Goal: Task Accomplishment & Management: Manage account settings

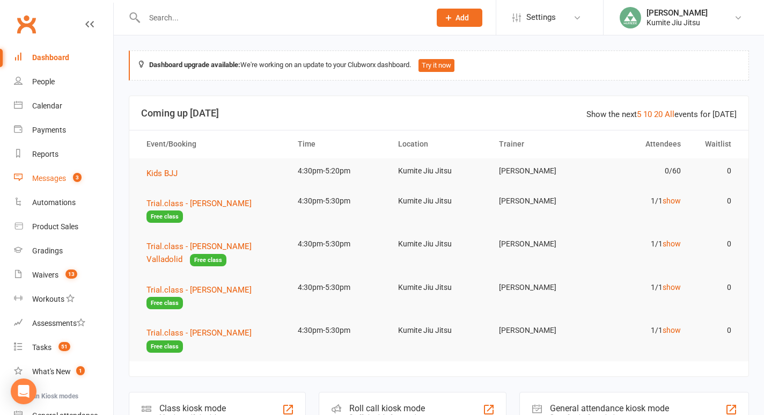
click at [55, 175] on div "Messages" at bounding box center [49, 178] width 34 height 9
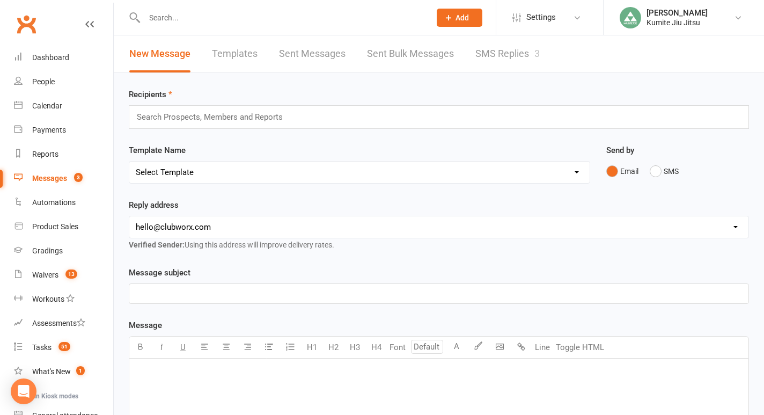
click at [511, 55] on link "SMS Replies 3" at bounding box center [508, 53] width 64 height 37
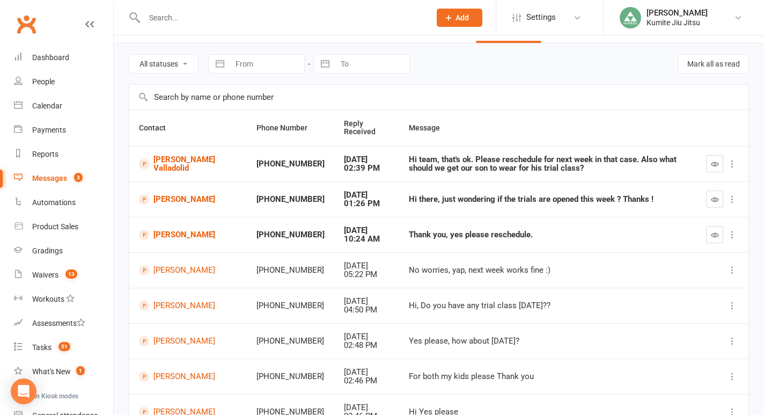
scroll to position [32, 0]
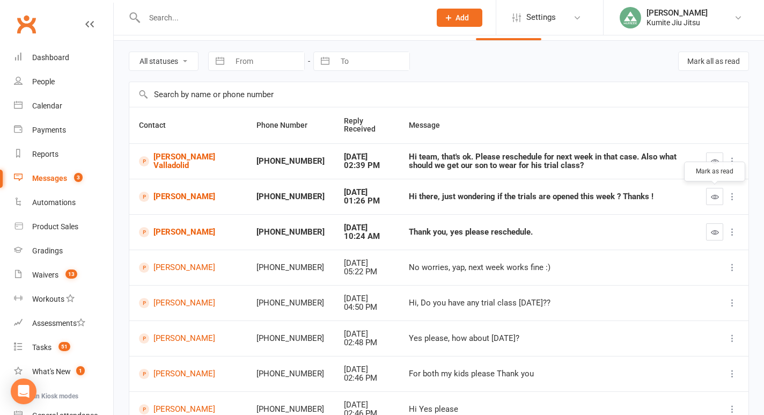
click at [719, 199] on button "button" at bounding box center [714, 196] width 17 height 17
click at [167, 195] on link "[PERSON_NAME]" at bounding box center [188, 197] width 98 height 10
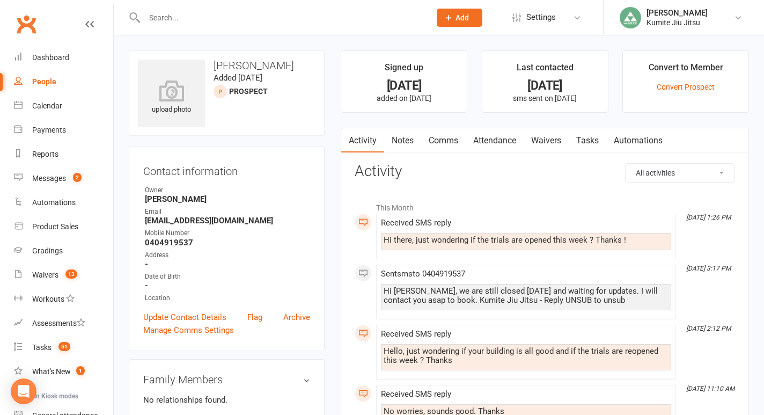
click at [444, 140] on link "Comms" at bounding box center [443, 140] width 45 height 25
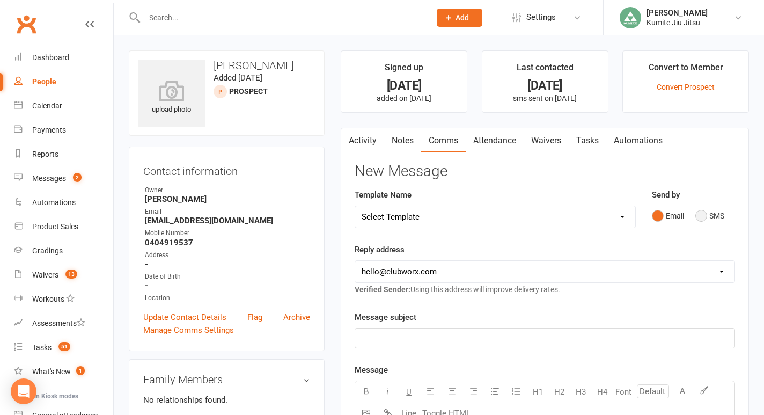
click at [708, 216] on button "SMS" at bounding box center [710, 216] width 29 height 20
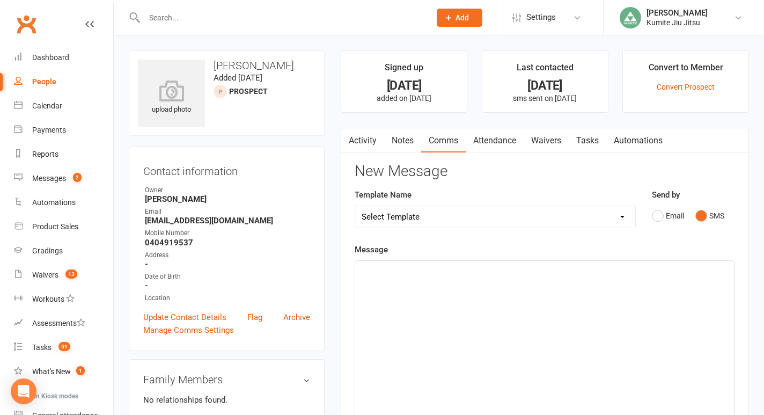
click at [513, 292] on div "﻿" at bounding box center [544, 341] width 379 height 161
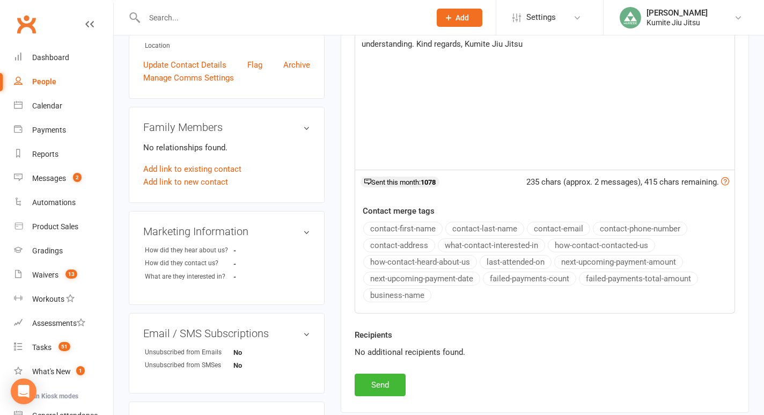
scroll to position [253, 0]
click at [379, 386] on button "Send" at bounding box center [380, 384] width 51 height 23
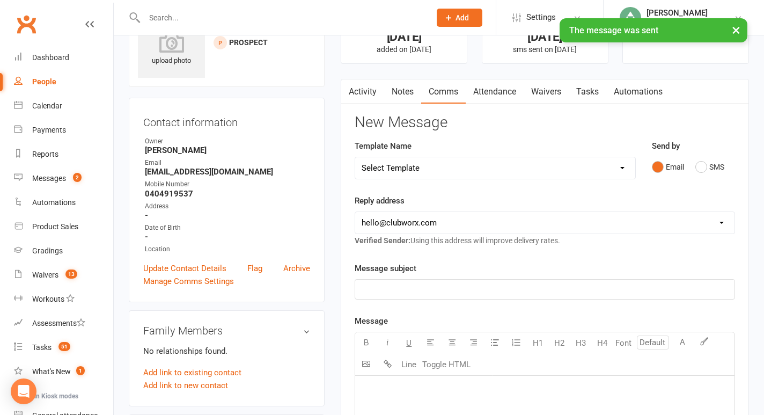
scroll to position [0, 0]
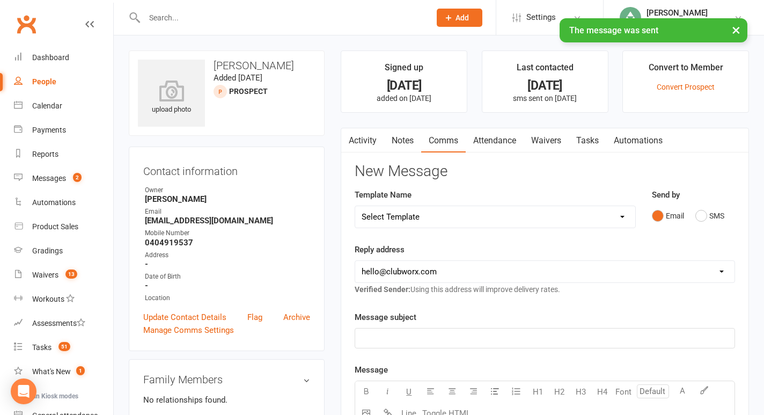
click at [595, 143] on link "Tasks" at bounding box center [588, 140] width 38 height 25
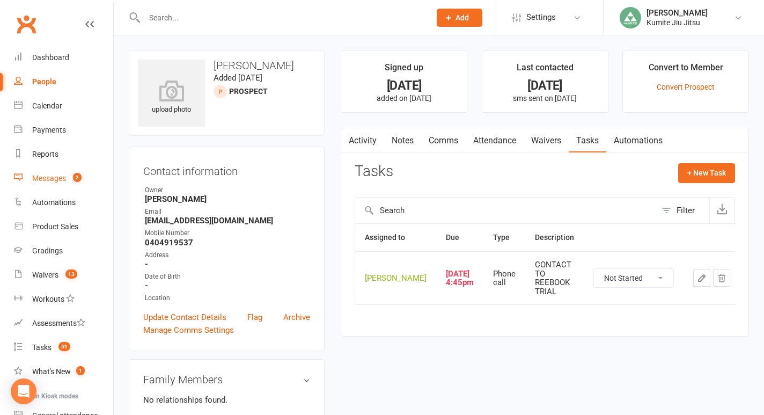
click at [62, 176] on div "Messages" at bounding box center [49, 178] width 34 height 9
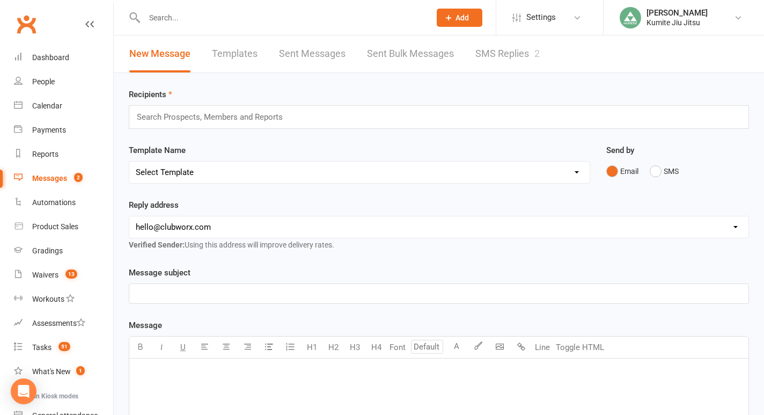
click at [503, 52] on link "SMS Replies 2" at bounding box center [508, 53] width 64 height 37
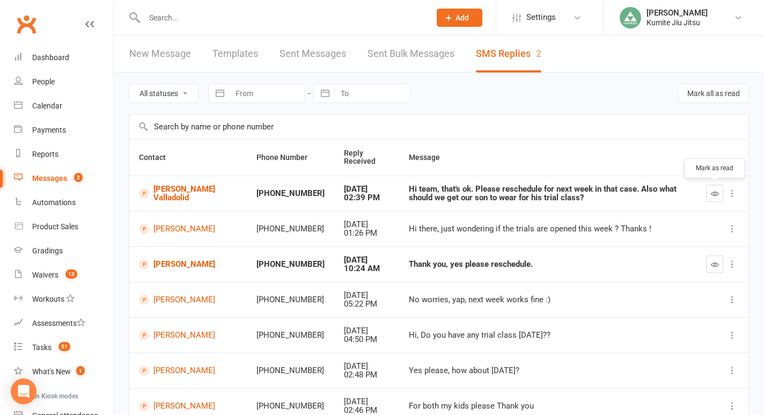
click at [716, 190] on icon "button" at bounding box center [715, 193] width 8 height 8
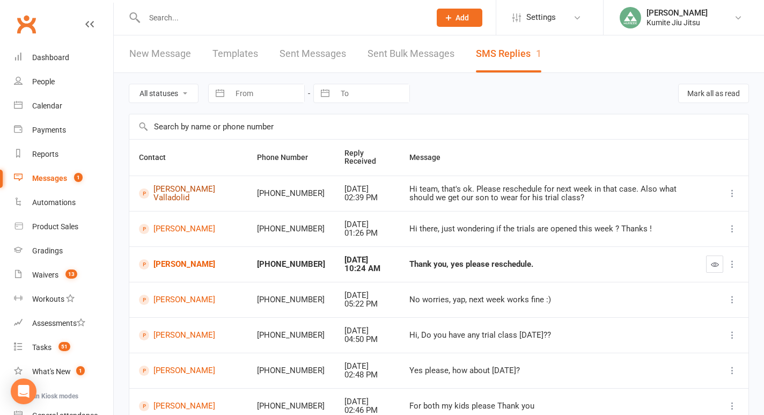
click at [172, 196] on link "[PERSON_NAME] Valladolid" at bounding box center [188, 194] width 99 height 18
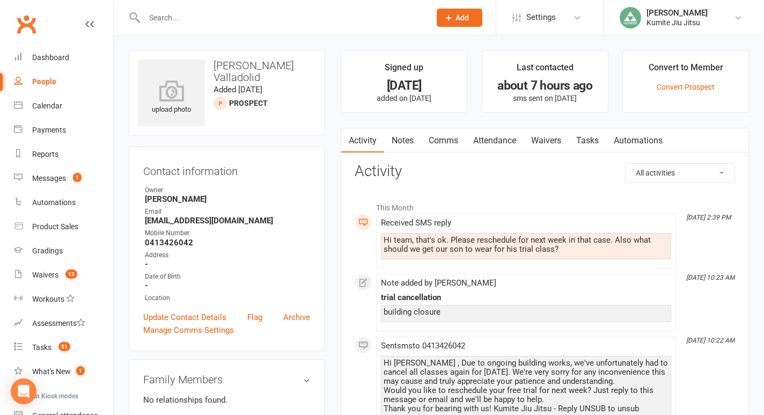
click at [506, 137] on link "Attendance" at bounding box center [495, 140] width 58 height 25
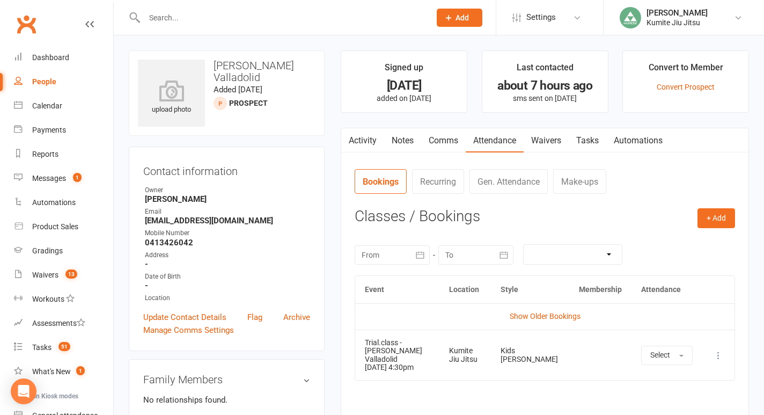
click at [716, 350] on icon at bounding box center [718, 355] width 11 height 11
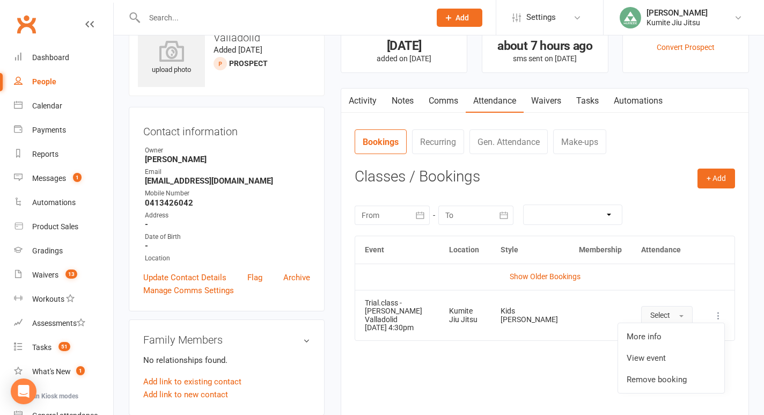
scroll to position [45, 0]
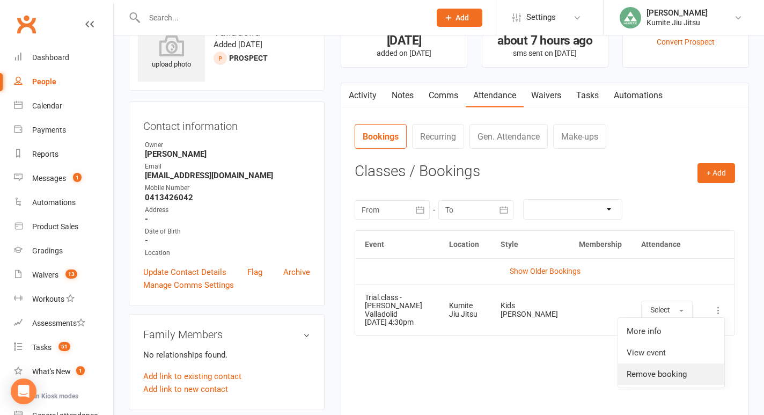
click at [670, 368] on link "Remove booking" at bounding box center [671, 373] width 106 height 21
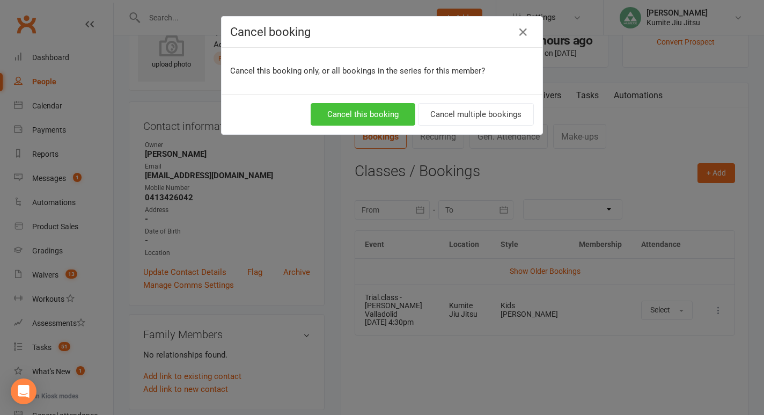
click at [386, 118] on button "Cancel this booking" at bounding box center [363, 114] width 105 height 23
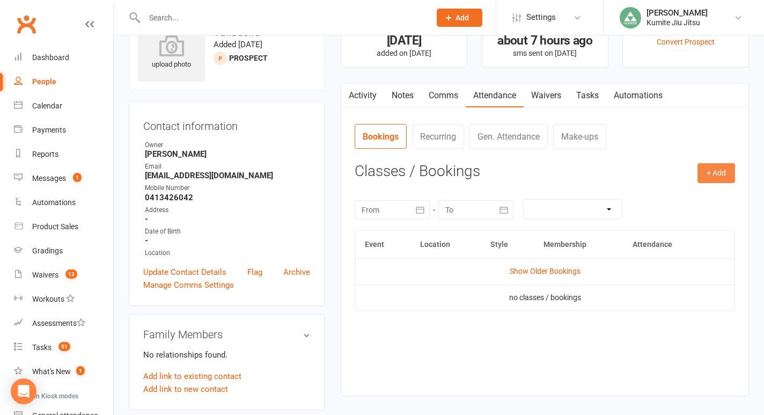
click at [713, 173] on button "+ Add" at bounding box center [717, 172] width 38 height 19
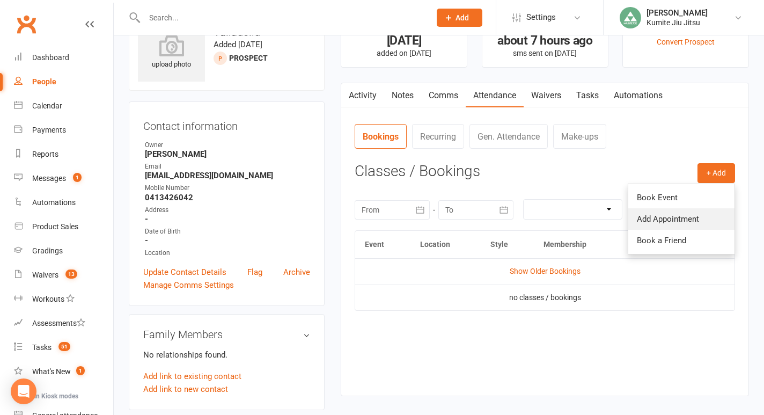
click at [657, 221] on link "Add Appointment" at bounding box center [681, 218] width 106 height 21
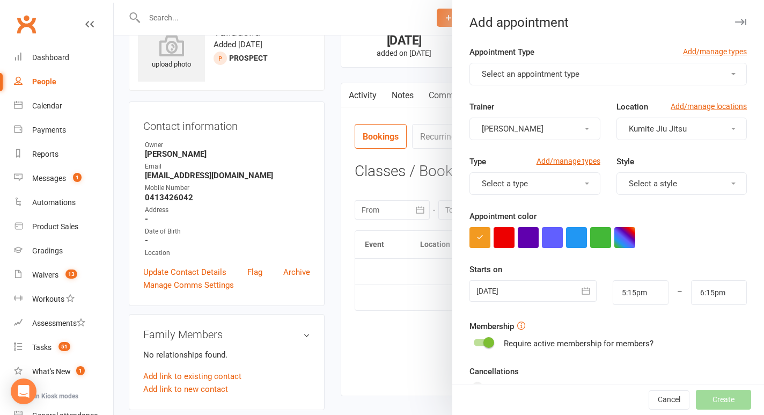
click at [535, 75] on span "Select an appointment type" at bounding box center [531, 74] width 98 height 10
click at [524, 99] on link "Trial.class" at bounding box center [523, 99] width 106 height 21
click at [652, 185] on span "Select a style" at bounding box center [653, 184] width 48 height 10
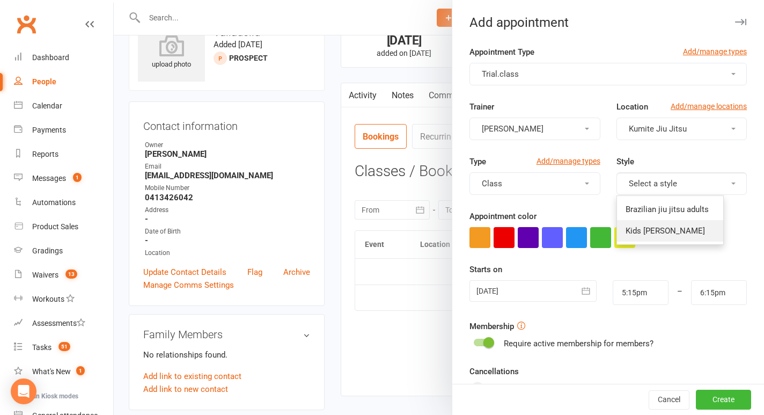
click at [648, 229] on span "Kids [PERSON_NAME]" at bounding box center [665, 231] width 79 height 10
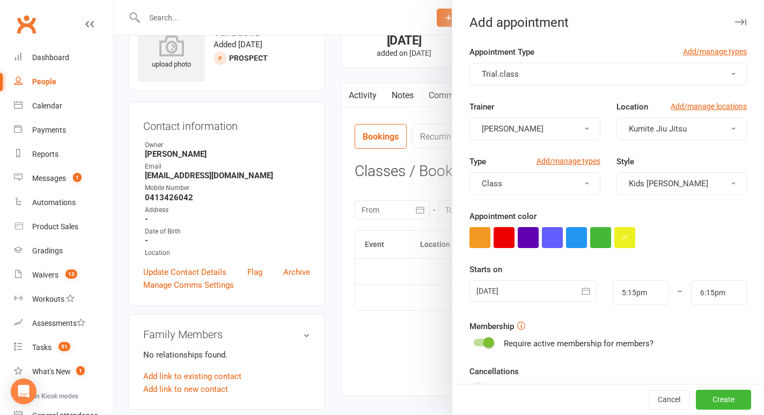
click at [576, 287] on button "button" at bounding box center [585, 290] width 21 height 21
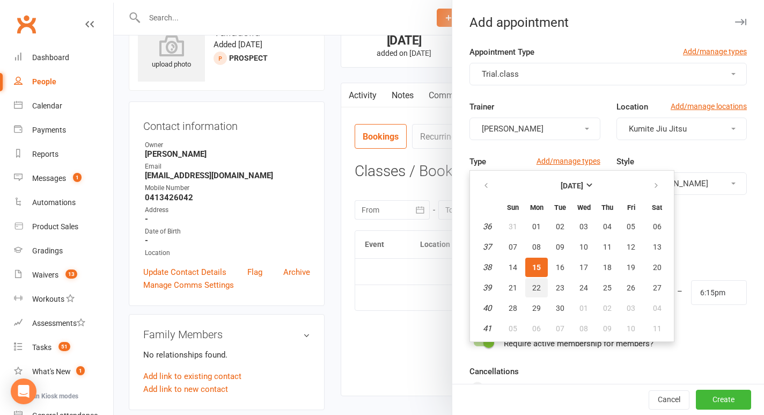
click at [535, 286] on span "22" at bounding box center [536, 287] width 9 height 9
type input "[DATE]"
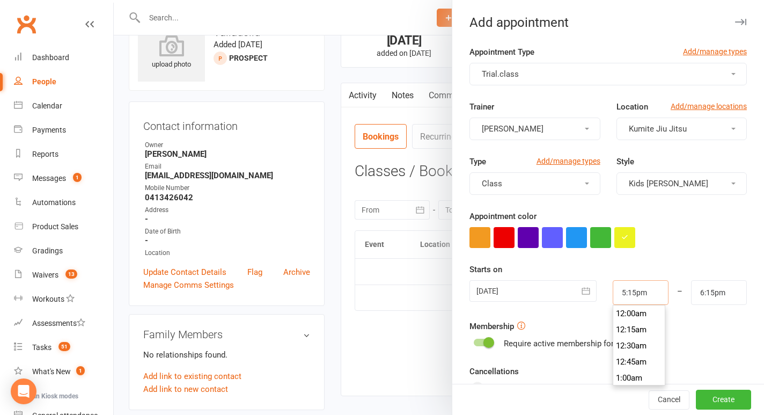
click at [646, 297] on input "5:15pm" at bounding box center [641, 292] width 56 height 25
type input "4:30pm"
type input "5:30pm"
click at [630, 349] on li "4:30pm" at bounding box center [639, 353] width 52 height 16
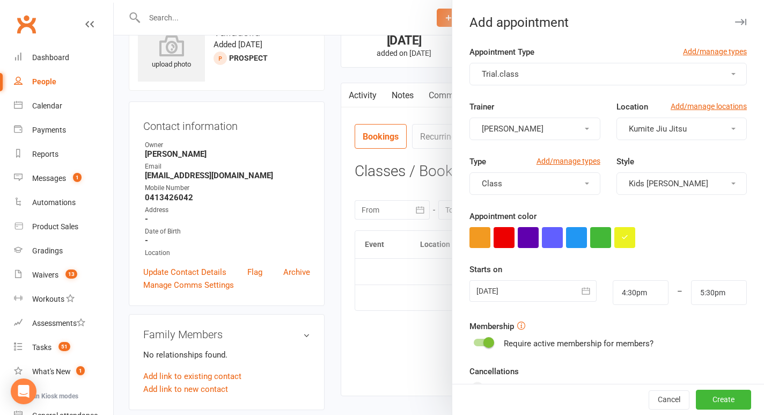
click at [488, 341] on span at bounding box center [489, 342] width 11 height 11
click at [474, 341] on input "checkbox" at bounding box center [474, 341] width 0 height 0
click at [721, 398] on button "Create" at bounding box center [723, 399] width 55 height 19
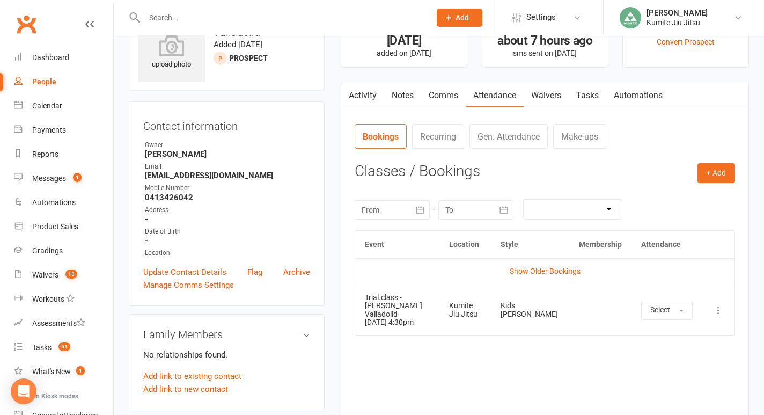
drag, startPoint x: 437, startPoint y: 317, endPoint x: 362, endPoint y: 317, distance: 74.6
click at [362, 317] on td "Trial.class - [PERSON_NAME] [GEOGRAPHIC_DATA] [DATE] 4:30pm" at bounding box center [397, 309] width 84 height 51
copy td "[DATE] 4:30pm"
click at [442, 93] on link "Comms" at bounding box center [443, 95] width 45 height 25
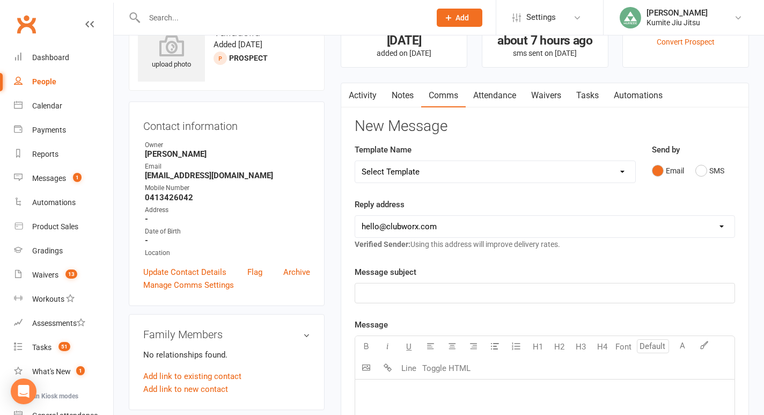
click at [441, 170] on select "Select Template [SMS] [Default template - review before using] Update credit ca…" at bounding box center [495, 171] width 280 height 21
select select "9"
click at [355, 161] on select "Select Template [SMS] [Default template - review before using] Update credit ca…" at bounding box center [495, 171] width 280 height 21
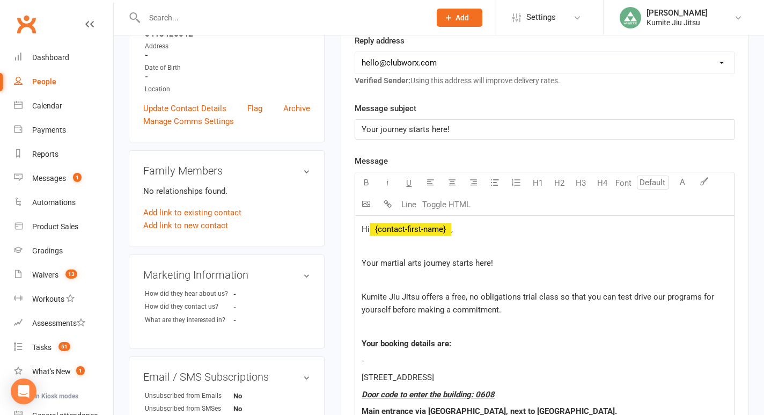
scroll to position [207, 0]
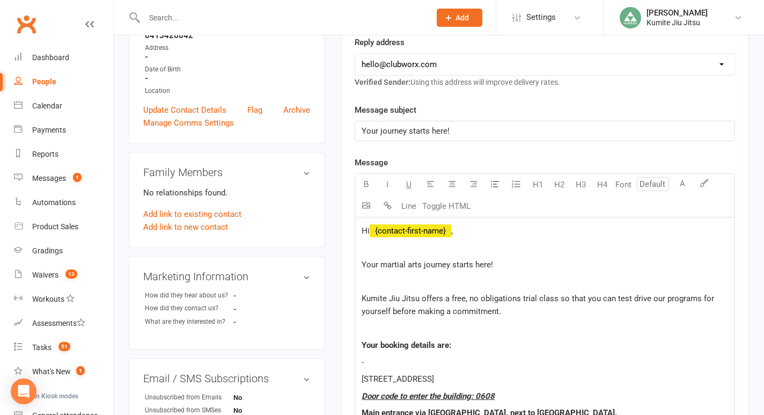
click at [386, 360] on p "-" at bounding box center [545, 362] width 367 height 13
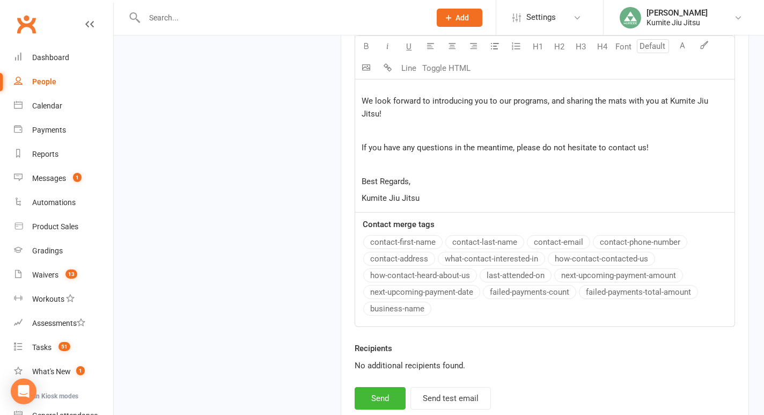
scroll to position [1097, 0]
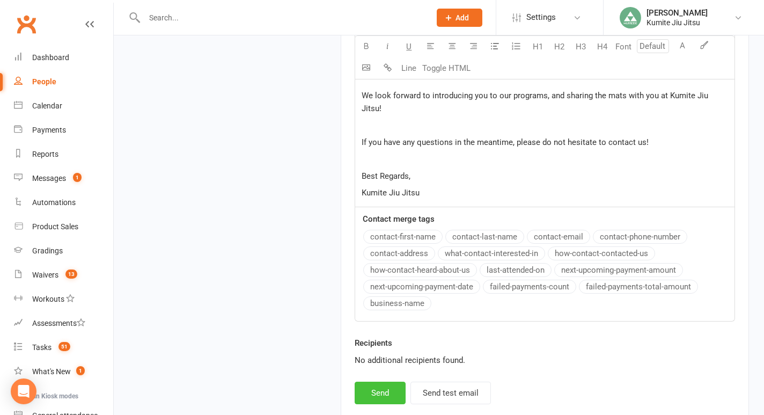
click at [383, 382] on button "Send" at bounding box center [380, 393] width 51 height 23
select select
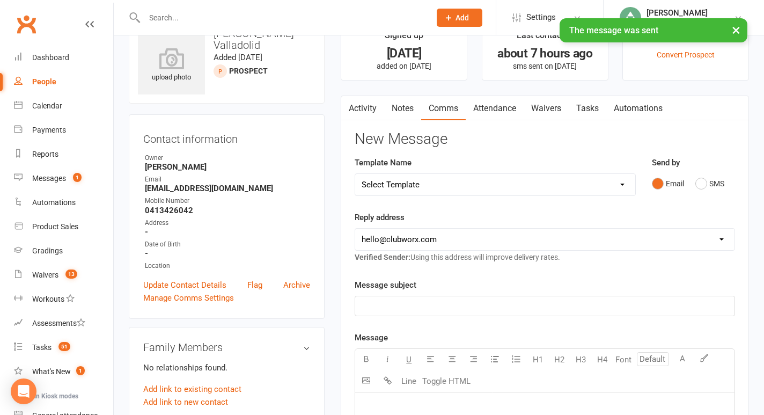
scroll to position [0, 0]
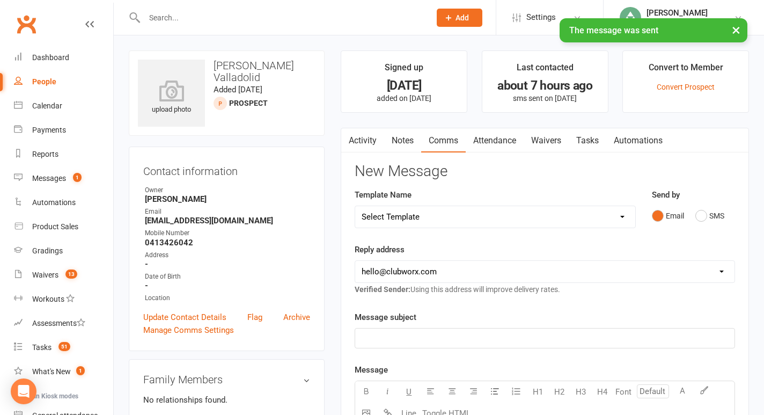
click at [403, 137] on link "Notes" at bounding box center [402, 140] width 37 height 25
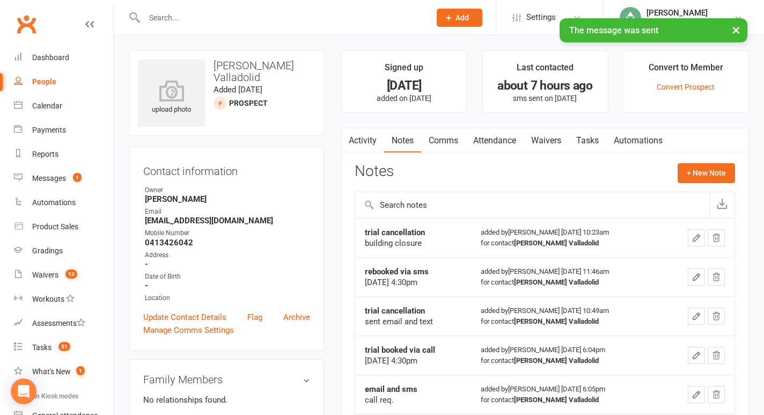
click at [444, 141] on link "Comms" at bounding box center [443, 140] width 45 height 25
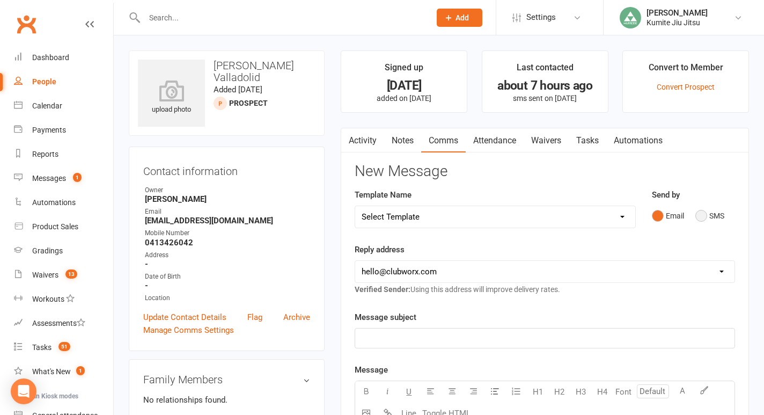
click at [710, 218] on button "SMS" at bounding box center [710, 216] width 29 height 20
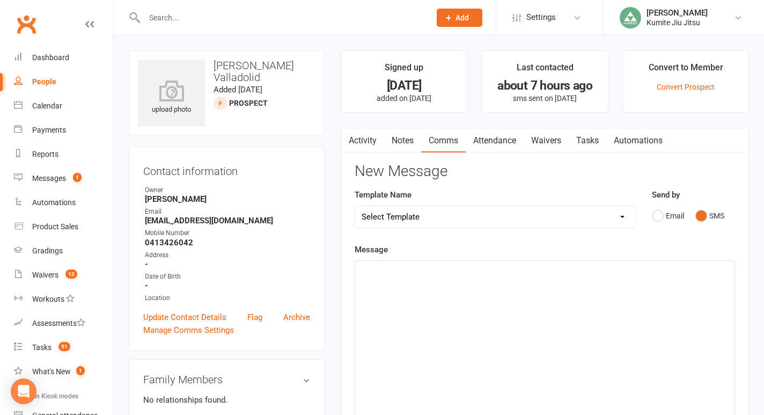
scroll to position [62, 0]
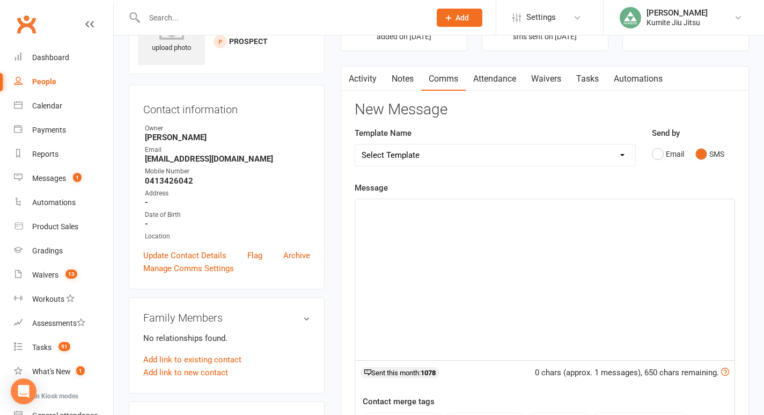
click at [465, 258] on div "﻿" at bounding box center [544, 279] width 379 height 161
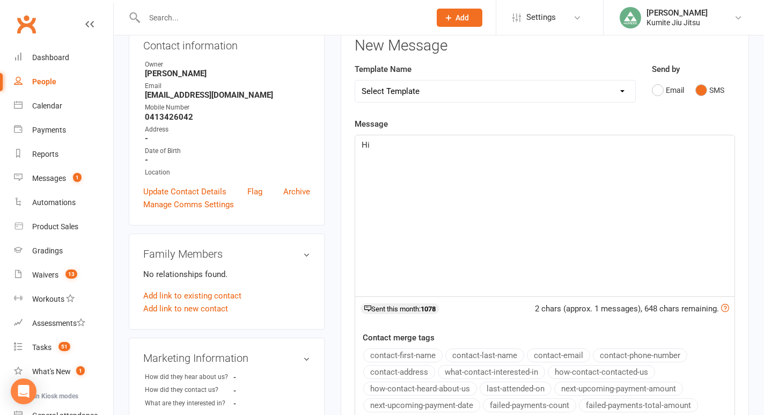
scroll to position [127, 0]
click at [406, 353] on button "contact-first-name" at bounding box center [402, 354] width 79 height 14
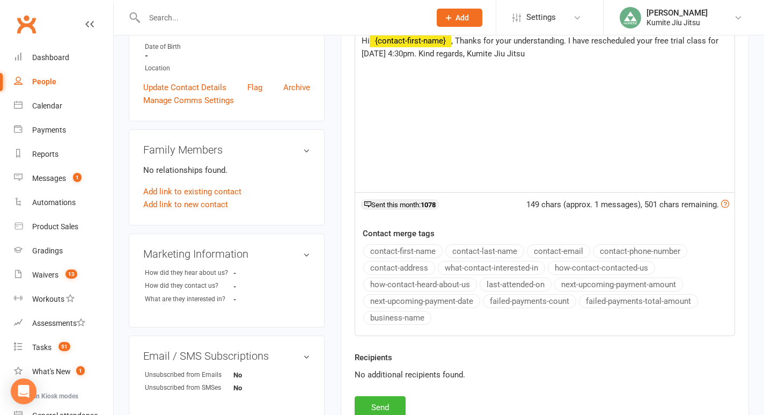
scroll to position [230, 0]
click at [379, 403] on button "Send" at bounding box center [380, 407] width 51 height 23
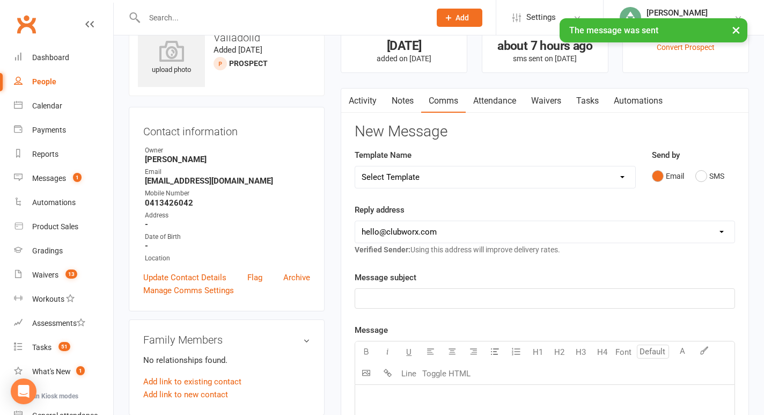
scroll to position [30, 0]
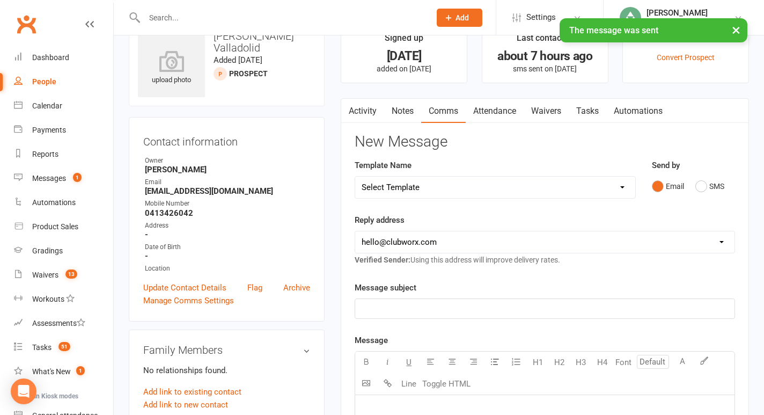
click at [593, 114] on link "Tasks" at bounding box center [588, 111] width 38 height 25
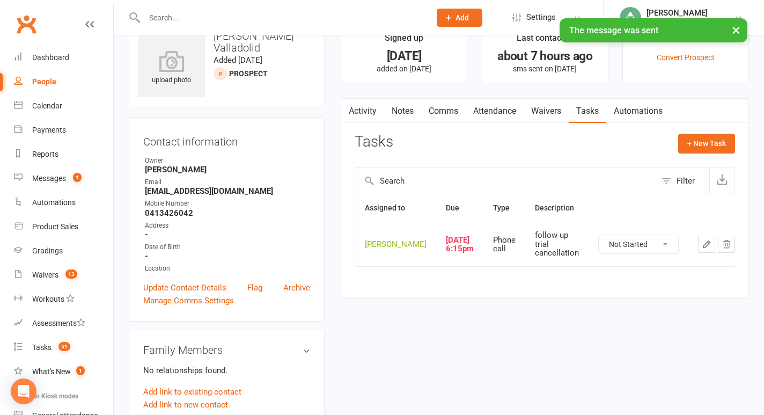
click at [702, 249] on icon "button" at bounding box center [707, 244] width 10 height 10
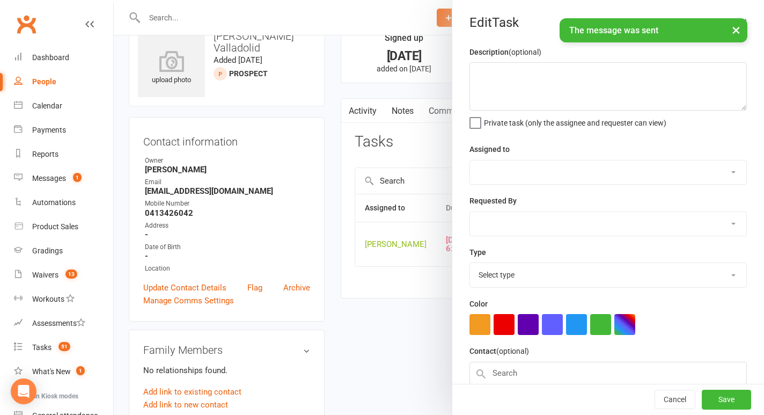
type textarea "follow up trial cancellation"
select select "49706"
type input "[DATE]"
type input "6:15pm"
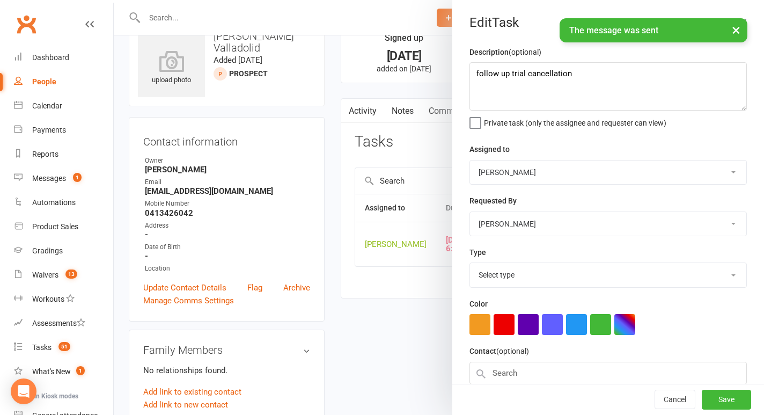
select select "28624"
drag, startPoint x: 599, startPoint y: 79, endPoint x: 464, endPoint y: 72, distance: 135.4
click at [464, 72] on div "Description (optional) follow up trial cancellation Private task (only the assi…" at bounding box center [608, 262] width 312 height 433
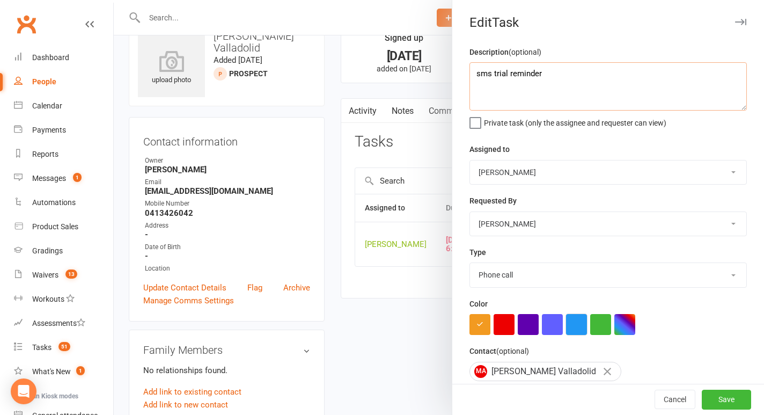
type textarea "sms trial reminder"
click at [579, 329] on button "button" at bounding box center [576, 324] width 21 height 21
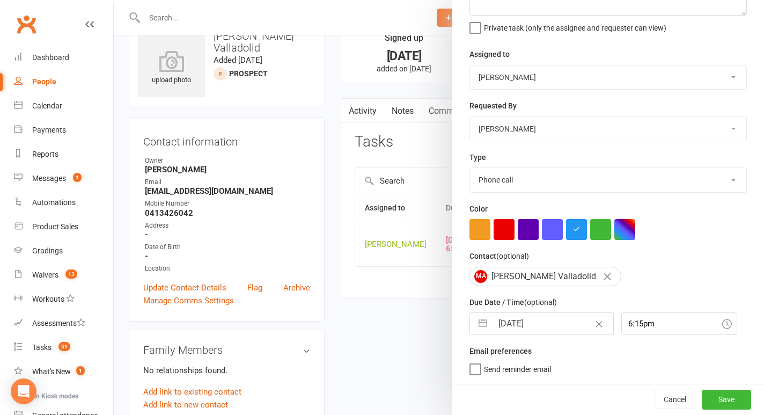
click at [482, 322] on button "button" at bounding box center [482, 323] width 19 height 21
select select "7"
select select "2025"
select select "8"
select select "2025"
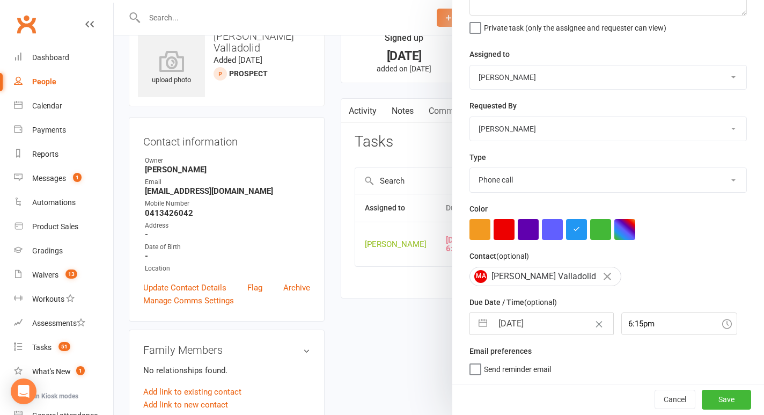
select select "9"
select select "2025"
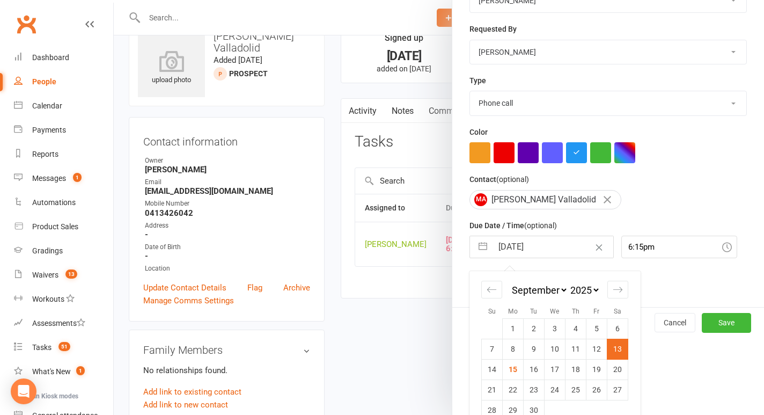
scroll to position [192, 0]
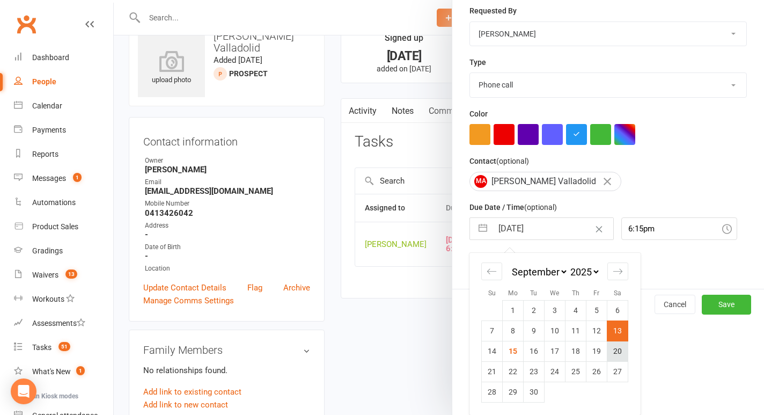
click at [617, 352] on td "20" at bounding box center [618, 351] width 21 height 20
type input "[DATE]"
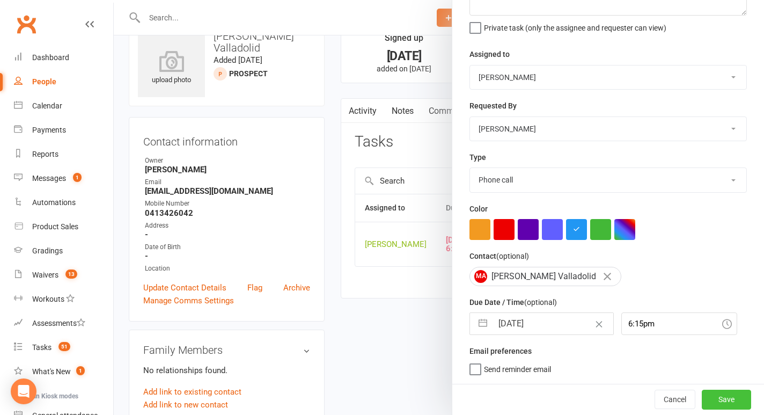
click at [727, 400] on button "Save" at bounding box center [726, 399] width 49 height 19
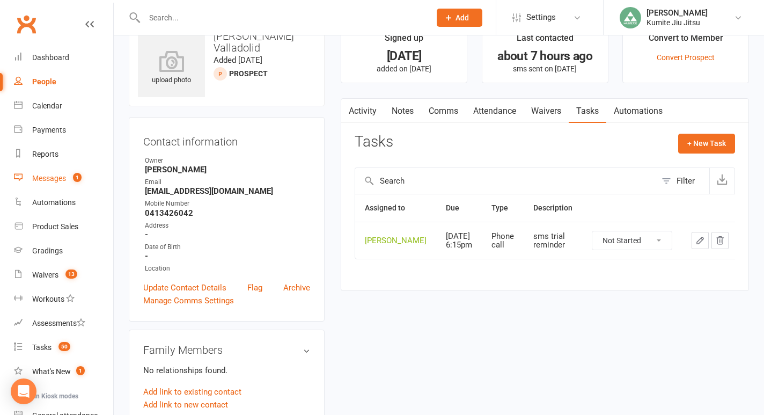
click at [61, 180] on div "Messages" at bounding box center [49, 178] width 34 height 9
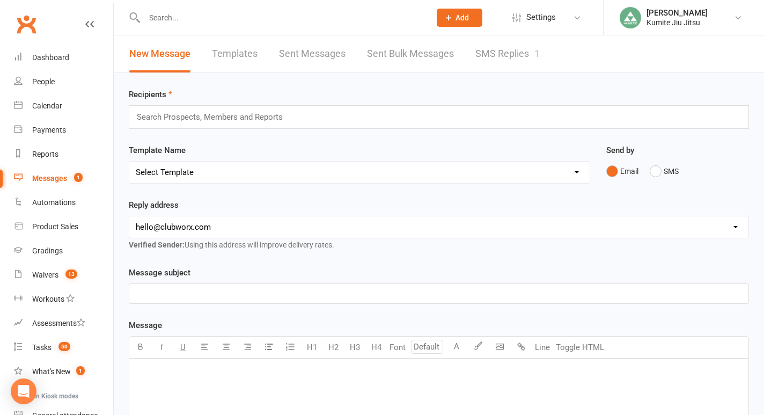
click at [497, 56] on link "SMS Replies 1" at bounding box center [508, 53] width 64 height 37
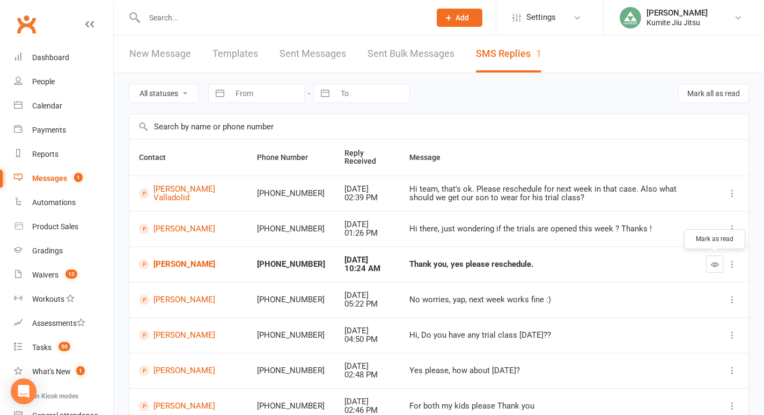
click at [715, 263] on icon "button" at bounding box center [715, 264] width 8 height 8
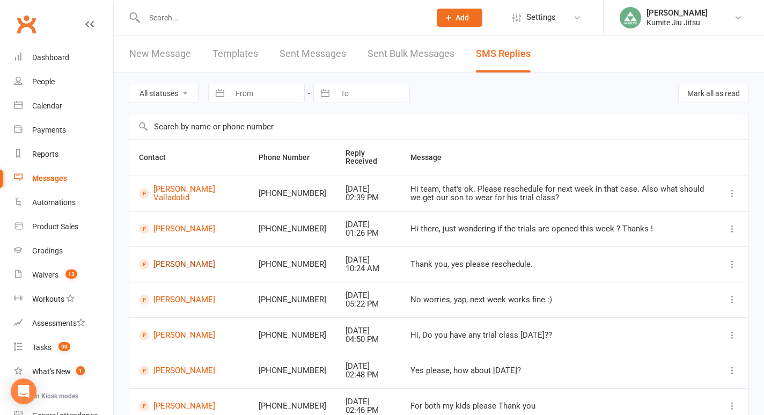
click at [208, 265] on link "[PERSON_NAME]" at bounding box center [189, 264] width 100 height 10
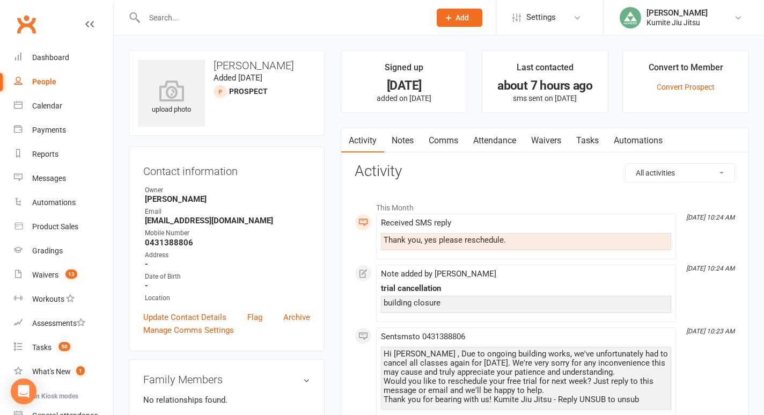
click at [495, 135] on link "Attendance" at bounding box center [495, 140] width 58 height 25
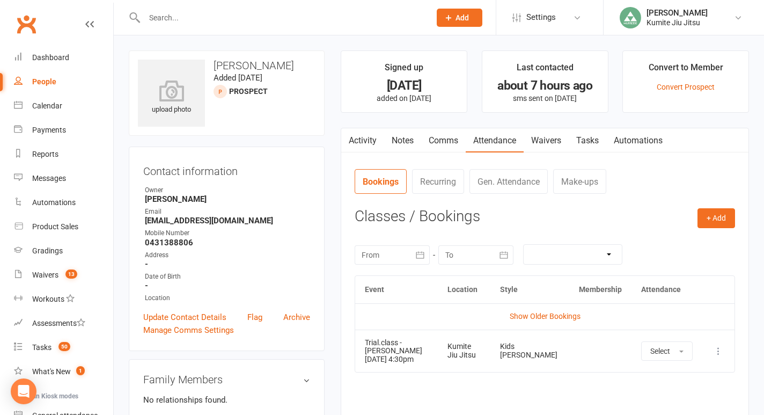
click at [714, 352] on icon at bounding box center [718, 351] width 11 height 11
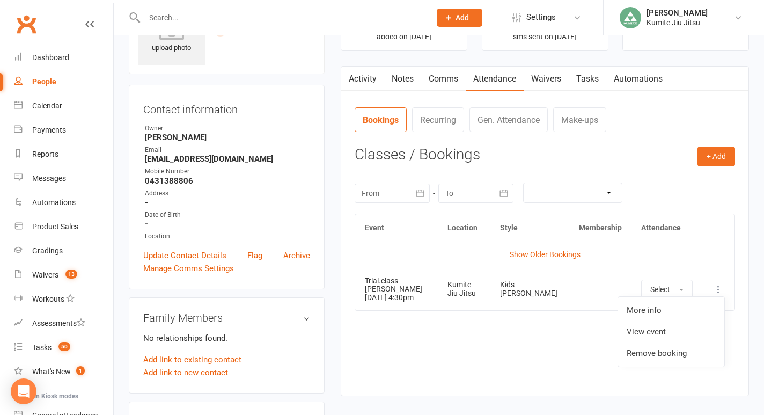
scroll to position [62, 0]
click at [658, 355] on link "Remove booking" at bounding box center [671, 352] width 106 height 21
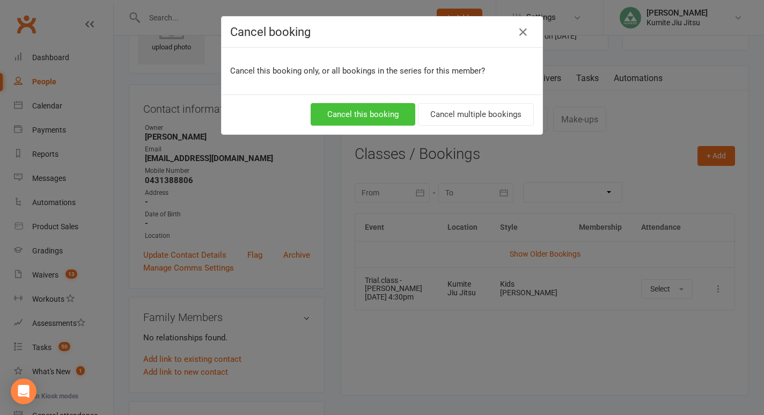
click at [379, 108] on button "Cancel this booking" at bounding box center [363, 114] width 105 height 23
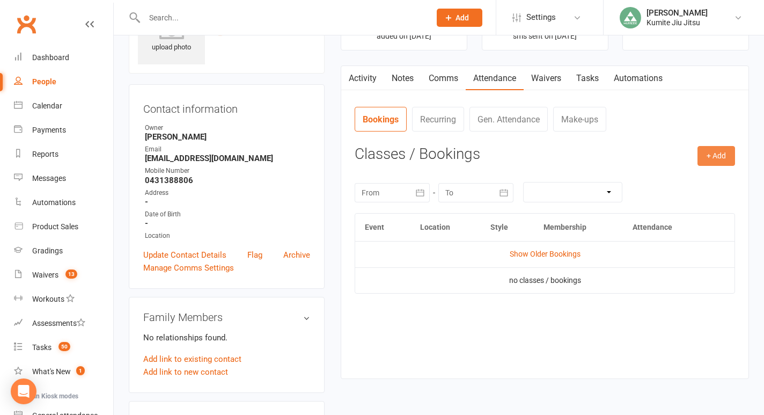
click at [713, 159] on button "+ Add" at bounding box center [717, 155] width 38 height 19
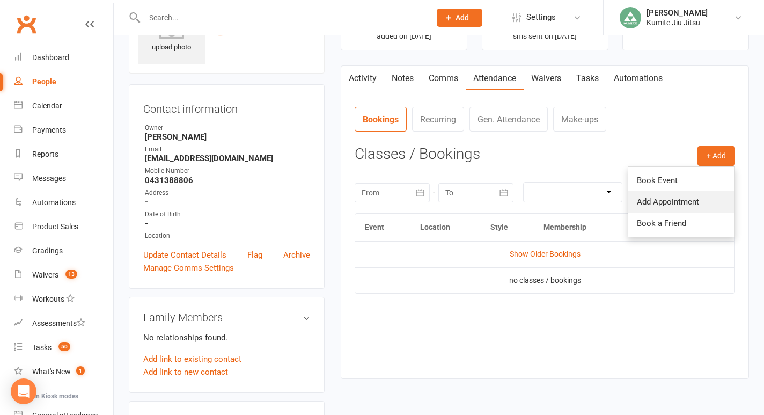
click at [661, 204] on link "Add Appointment" at bounding box center [681, 201] width 106 height 21
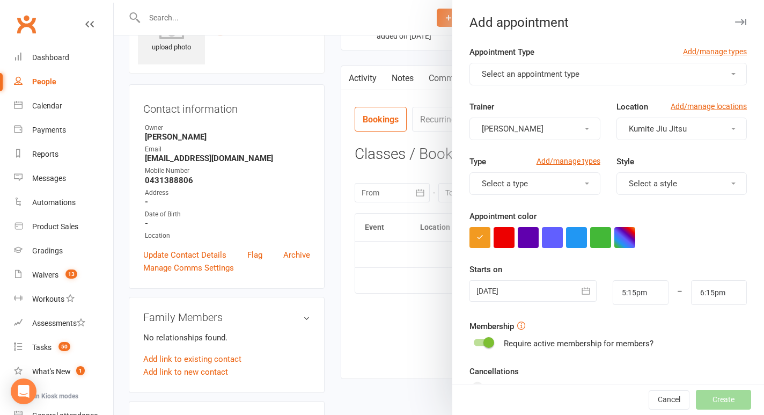
click at [532, 76] on span "Select an appointment type" at bounding box center [531, 74] width 98 height 10
click at [514, 98] on span "Trial.class" at bounding box center [497, 100] width 37 height 10
click at [669, 186] on span "Select a style" at bounding box center [653, 184] width 48 height 10
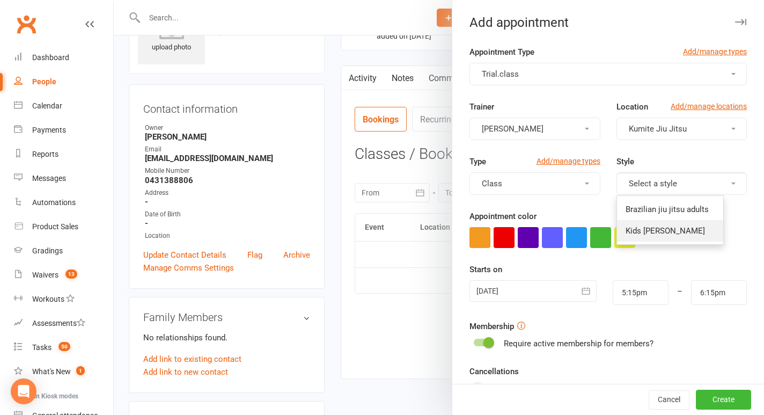
click at [652, 232] on span "Kids [PERSON_NAME]" at bounding box center [665, 231] width 79 height 10
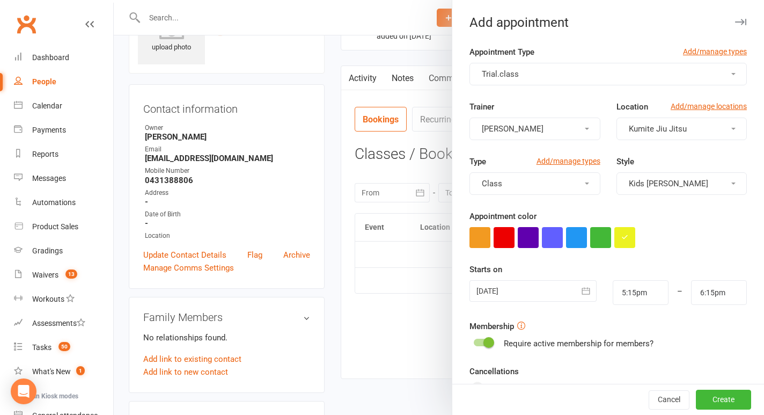
click at [587, 291] on icon "button" at bounding box center [586, 291] width 11 height 11
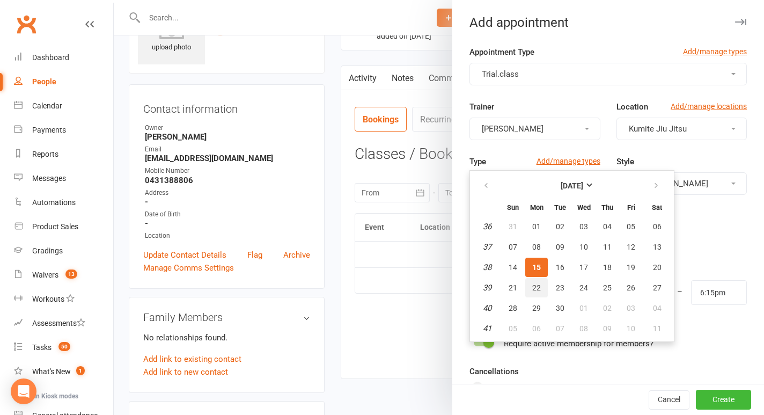
click at [541, 288] on button "22" at bounding box center [536, 287] width 23 height 19
type input "[DATE]"
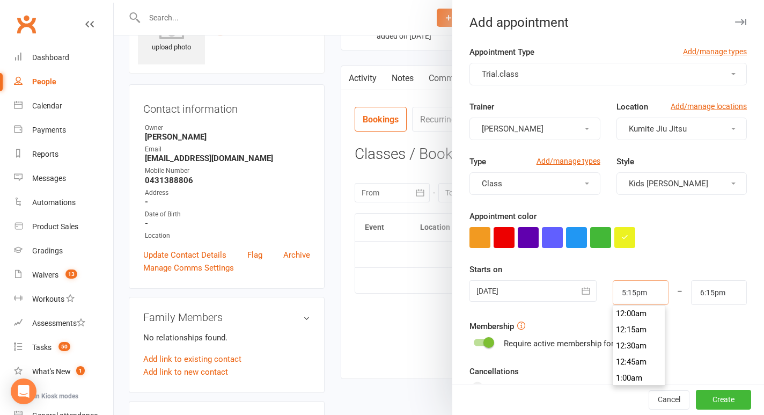
click at [654, 293] on input "5:15pm" at bounding box center [641, 292] width 56 height 25
type input "4:30pm"
type input "5:30pm"
click at [636, 335] on li "4:30pm" at bounding box center [639, 336] width 52 height 16
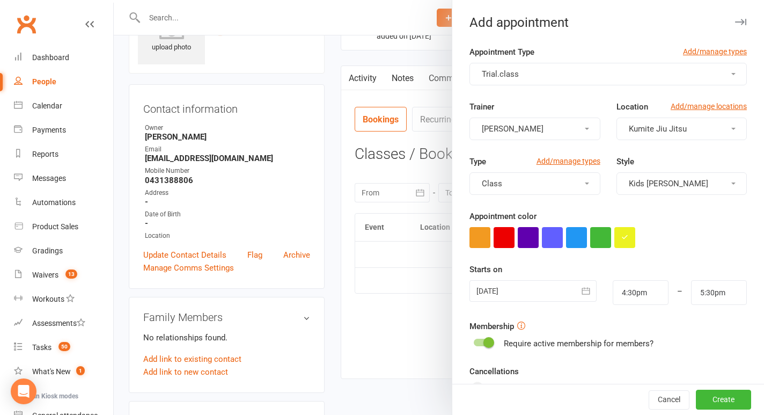
click at [478, 347] on form "Appointment Type Add/manage types Trial.class Trainer [PERSON_NAME] Location Ad…" at bounding box center [608, 294] width 277 height 496
click at [481, 341] on div at bounding box center [483, 343] width 18 height 8
click at [474, 341] on input "checkbox" at bounding box center [474, 341] width 0 height 0
click at [719, 395] on button "Create" at bounding box center [723, 399] width 55 height 19
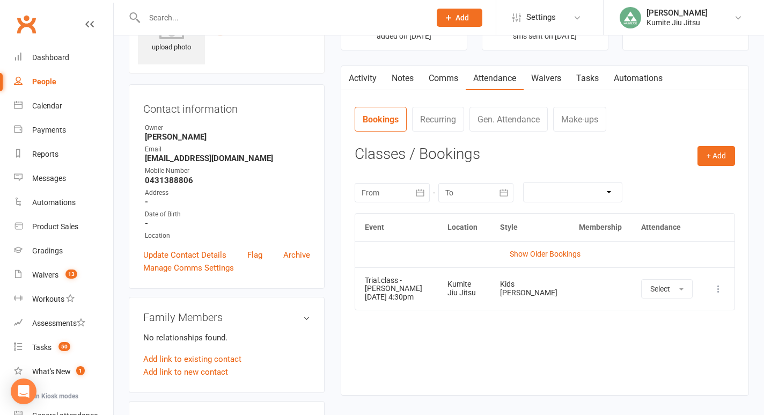
drag, startPoint x: 436, startPoint y: 299, endPoint x: 364, endPoint y: 298, distance: 71.4
click at [364, 298] on td "Trial.class - [PERSON_NAME] [DATE] 4:30pm" at bounding box center [396, 288] width 82 height 42
copy td "[DATE] 4:30pm"
click at [451, 76] on link "Comms" at bounding box center [443, 78] width 45 height 25
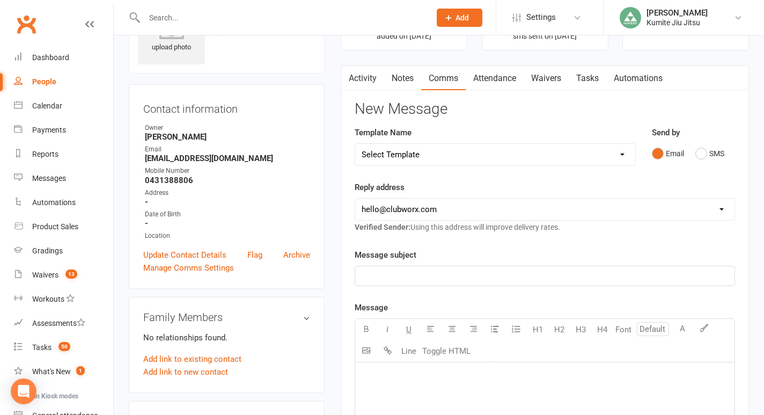
click at [504, 158] on select "Select Template [SMS] [Default template - review before using] Update credit ca…" at bounding box center [495, 154] width 280 height 21
select select "9"
click at [355, 144] on select "Select Template [SMS] [Default template - review before using] Update credit ca…" at bounding box center [495, 154] width 280 height 21
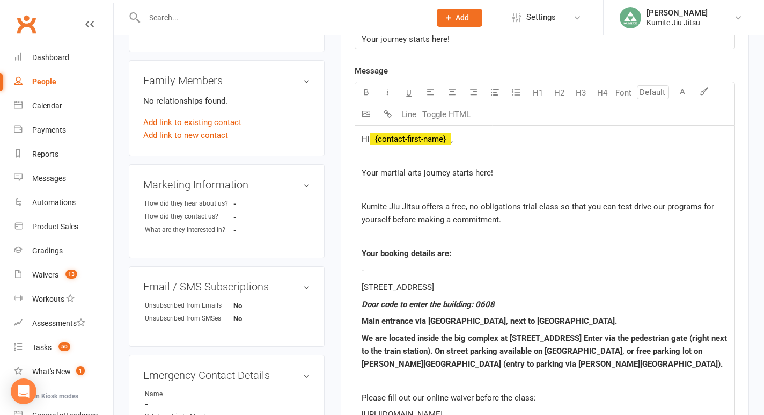
scroll to position [301, 0]
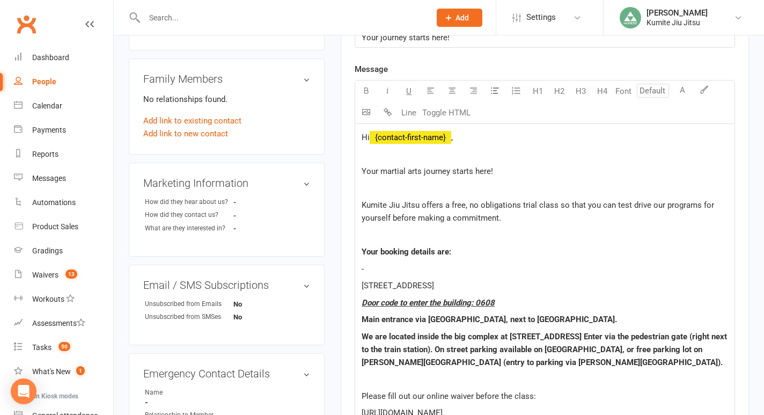
click at [405, 262] on p "-" at bounding box center [545, 268] width 367 height 13
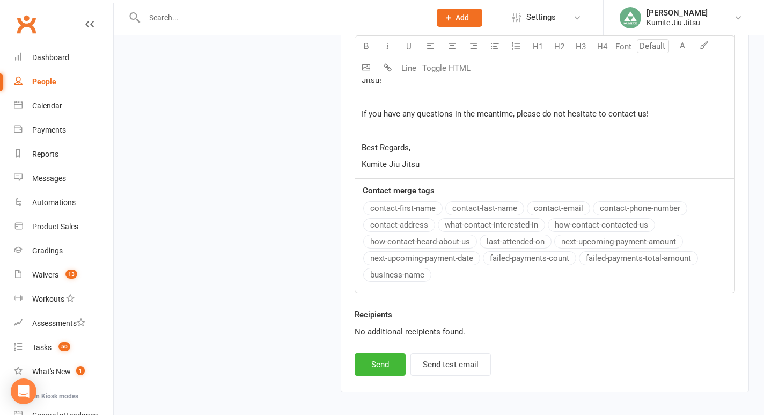
scroll to position [1127, 0]
click at [382, 352] on button "Send" at bounding box center [380, 363] width 51 height 23
select select
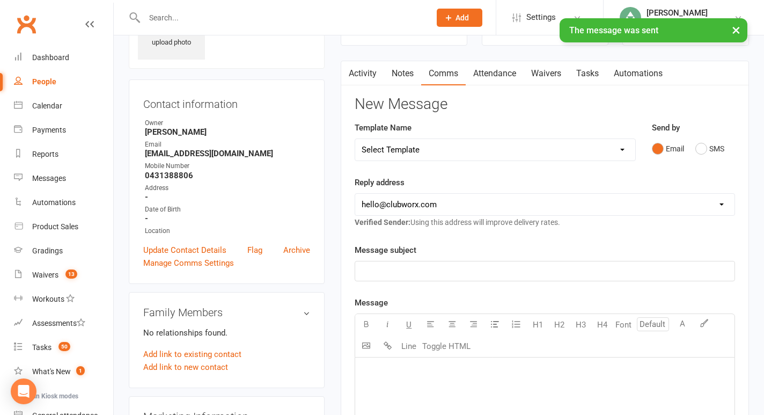
scroll to position [0, 0]
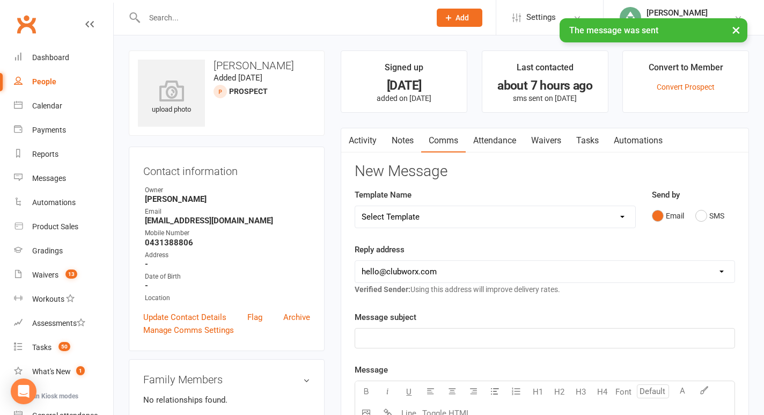
click at [413, 142] on link "Notes" at bounding box center [402, 140] width 37 height 25
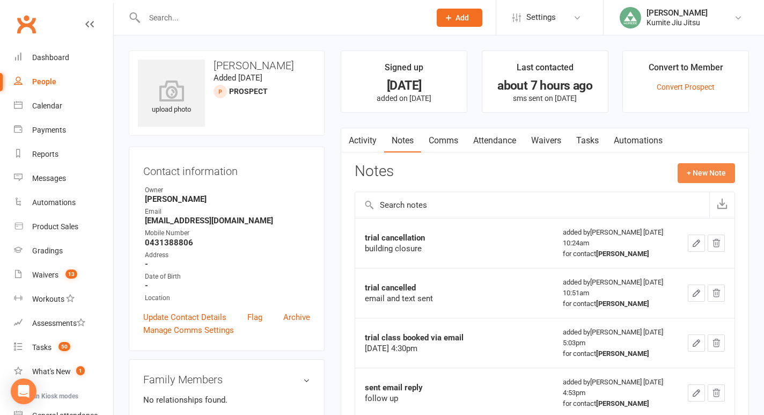
click at [708, 169] on button "+ New Note" at bounding box center [706, 172] width 57 height 19
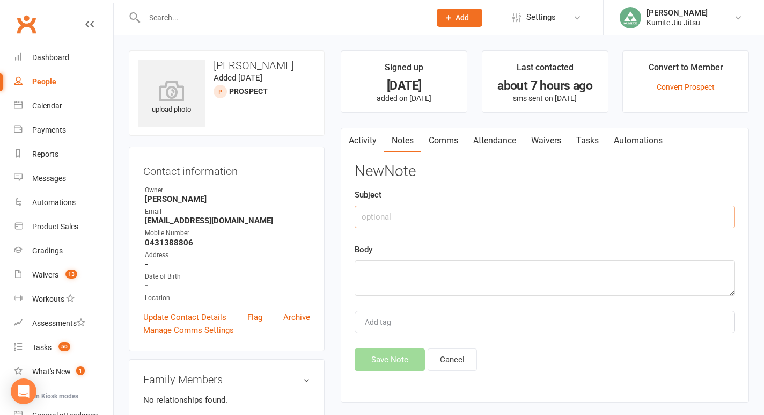
click at [451, 223] on input "text" at bounding box center [545, 217] width 381 height 23
type input "trial rebooked via sms"
paste textarea "[DATE] 4:30pm"
type textarea "[DATE] 4:30pm"
click at [389, 362] on button "Save Note" at bounding box center [390, 359] width 70 height 23
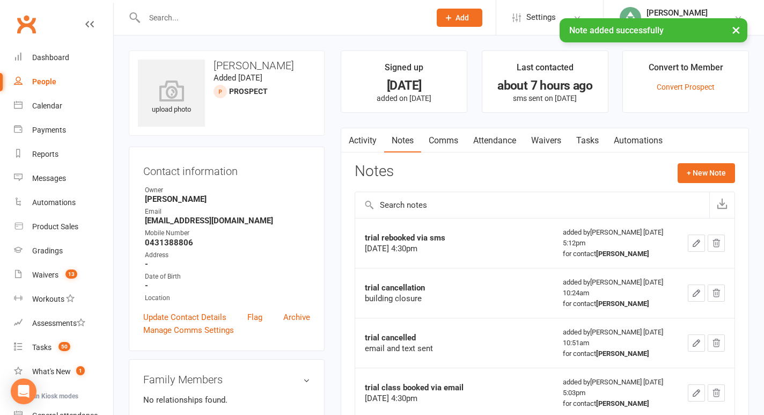
click at [448, 137] on link "Comms" at bounding box center [443, 140] width 45 height 25
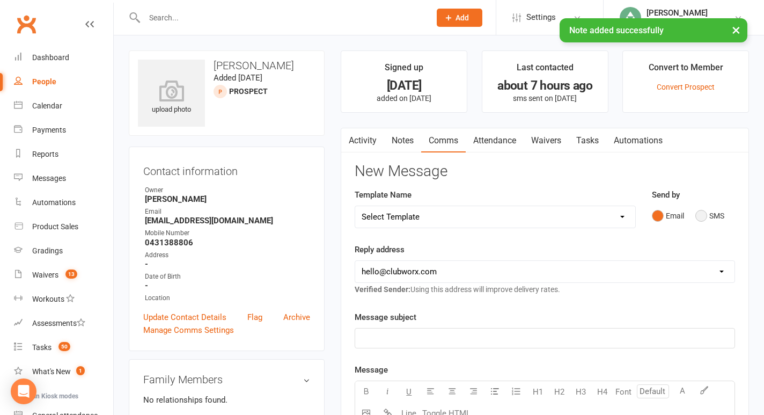
click at [713, 215] on button "SMS" at bounding box center [710, 216] width 29 height 20
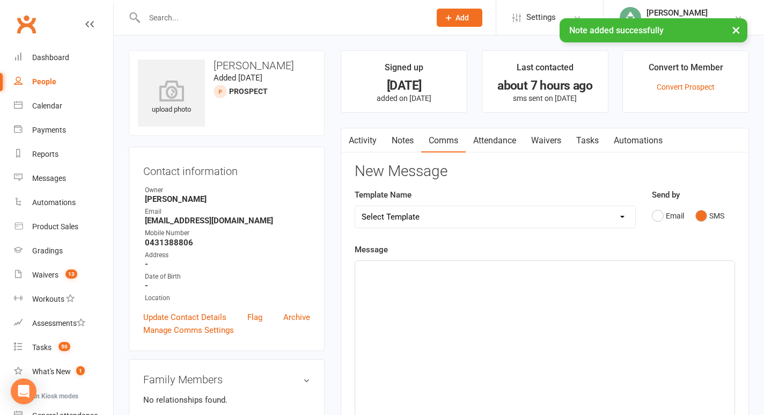
click at [440, 310] on div "﻿" at bounding box center [544, 341] width 379 height 161
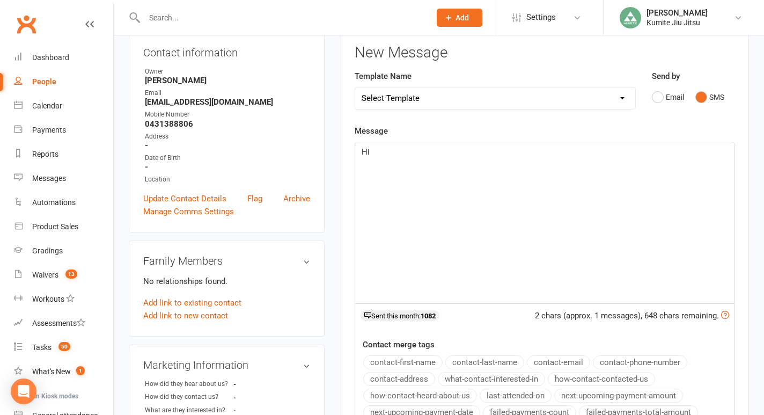
scroll to position [126, 0]
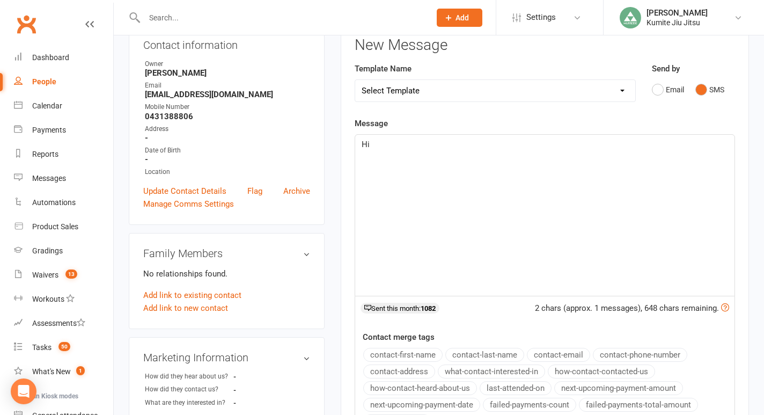
click at [399, 353] on button "contact-first-name" at bounding box center [402, 355] width 79 height 14
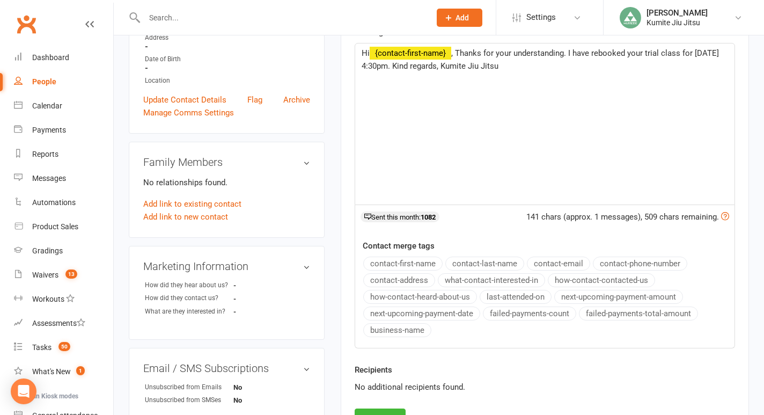
scroll to position [251, 0]
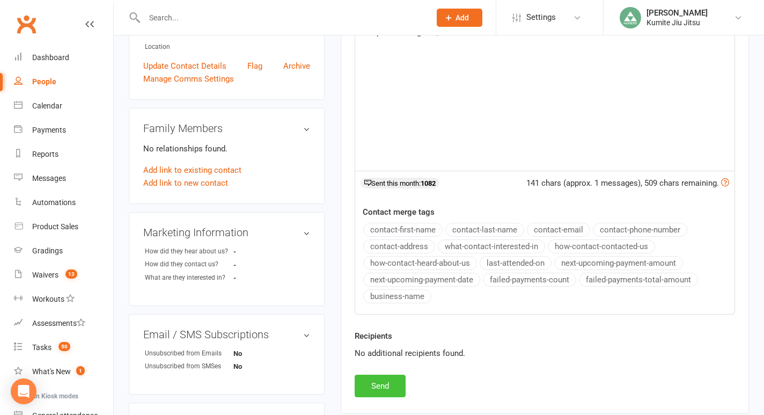
click at [371, 385] on button "Send" at bounding box center [380, 386] width 51 height 23
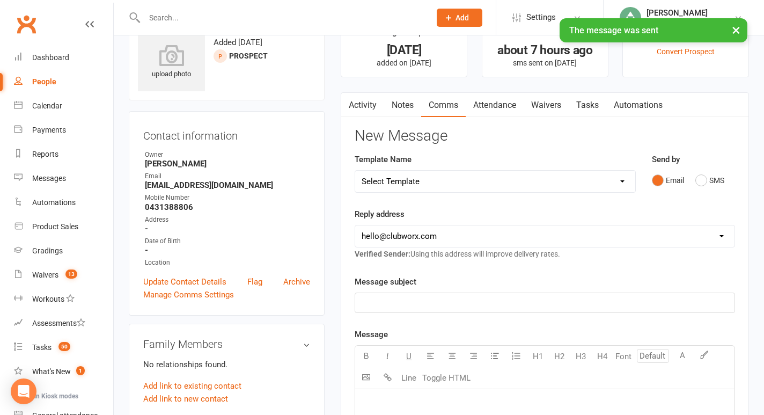
scroll to position [0, 0]
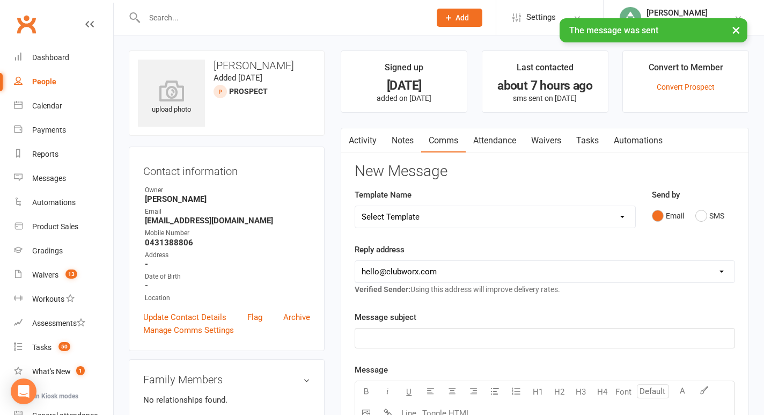
click at [590, 136] on link "Tasks" at bounding box center [588, 140] width 38 height 25
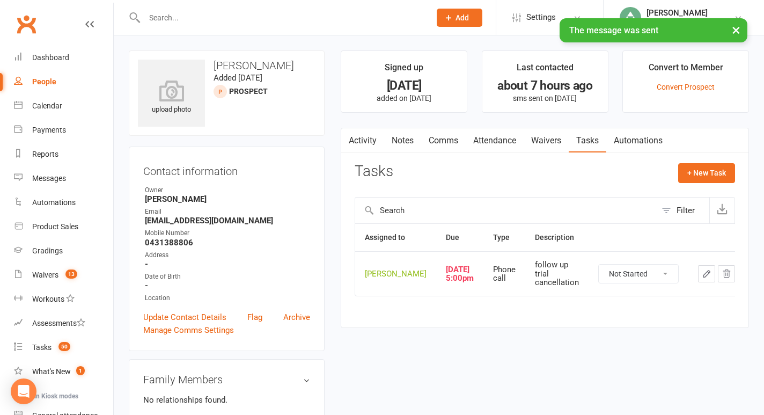
click at [702, 279] on icon "button" at bounding box center [707, 274] width 10 height 10
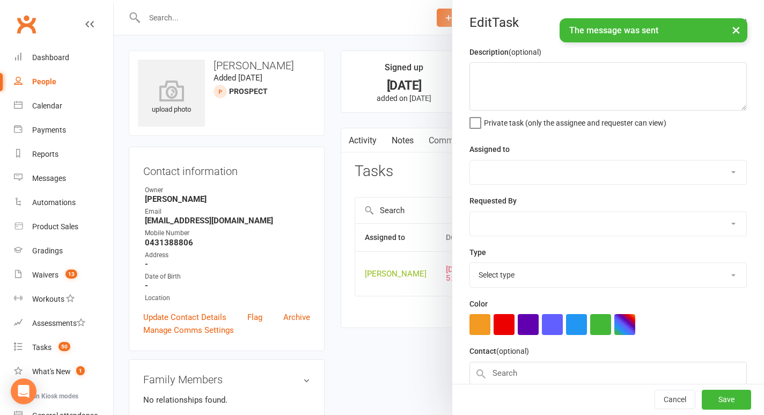
type textarea "follow up trial cancellation"
select select "49706"
type input "[DATE]"
type input "5:00pm"
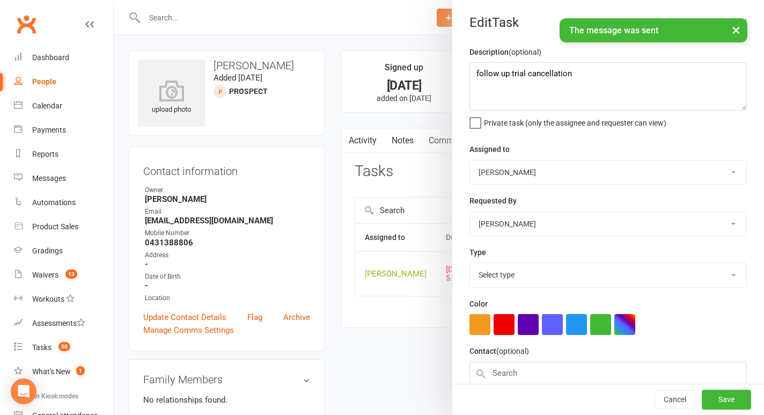
select select "28624"
drag, startPoint x: 587, startPoint y: 73, endPoint x: 433, endPoint y: 72, distance: 154.6
click at [114, 0] on react-component "Edit Task Description (optional) follow up trial cancellation Private task (onl…" at bounding box center [114, 0] width 0 height 0
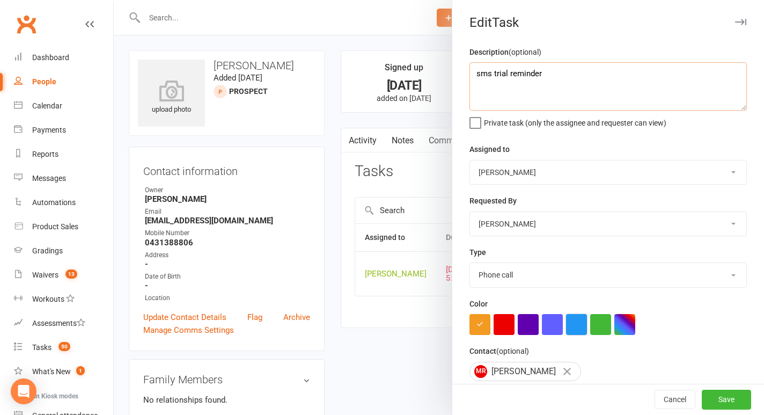
type textarea "sms trial reminder"
click at [582, 331] on button "button" at bounding box center [576, 324] width 21 height 21
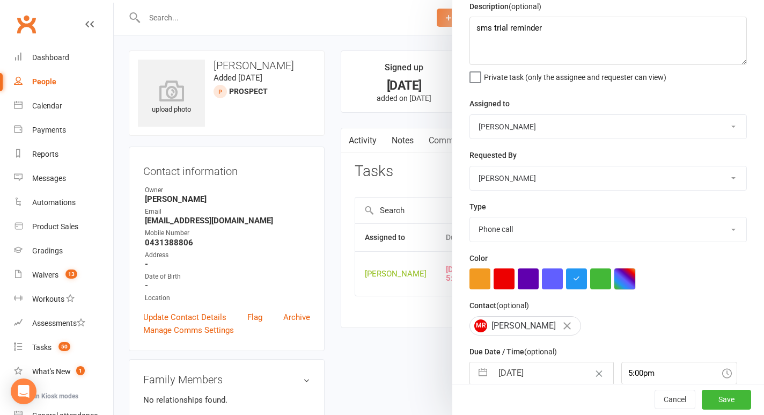
scroll to position [97, 0]
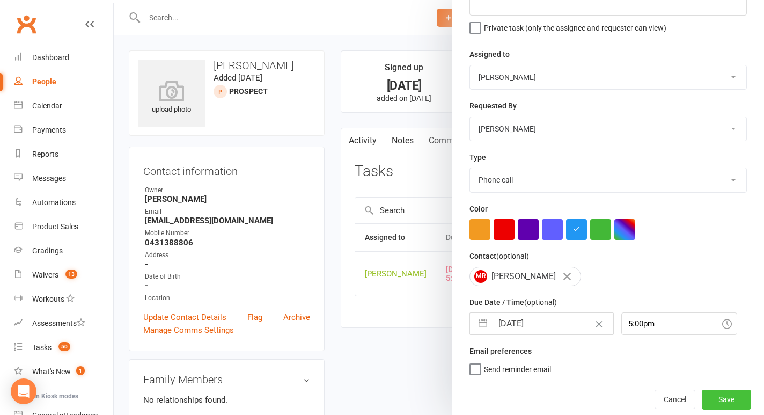
click at [716, 399] on button "Save" at bounding box center [726, 399] width 49 height 19
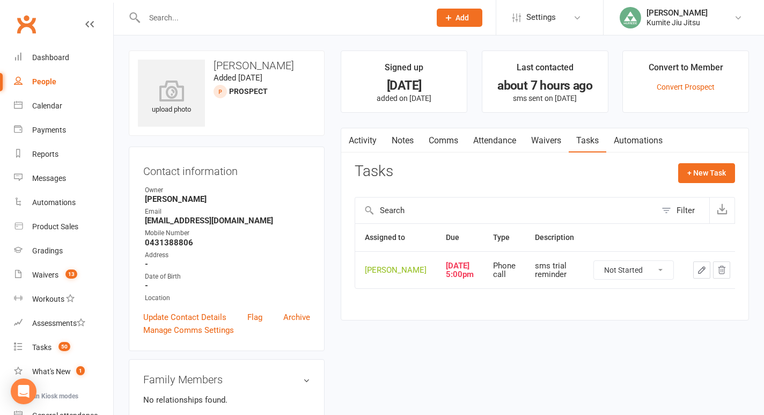
click at [243, 21] on input "text" at bounding box center [282, 17] width 282 height 15
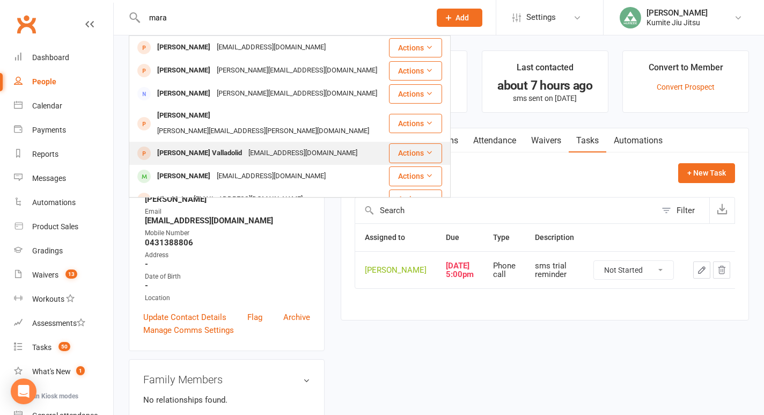
type input "mara"
click at [245, 145] on div "[PERSON_NAME] Valladolid" at bounding box center [199, 153] width 91 height 16
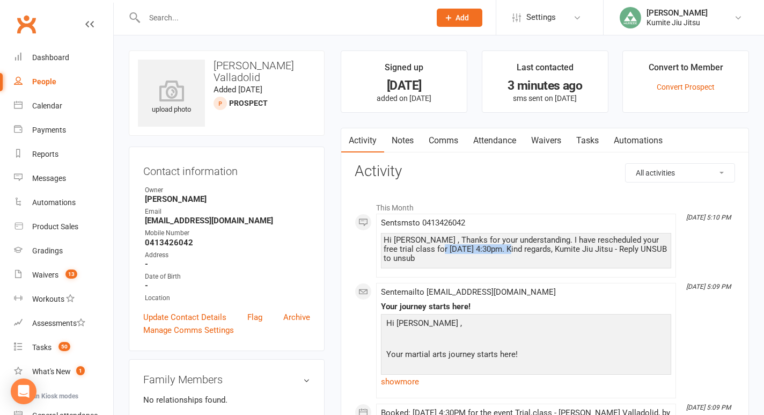
drag, startPoint x: 428, startPoint y: 250, endPoint x: 501, endPoint y: 248, distance: 72.5
click at [501, 248] on div "Hi [PERSON_NAME] , Thanks for your understanding. I have rescheduled your free …" at bounding box center [526, 249] width 285 height 27
copy div "[DATE] 4:30pm"
click at [407, 137] on link "Notes" at bounding box center [402, 140] width 37 height 25
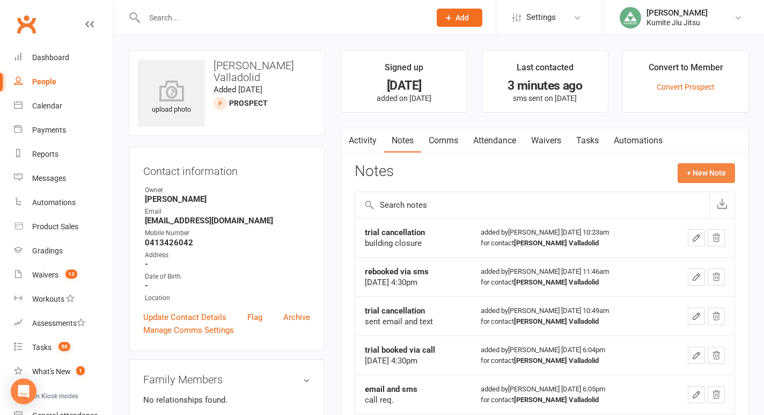
click at [690, 174] on button "+ New Note" at bounding box center [706, 172] width 57 height 19
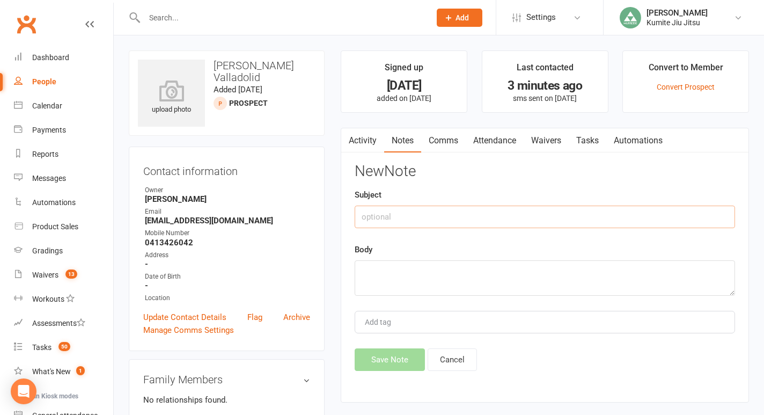
click at [474, 216] on input "text" at bounding box center [545, 217] width 381 height 23
type input "rebooked via sms"
paste textarea "[DATE] 4:30pm"
type textarea "[DATE] 4:30pm"
click at [392, 364] on button "Save Note" at bounding box center [390, 359] width 70 height 23
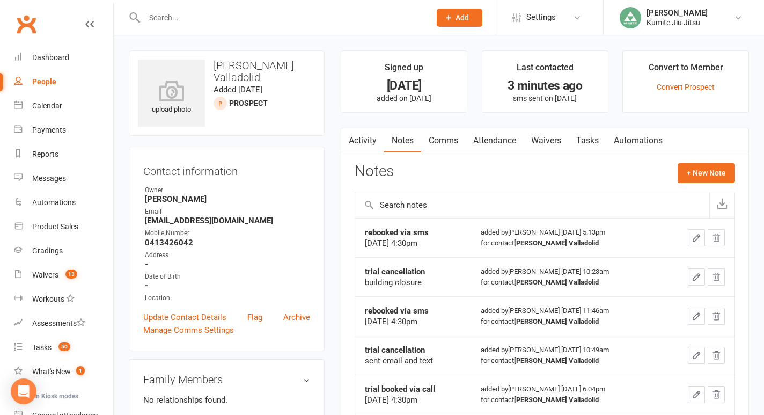
click at [238, 17] on input "text" at bounding box center [282, 17] width 282 height 15
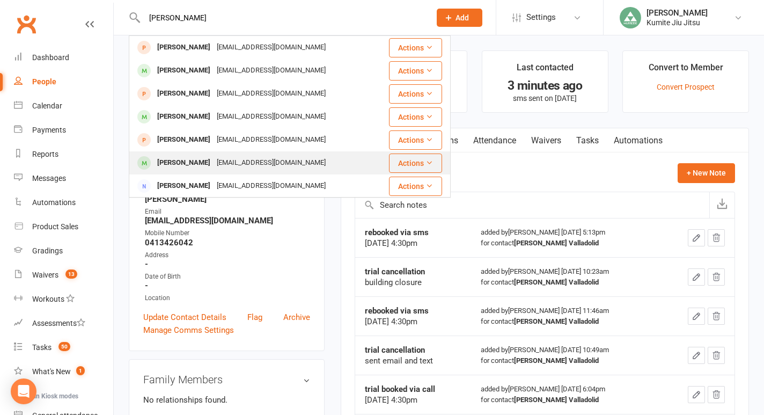
type input "[PERSON_NAME]"
click at [204, 163] on div "[PERSON_NAME]" at bounding box center [184, 163] width 60 height 16
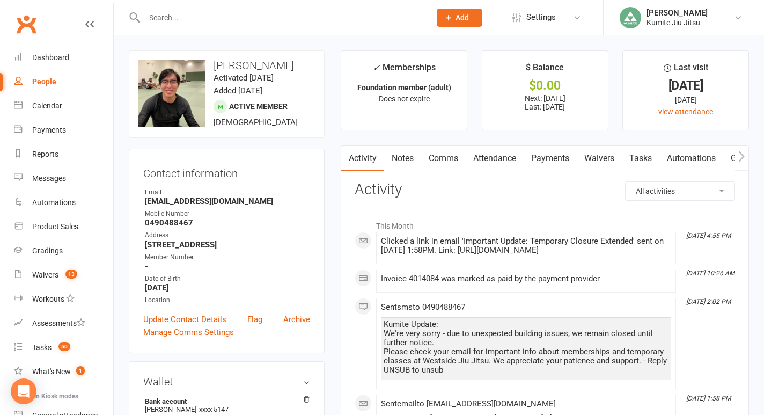
click at [546, 157] on link "Payments" at bounding box center [550, 158] width 53 height 25
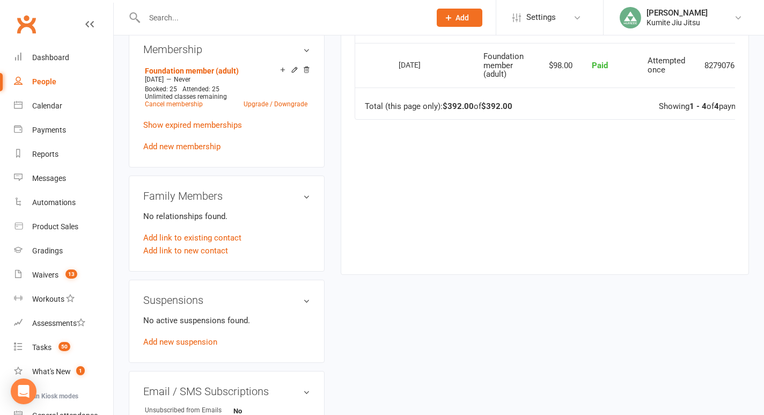
scroll to position [425, 0]
click at [180, 346] on link "Add new suspension" at bounding box center [180, 342] width 74 height 10
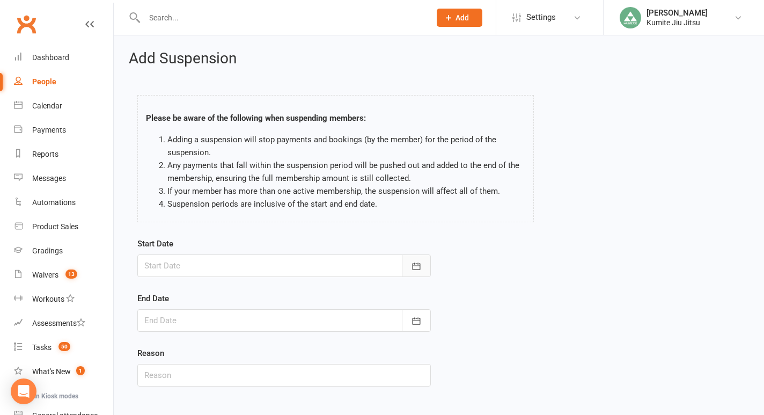
click at [419, 263] on icon "button" at bounding box center [417, 265] width 8 height 7
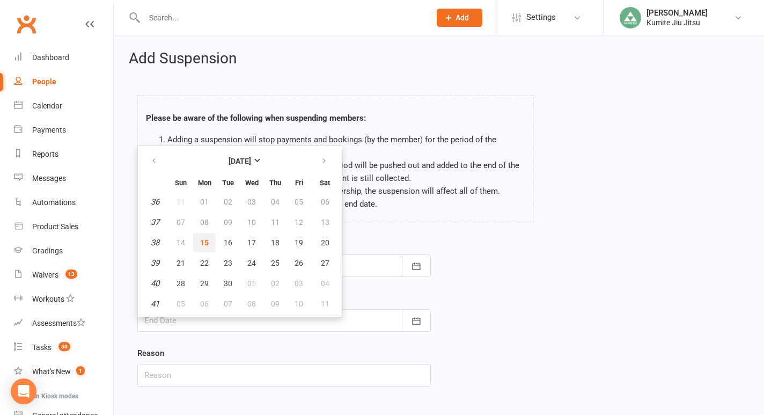
click at [208, 239] on span "15" at bounding box center [204, 242] width 9 height 9
type input "[DATE]"
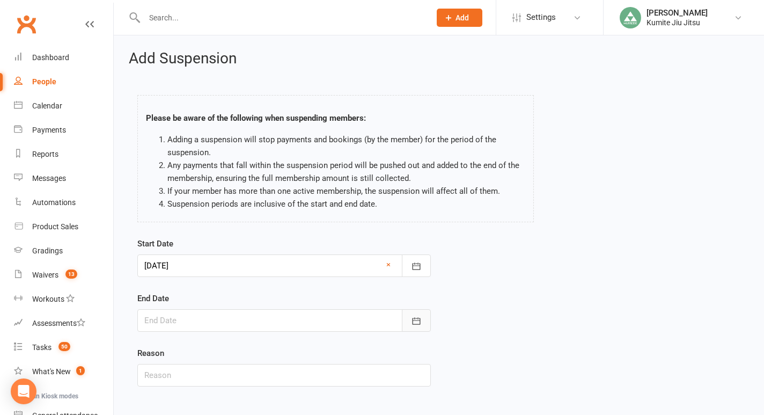
click at [411, 320] on button "button" at bounding box center [416, 320] width 29 height 23
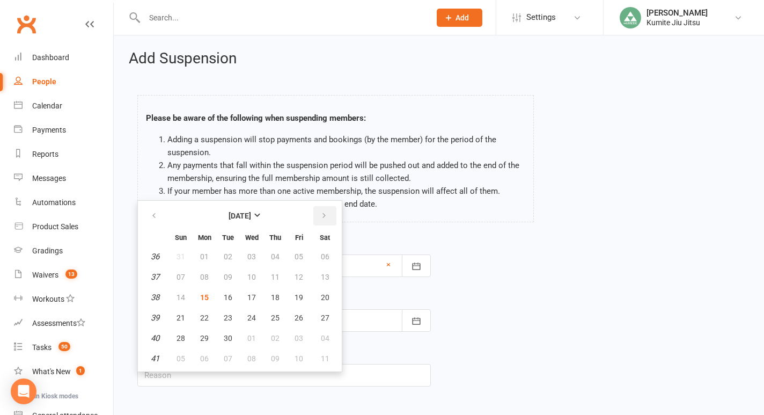
click at [323, 216] on icon "button" at bounding box center [324, 215] width 8 height 9
click at [274, 276] on span "09" at bounding box center [275, 277] width 9 height 9
type input "[DATE]"
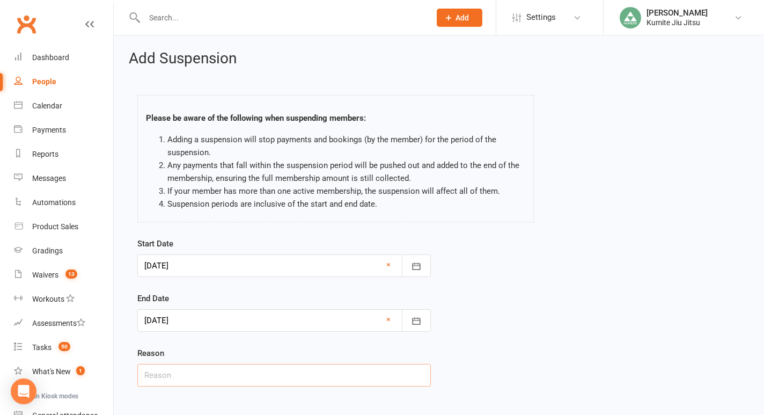
click at [221, 377] on input "text" at bounding box center [284, 375] width 294 height 23
type input "building closure"
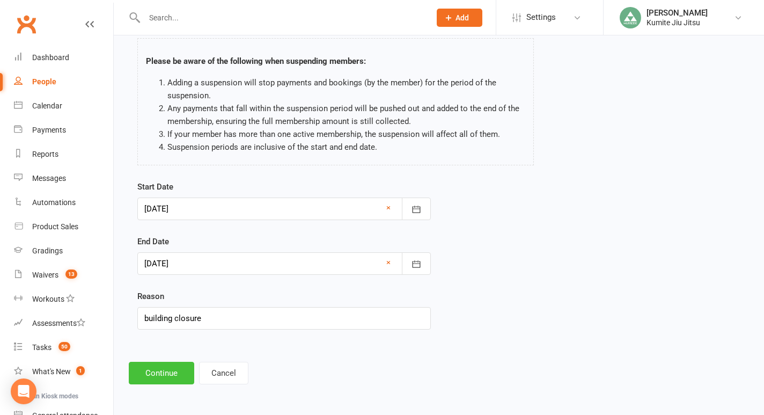
click at [163, 368] on button "Continue" at bounding box center [161, 373] width 65 height 23
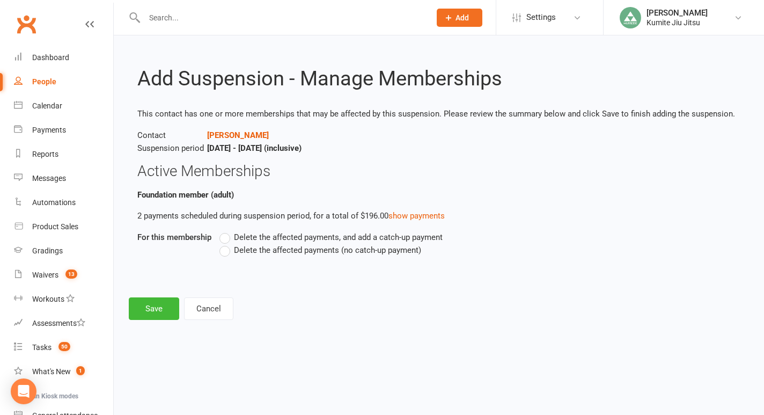
click at [244, 253] on span "Delete the affected payments (no catch-up payment)" at bounding box center [327, 249] width 187 height 11
click at [226, 244] on input "Delete the affected payments (no catch-up payment)" at bounding box center [223, 244] width 7 height 0
click at [159, 306] on button "Save" at bounding box center [154, 308] width 50 height 23
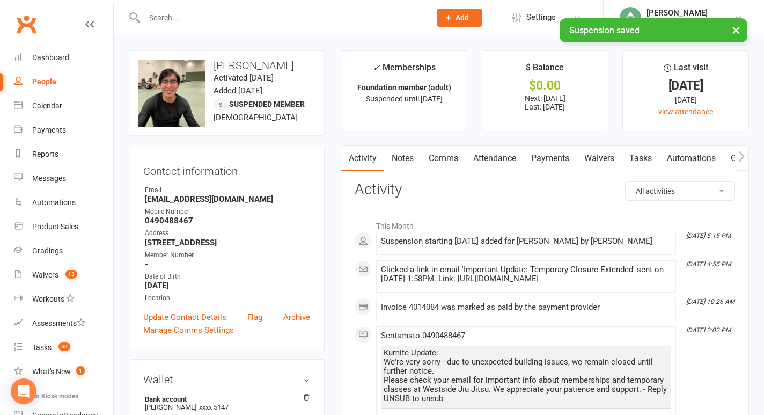
click at [638, 155] on link "Tasks" at bounding box center [641, 158] width 38 height 25
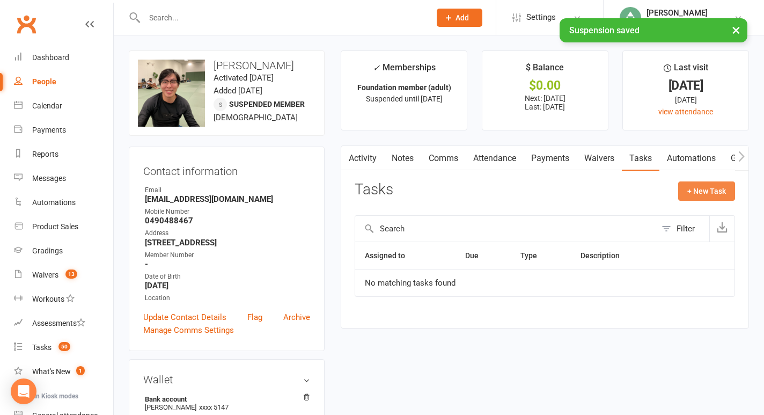
click at [715, 193] on button "+ New Task" at bounding box center [706, 190] width 57 height 19
select select "49706"
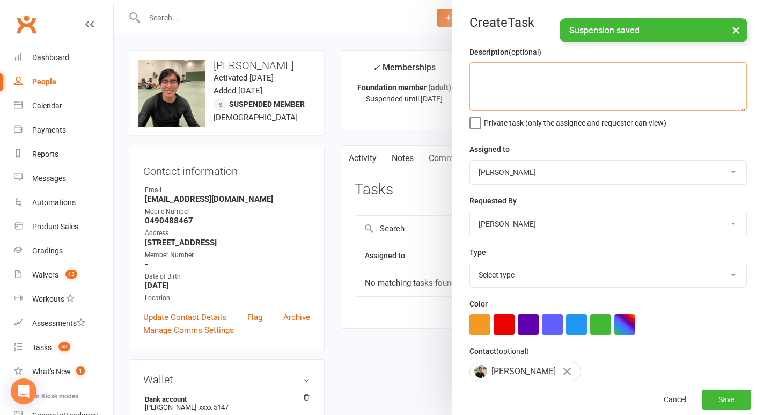
click at [538, 107] on textarea at bounding box center [608, 86] width 277 height 48
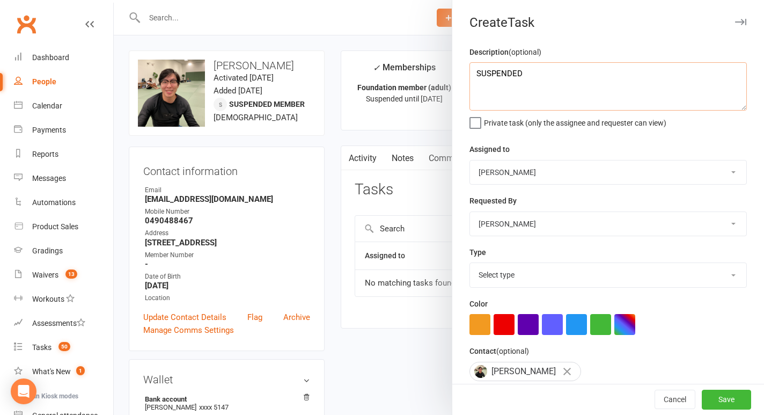
type textarea "SUSPENDED"
click at [506, 274] on select "Select type E-mail In person Meeting Phone call Add new task type" at bounding box center [608, 275] width 276 height 24
select select "28623"
click at [470, 264] on select "Select type E-mail In person Meeting Phone call Add new task type" at bounding box center [608, 275] width 276 height 24
click at [504, 328] on button "button" at bounding box center [504, 324] width 21 height 21
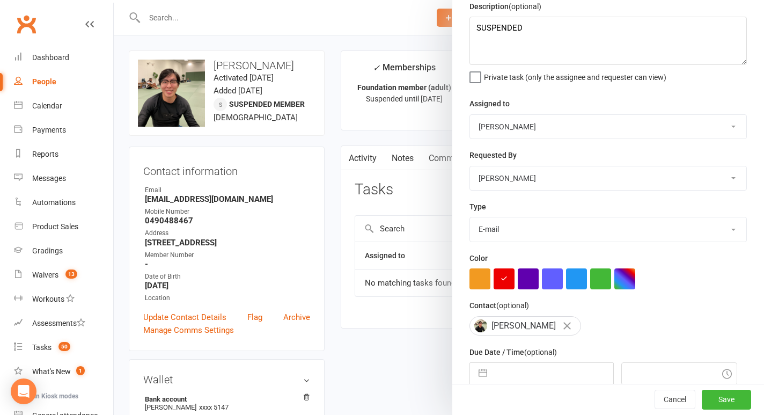
scroll to position [98, 0]
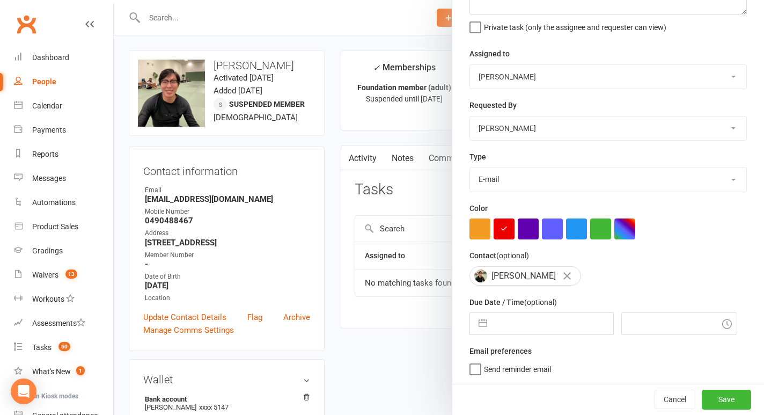
click at [480, 325] on button "button" at bounding box center [482, 323] width 19 height 21
select select "7"
select select "2025"
select select "8"
select select "2025"
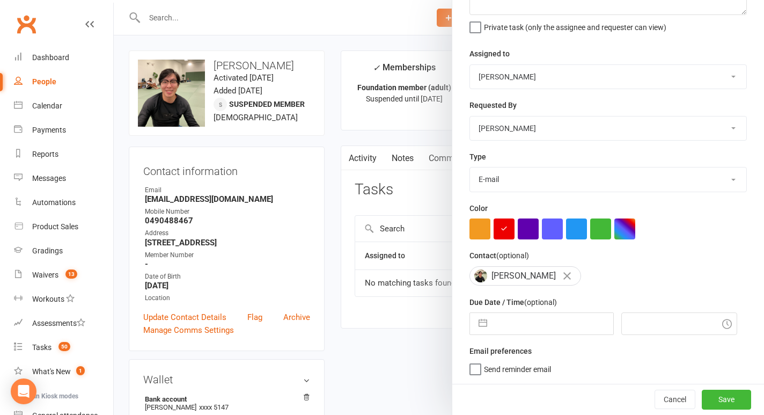
select select "9"
select select "2025"
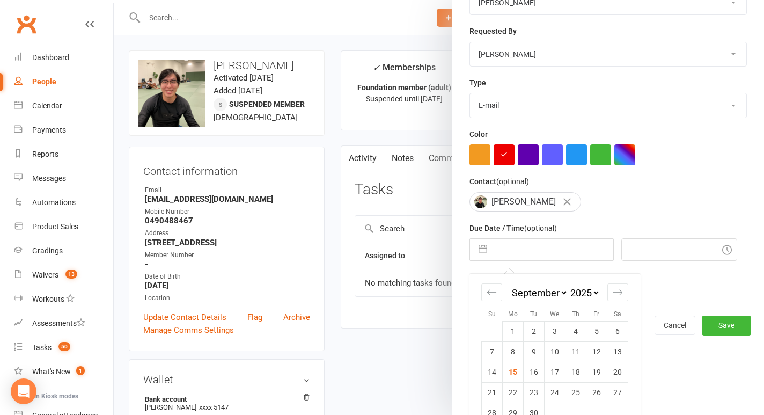
scroll to position [188, 0]
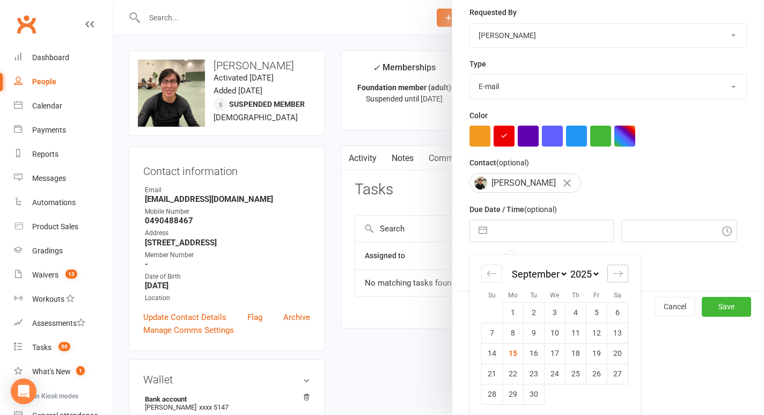
click at [615, 280] on div "Move forward to switch to the next month." at bounding box center [618, 274] width 21 height 18
select select "10"
select select "2025"
click at [580, 334] on td "9" at bounding box center [576, 333] width 21 height 20
type input "[DATE]"
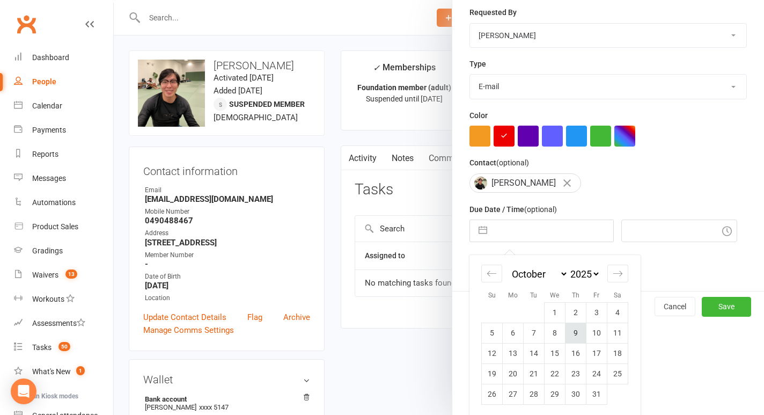
type input "5:15pm"
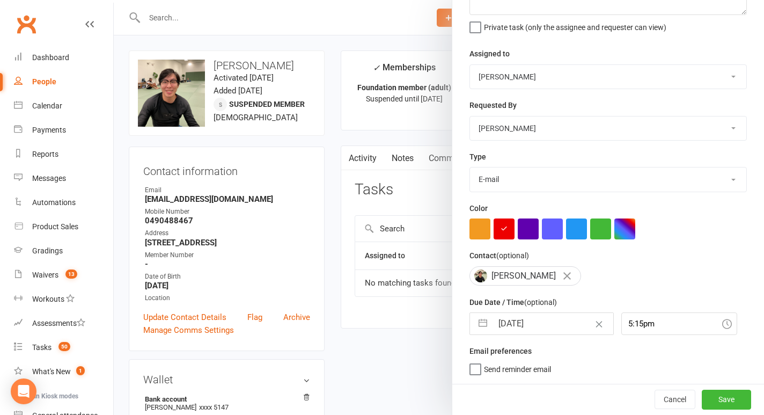
scroll to position [98, 0]
click at [726, 398] on button "Save" at bounding box center [726, 399] width 49 height 19
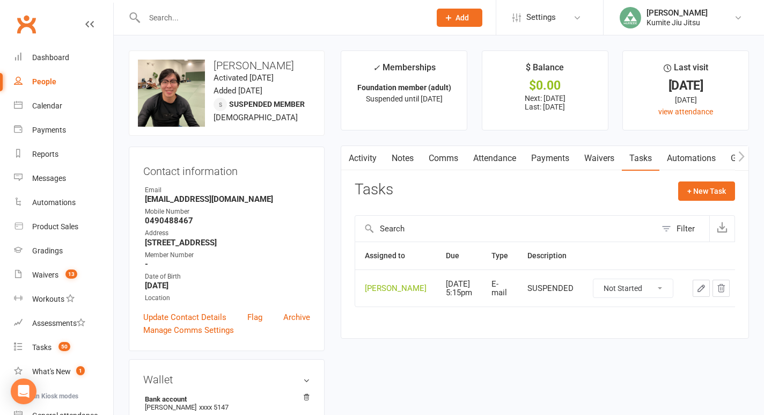
click at [194, 25] on div at bounding box center [276, 17] width 294 height 35
click at [180, 18] on input "text" at bounding box center [282, 17] width 282 height 15
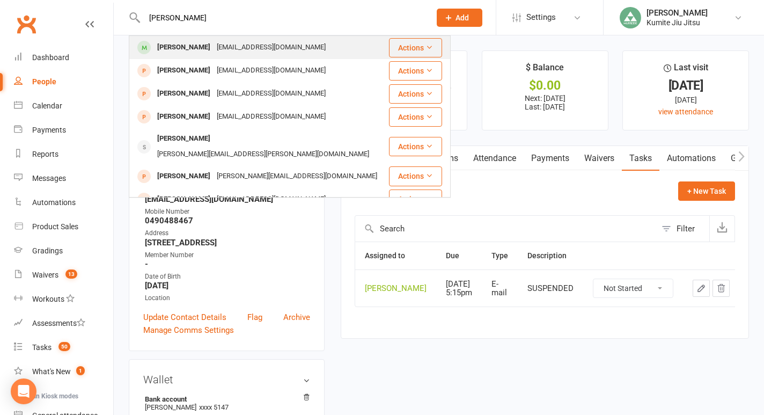
type input "[PERSON_NAME]"
click at [175, 46] on div "[PERSON_NAME]" at bounding box center [184, 48] width 60 height 16
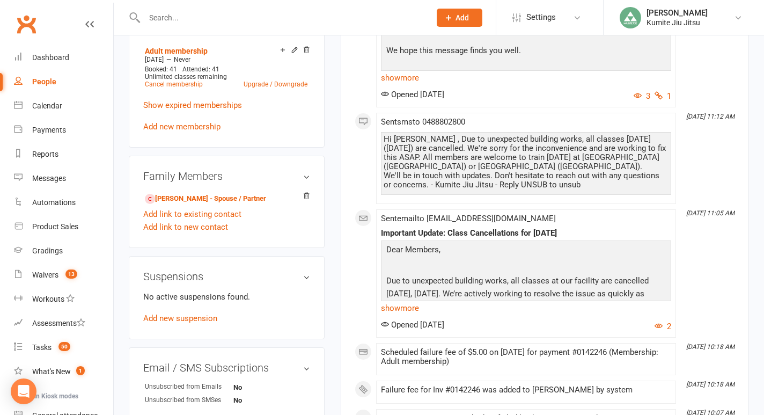
scroll to position [452, 0]
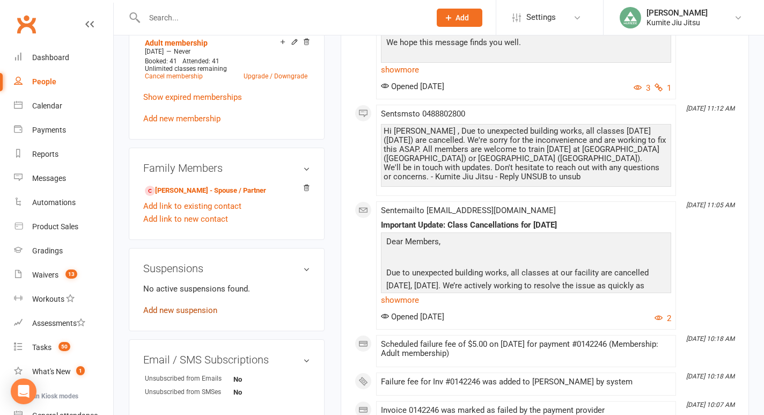
click at [180, 308] on link "Add new suspension" at bounding box center [180, 310] width 74 height 10
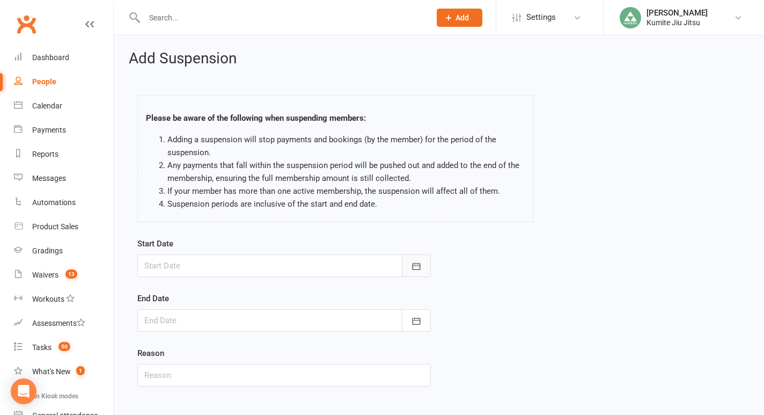
click at [412, 266] on icon "button" at bounding box center [416, 266] width 11 height 11
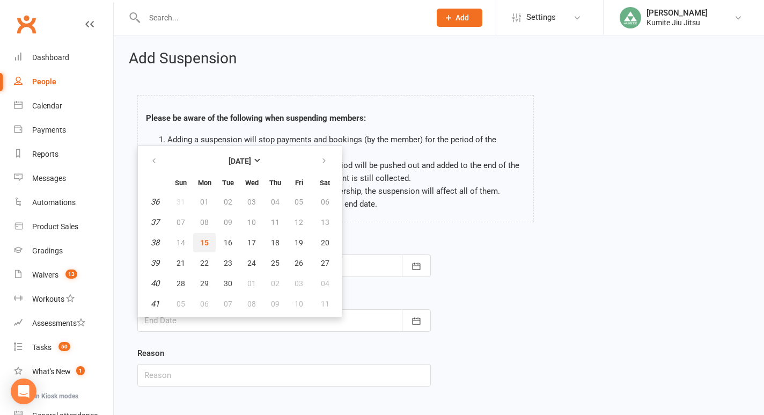
click at [201, 246] on span "15" at bounding box center [204, 242] width 9 height 9
type input "[DATE]"
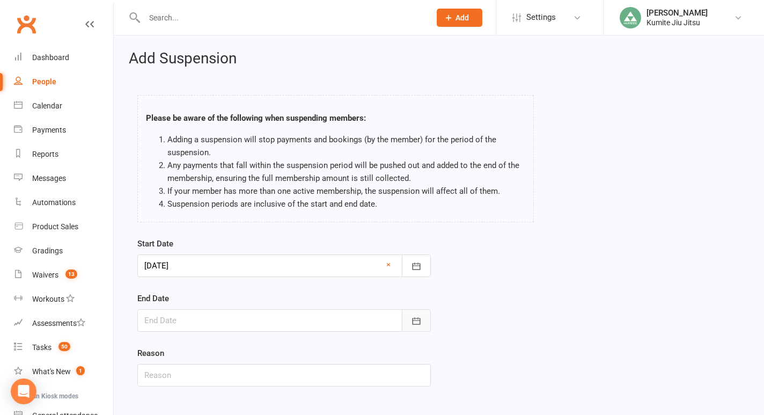
click at [413, 318] on icon "button" at bounding box center [417, 320] width 8 height 7
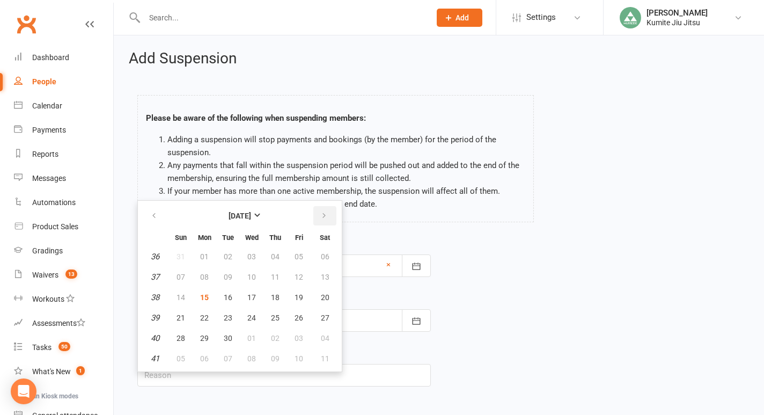
click at [329, 212] on button "button" at bounding box center [324, 215] width 23 height 19
click at [278, 279] on span "09" at bounding box center [275, 277] width 9 height 9
type input "[DATE]"
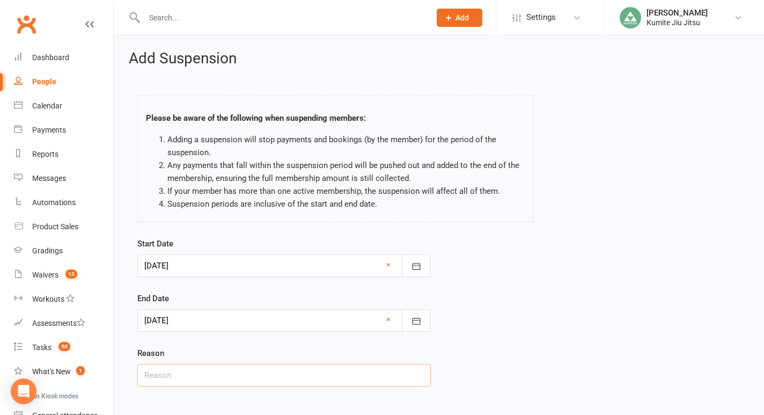
click at [214, 382] on input "text" at bounding box center [284, 375] width 294 height 23
type input "building closure"
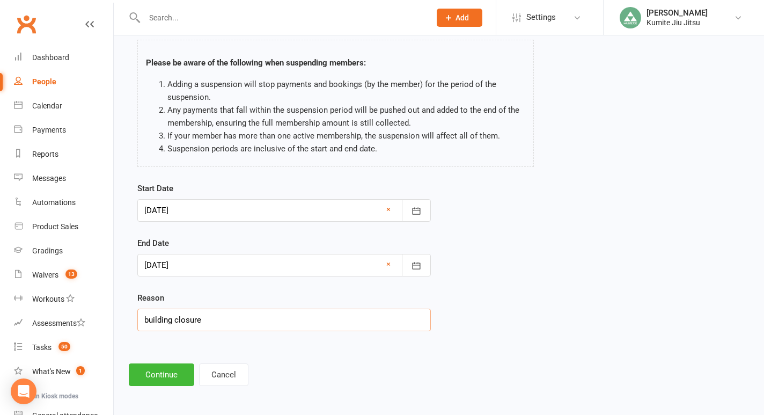
scroll to position [57, 0]
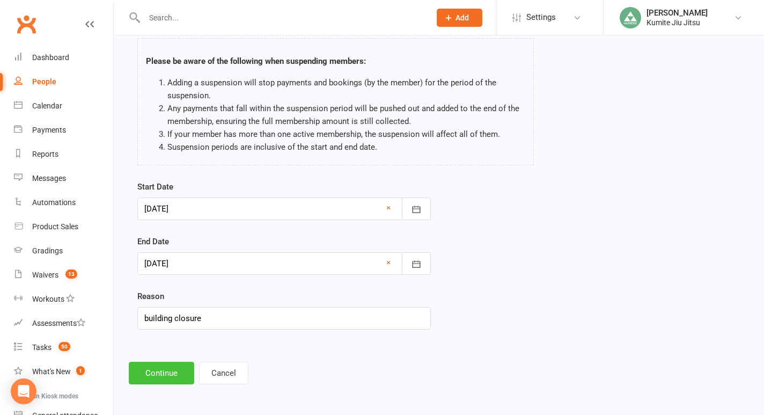
click at [159, 372] on button "Continue" at bounding box center [161, 373] width 65 height 23
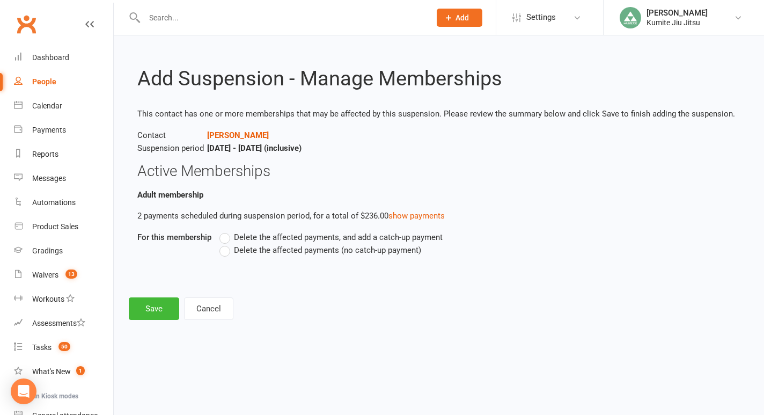
click at [267, 251] on span "Delete the affected payments (no catch-up payment)" at bounding box center [327, 249] width 187 height 11
click at [226, 244] on input "Delete the affected payments (no catch-up payment)" at bounding box center [223, 244] width 7 height 0
click at [158, 315] on button "Save" at bounding box center [154, 308] width 50 height 23
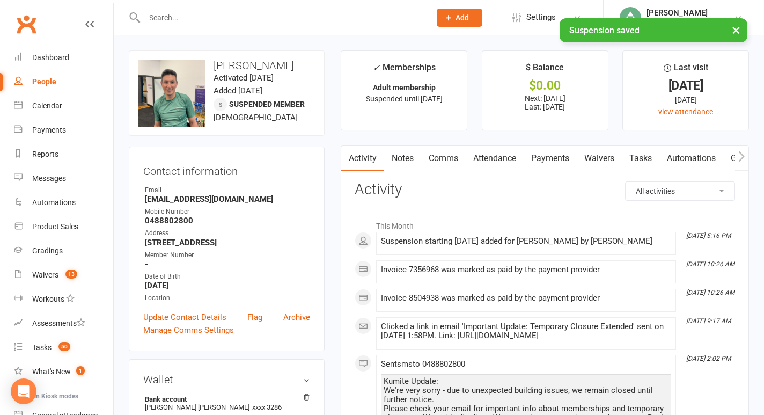
click at [636, 158] on link "Tasks" at bounding box center [641, 158] width 38 height 25
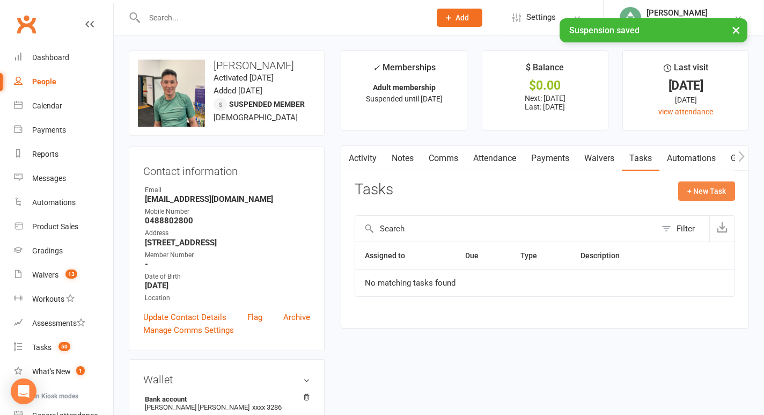
click at [686, 190] on button "+ New Task" at bounding box center [706, 190] width 57 height 19
select select "49706"
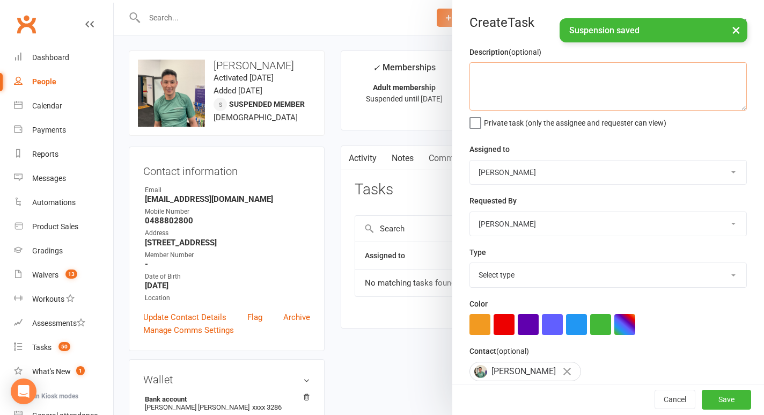
click at [526, 101] on textarea at bounding box center [608, 86] width 277 height 48
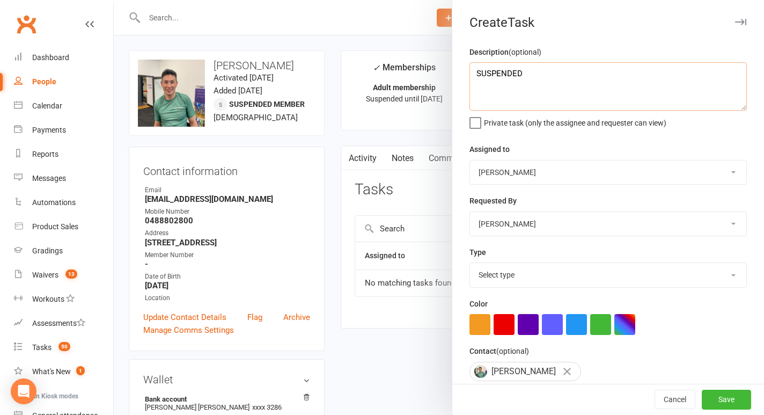
type textarea "SUSPENDED"
click at [504, 269] on select "Select type E-mail In person Meeting Phone call Add new task type" at bounding box center [608, 275] width 276 height 24
click at [470, 264] on select "Select type E-mail In person Meeting Phone call Add new task type" at bounding box center [608, 275] width 276 height 24
click at [498, 280] on select "Select type E-mail In person Meeting Phone call Add new task type" at bounding box center [608, 275] width 276 height 24
select select "28623"
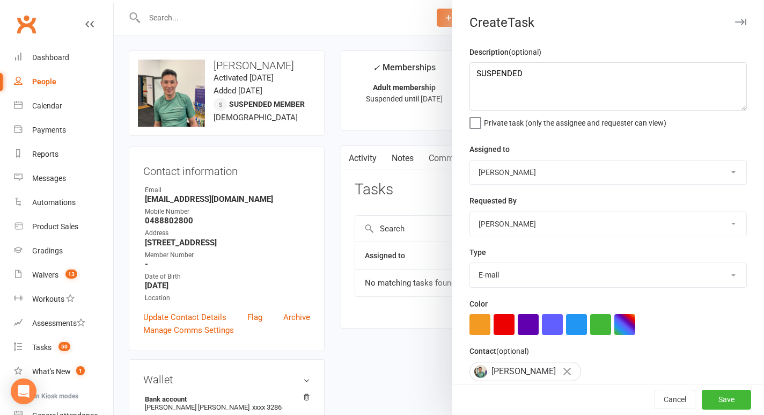
click at [470, 264] on select "Select type E-mail In person Meeting Phone call Add new task type" at bounding box center [608, 275] width 276 height 24
click at [504, 327] on button "button" at bounding box center [504, 324] width 21 height 21
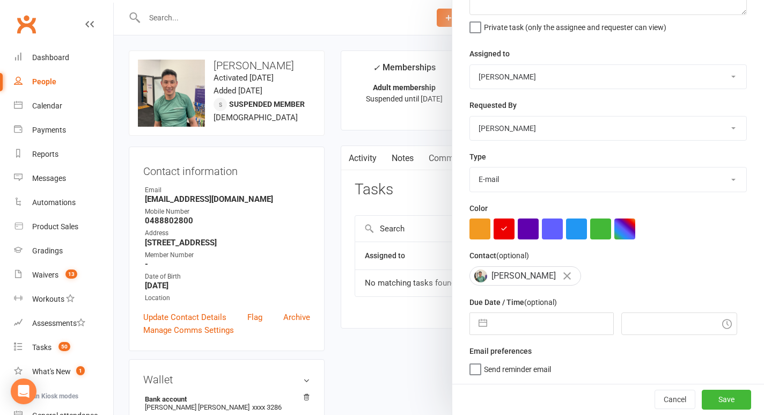
scroll to position [28, 0]
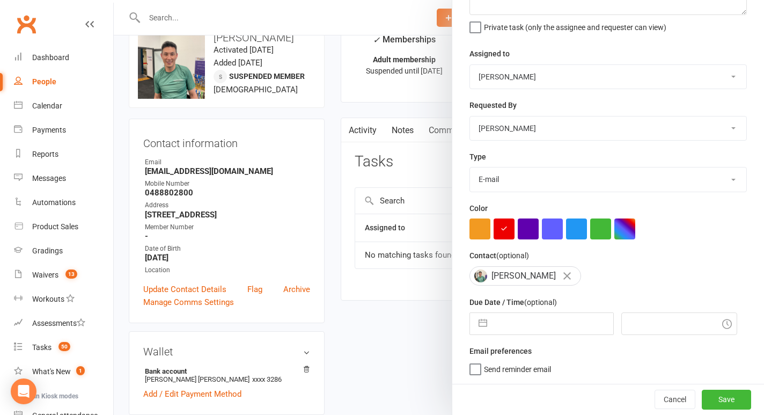
click at [481, 323] on button "button" at bounding box center [482, 323] width 19 height 21
select select "7"
select select "2025"
select select "8"
select select "2025"
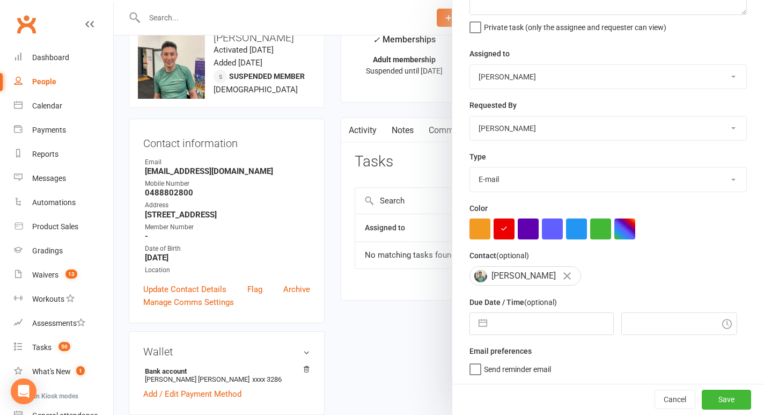
select select "9"
select select "2025"
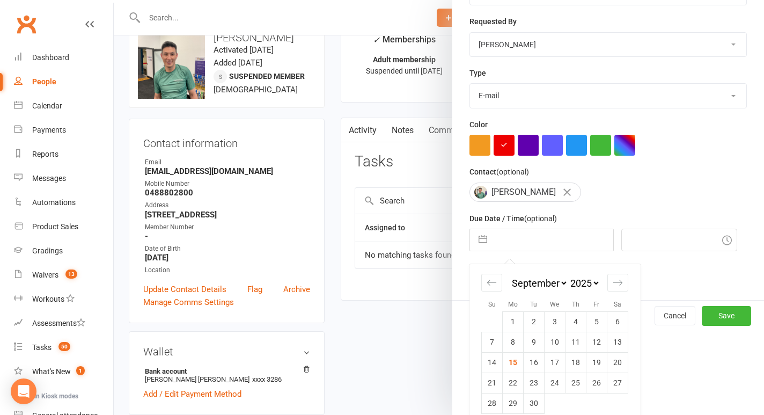
scroll to position [180, 0]
click at [619, 280] on icon "Move forward to switch to the next month." at bounding box center [618, 281] width 10 height 10
select select "10"
select select "2025"
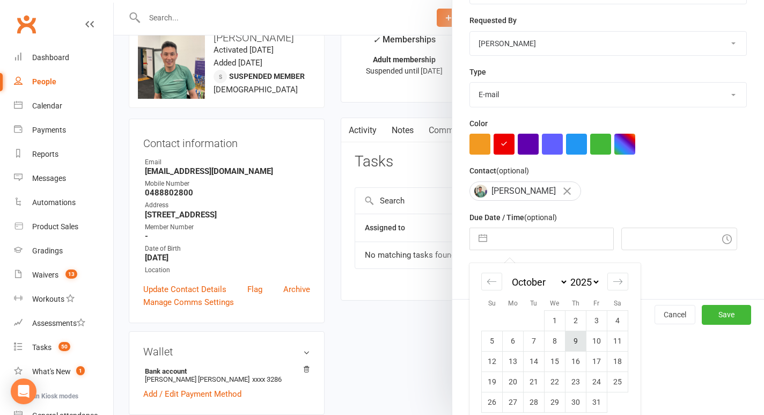
click at [579, 340] on td "9" at bounding box center [576, 341] width 21 height 20
type input "[DATE]"
type input "5:30pm"
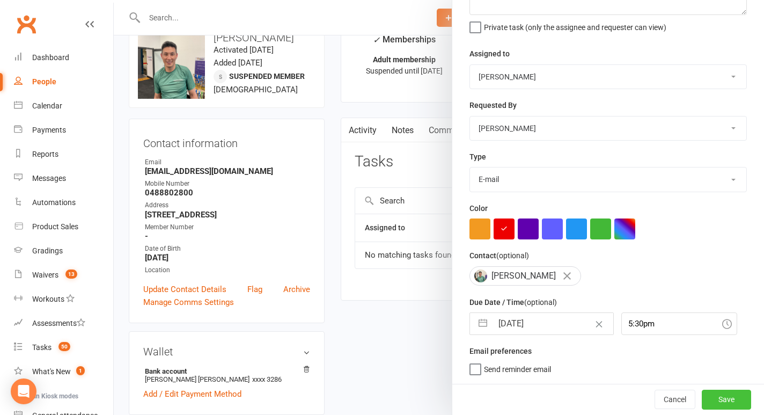
click at [715, 400] on button "Save" at bounding box center [726, 399] width 49 height 19
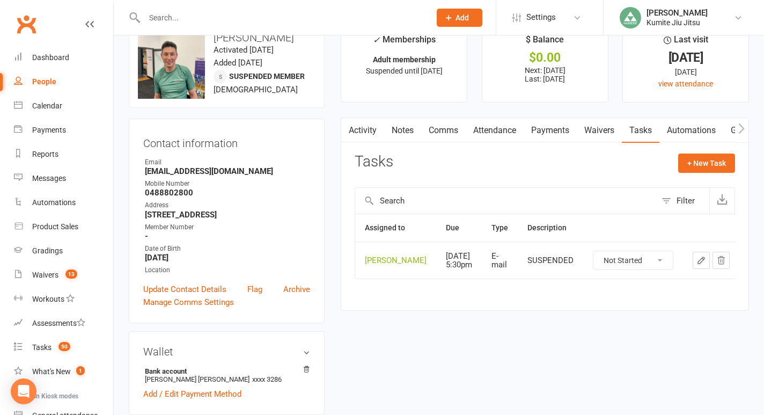
click at [185, 9] on div at bounding box center [276, 17] width 294 height 35
click at [178, 18] on input "text" at bounding box center [282, 17] width 282 height 15
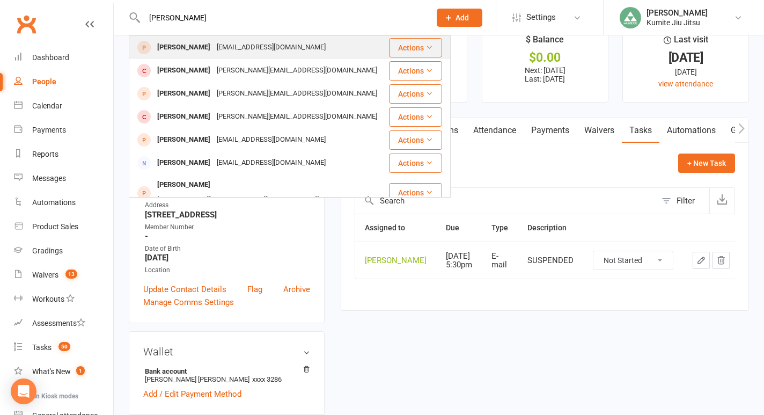
type input "[PERSON_NAME]"
click at [184, 51] on div "[PERSON_NAME]" at bounding box center [184, 48] width 60 height 16
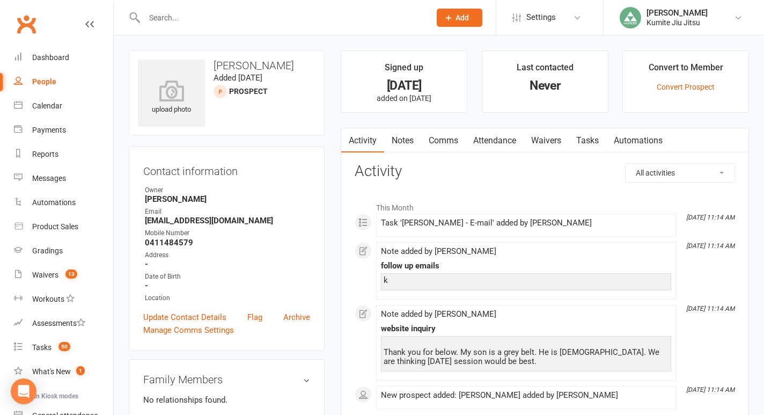
click at [501, 139] on link "Attendance" at bounding box center [495, 140] width 58 height 25
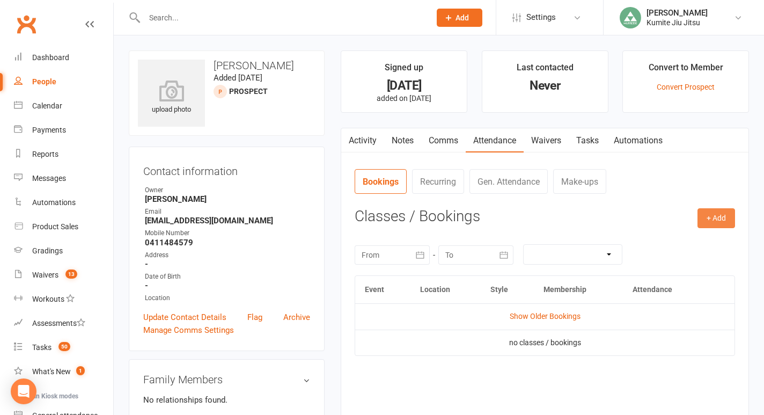
click at [708, 218] on button "+ Add" at bounding box center [717, 217] width 38 height 19
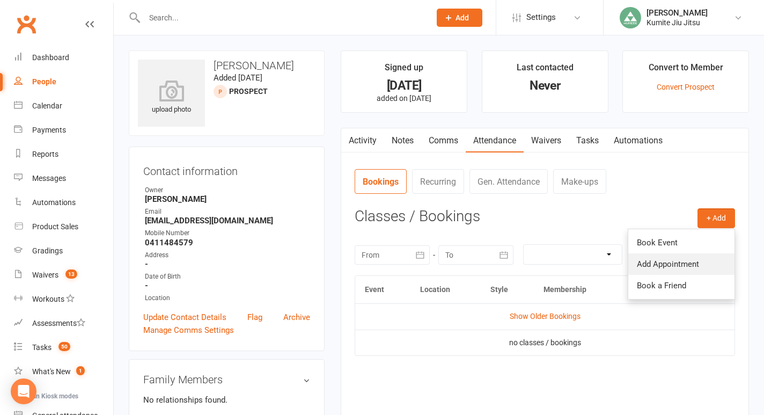
click at [668, 265] on link "Add Appointment" at bounding box center [681, 263] width 106 height 21
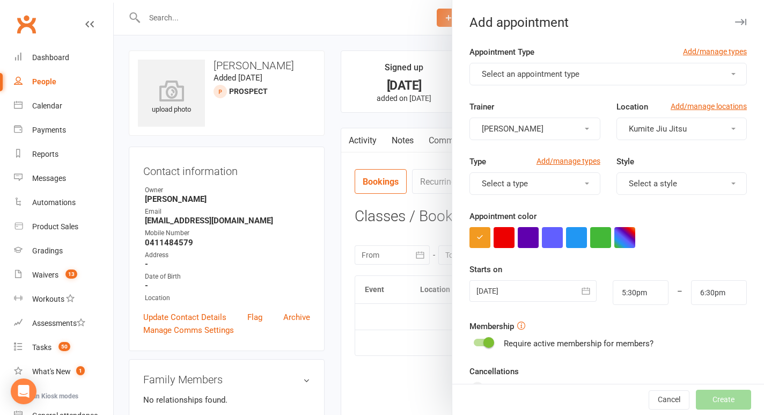
click at [540, 79] on button "Select an appointment type" at bounding box center [608, 74] width 277 height 23
click at [536, 98] on link "Trial.class" at bounding box center [523, 99] width 106 height 21
click at [656, 180] on span "Select a style" at bounding box center [653, 184] width 48 height 10
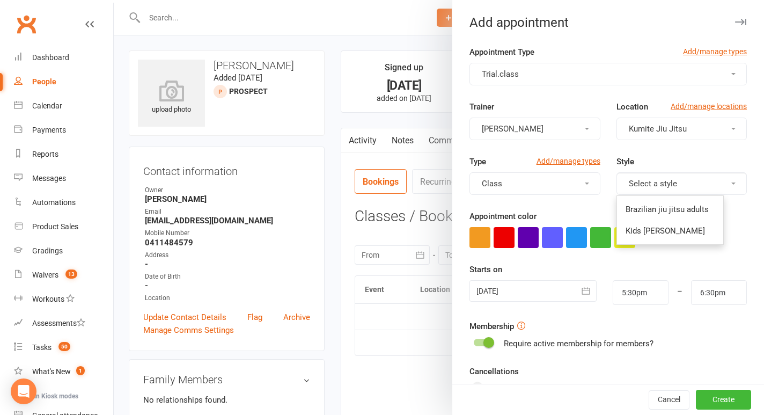
click at [654, 242] on ul "Brazilian jiu jitsu adults Kids Jiu Jitsu" at bounding box center [670, 219] width 107 height 49
click at [654, 232] on span "Kids [PERSON_NAME]" at bounding box center [665, 231] width 79 height 10
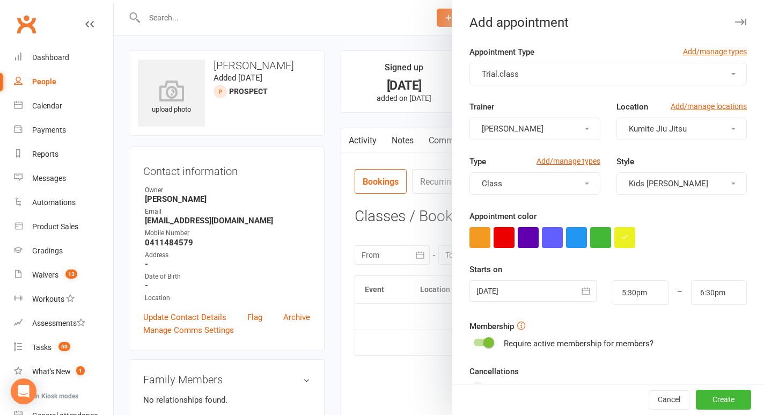
click at [584, 289] on icon "button" at bounding box center [586, 291] width 11 height 11
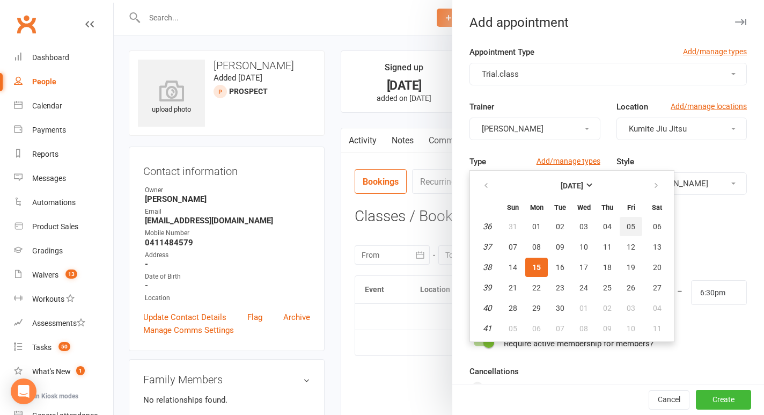
scroll to position [6, 0]
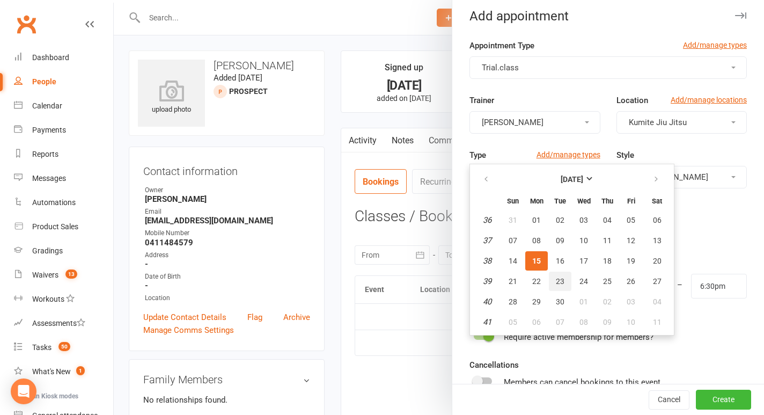
click at [564, 281] on span "23" at bounding box center [560, 281] width 9 height 9
type input "[DATE]"
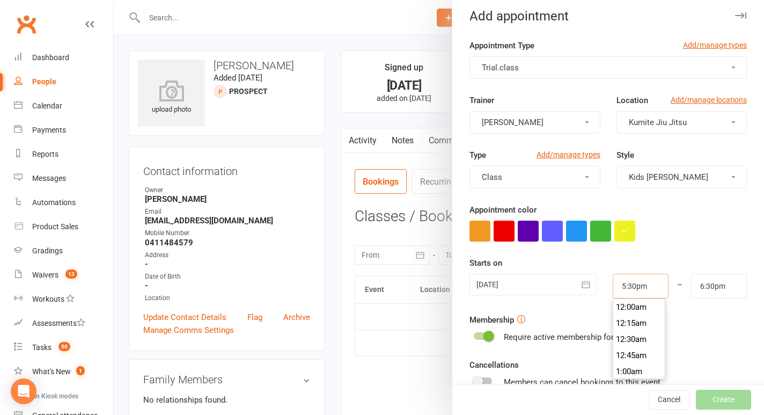
click at [650, 289] on input "5:30pm" at bounding box center [641, 286] width 56 height 25
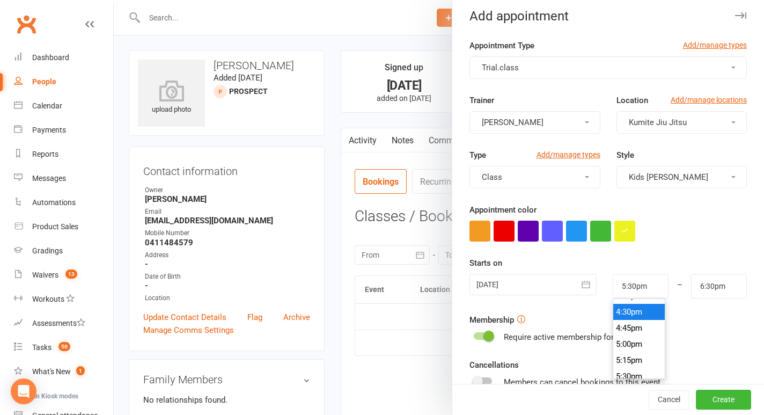
type input "4:30pm"
type input "5:30pm"
click at [633, 313] on li "4:30pm" at bounding box center [639, 312] width 52 height 16
click at [484, 335] on span at bounding box center [489, 336] width 11 height 11
click at [474, 334] on input "checkbox" at bounding box center [474, 334] width 0 height 0
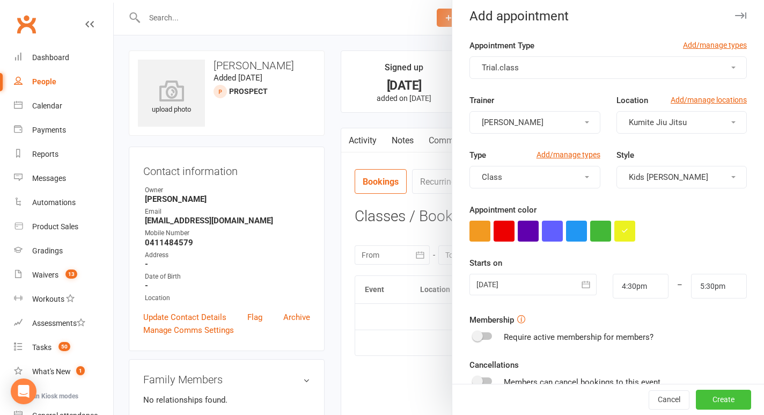
click at [718, 394] on button "Create" at bounding box center [723, 399] width 55 height 19
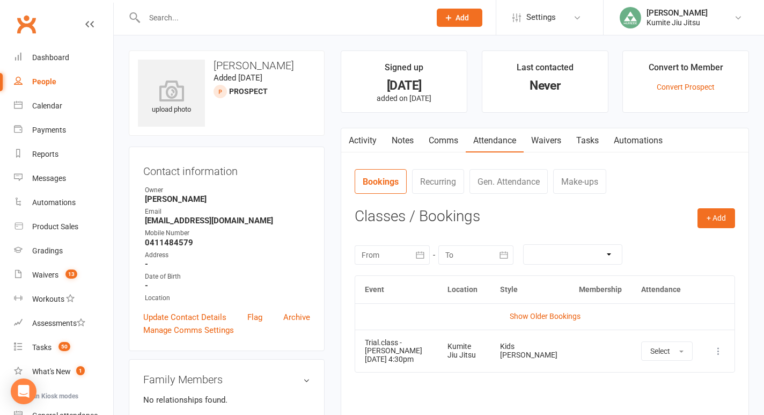
drag, startPoint x: 435, startPoint y: 362, endPoint x: 364, endPoint y: 360, distance: 70.9
click at [364, 360] on td "Trial.class - [PERSON_NAME] [DATE] 4:30pm" at bounding box center [396, 351] width 82 height 42
copy td "[DATE] 4:30pm"
click at [450, 141] on link "Comms" at bounding box center [443, 140] width 45 height 25
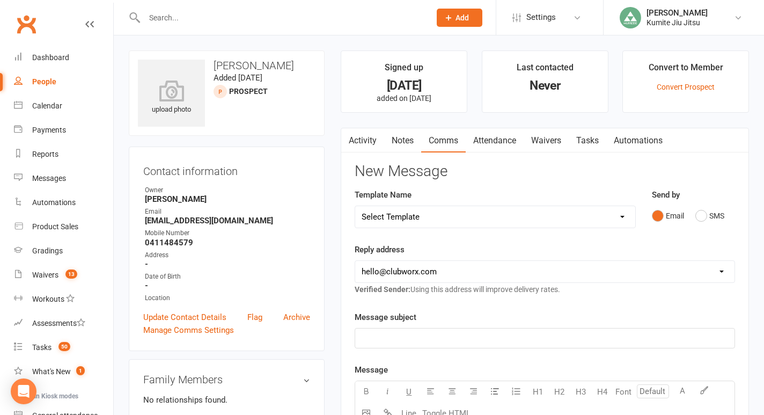
click at [451, 214] on select "Select Template [SMS] [Default template - review before using] Update credit ca…" at bounding box center [495, 216] width 280 height 21
select select "9"
click at [355, 206] on select "Select Template [SMS] [Default template - review before using] Update credit ca…" at bounding box center [495, 216] width 280 height 21
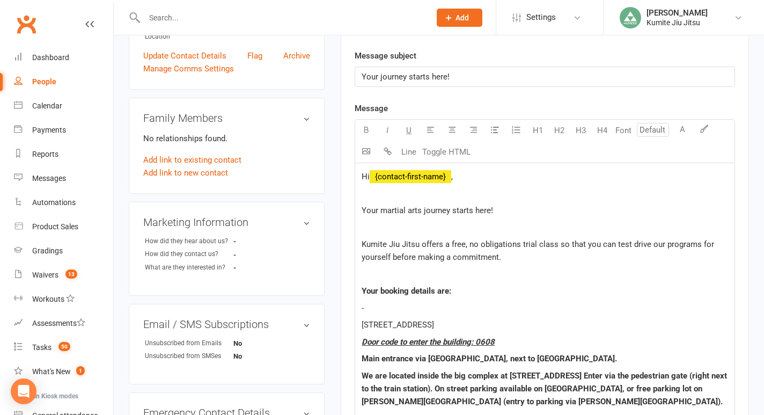
scroll to position [282, 0]
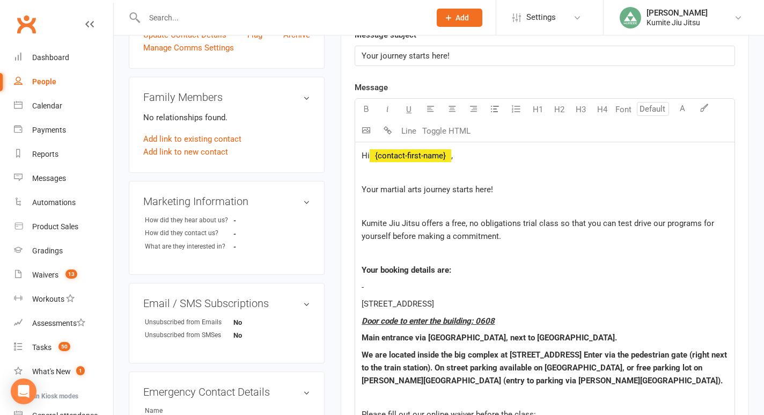
click at [415, 283] on p "-" at bounding box center [545, 287] width 367 height 13
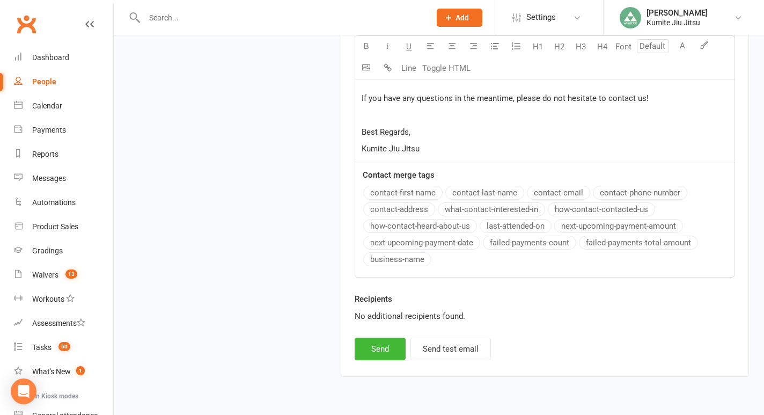
scroll to position [1145, 0]
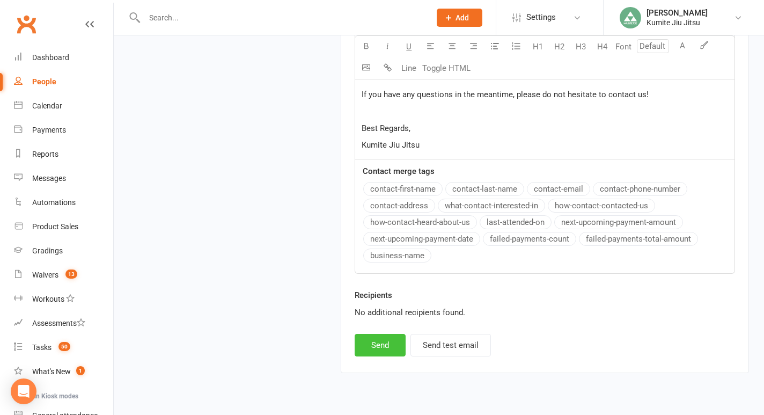
click at [379, 334] on button "Send" at bounding box center [380, 345] width 51 height 23
select select
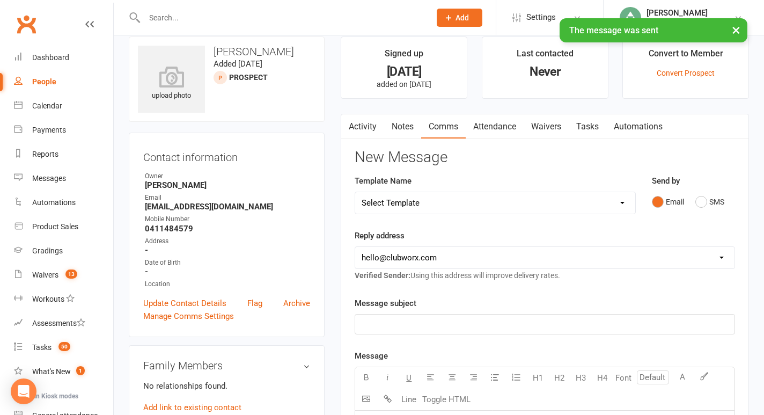
scroll to position [0, 0]
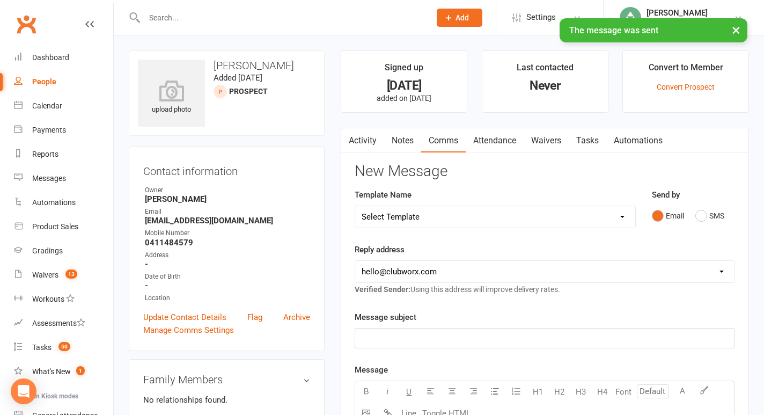
click at [592, 142] on link "Tasks" at bounding box center [588, 140] width 38 height 25
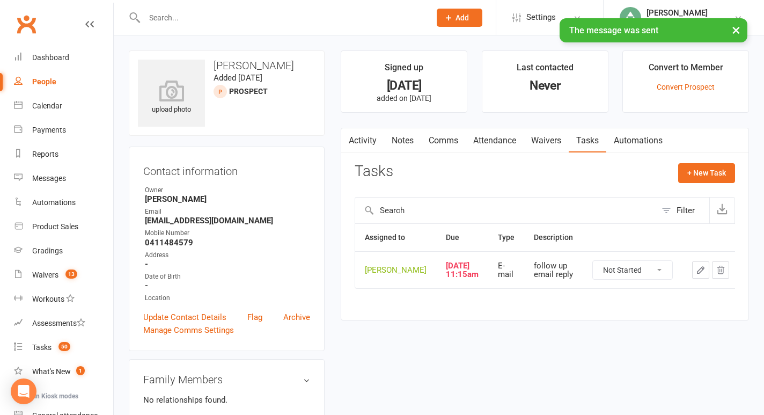
click at [698, 273] on icon "button" at bounding box center [701, 270] width 6 height 6
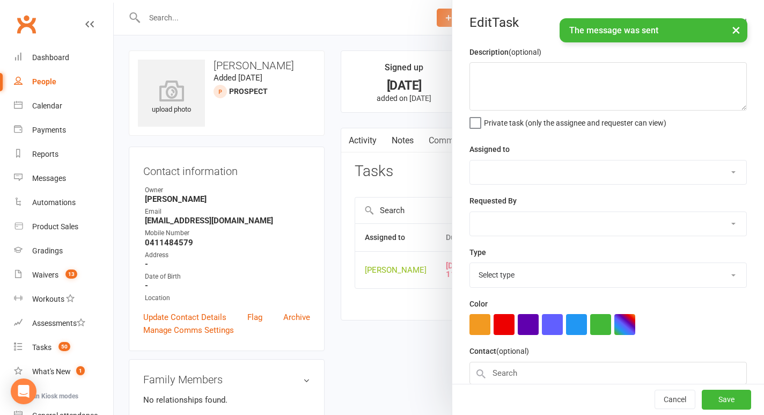
type textarea "follow up email reply"
select select "49706"
type input "[DATE]"
type input "11:15am"
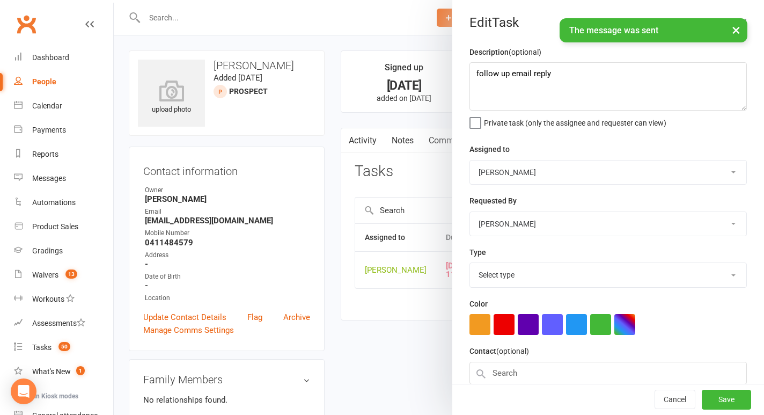
select select "28623"
drag, startPoint x: 569, startPoint y: 79, endPoint x: 438, endPoint y: 71, distance: 130.7
click at [114, 0] on react-component "Edit Task Description (optional) follow up email reply Private task (only the a…" at bounding box center [114, 0] width 0 height 0
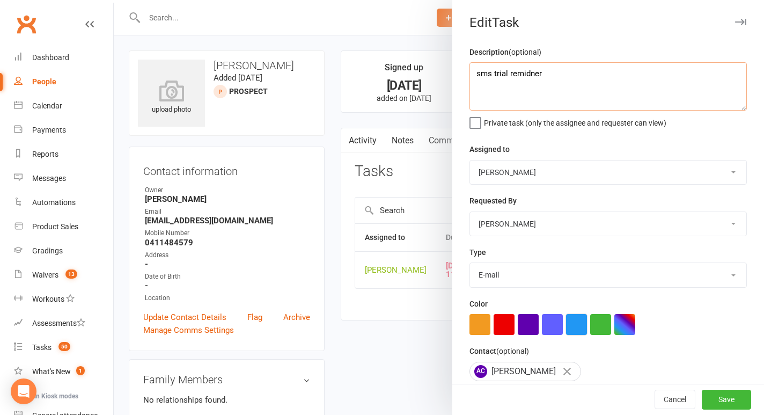
type textarea "sms trial remidner"
click at [579, 328] on button "button" at bounding box center [576, 324] width 21 height 21
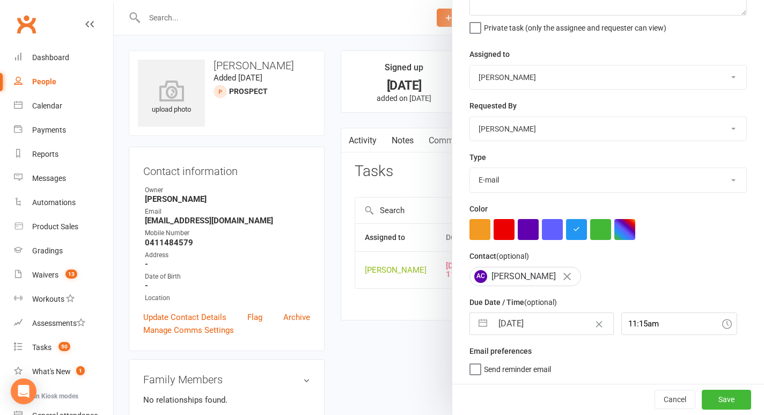
scroll to position [4, 0]
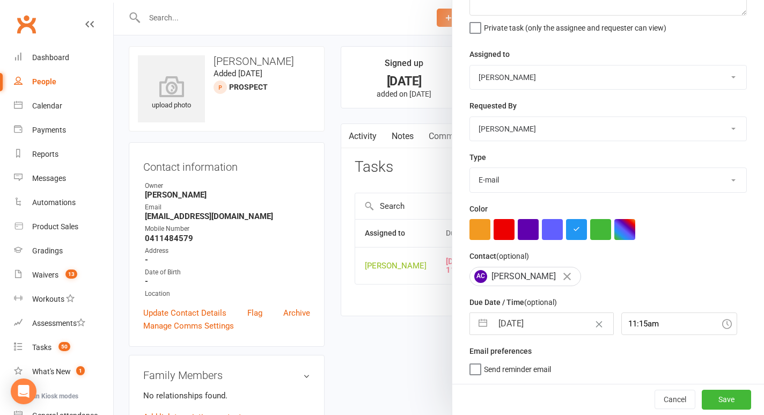
click at [480, 323] on button "button" at bounding box center [482, 323] width 19 height 21
select select "7"
select select "2025"
select select "8"
select select "2025"
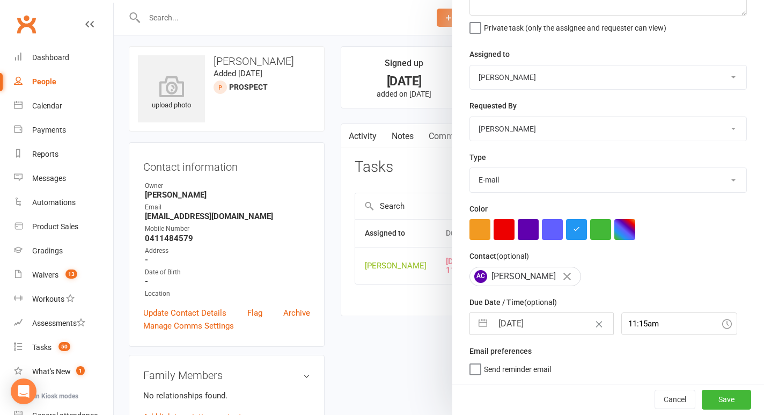
select select "9"
select select "2025"
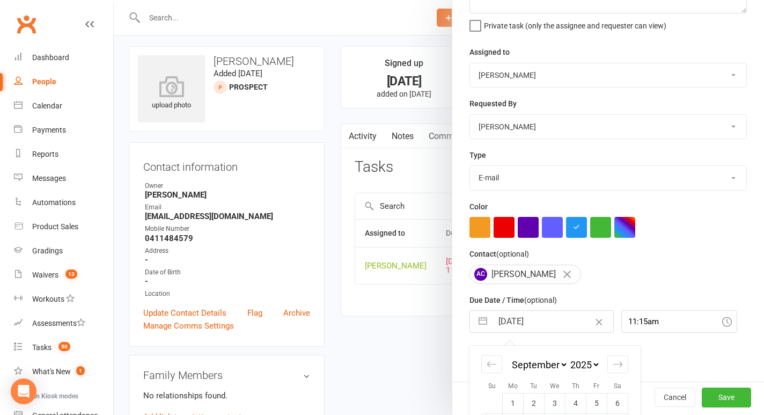
scroll to position [192, 0]
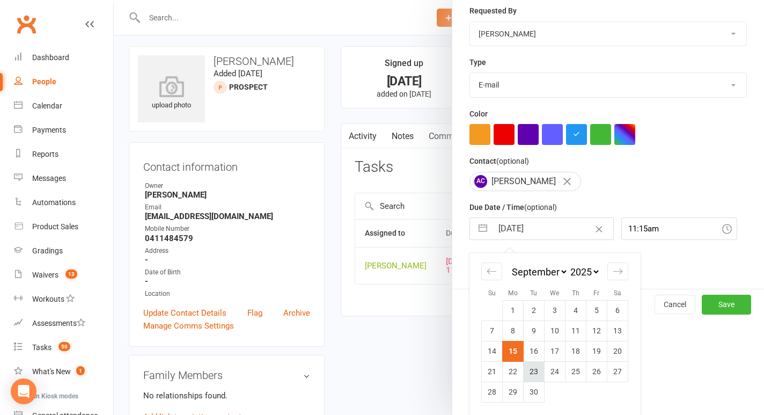
click at [537, 372] on td "23" at bounding box center [534, 371] width 21 height 20
type input "[DATE]"
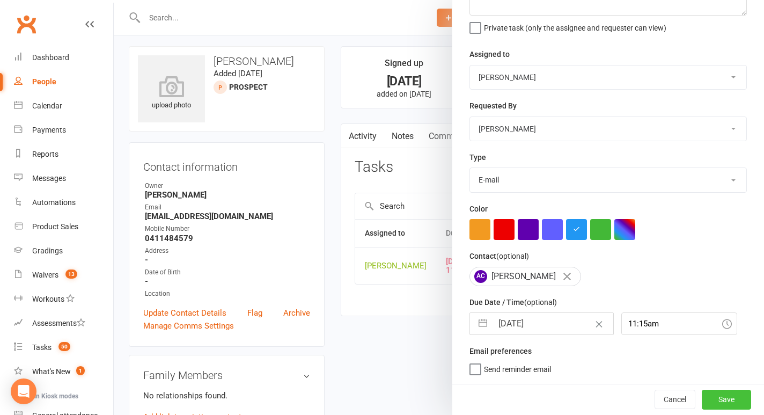
click at [733, 397] on button "Save" at bounding box center [726, 399] width 49 height 19
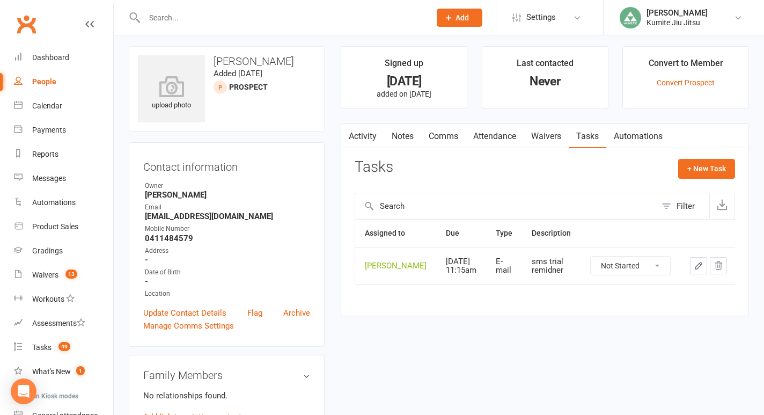
click at [498, 133] on link "Attendance" at bounding box center [495, 136] width 58 height 25
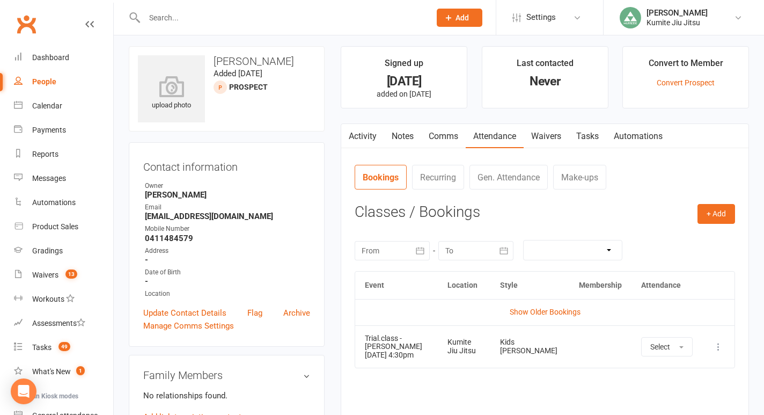
click at [363, 136] on link "Activity" at bounding box center [362, 136] width 43 height 25
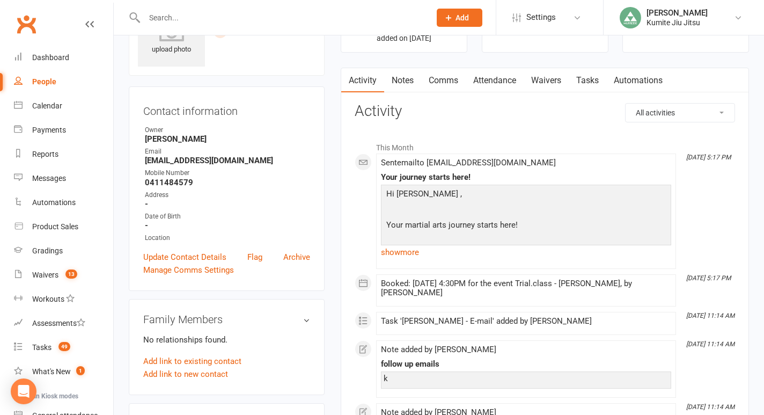
scroll to position [58, 0]
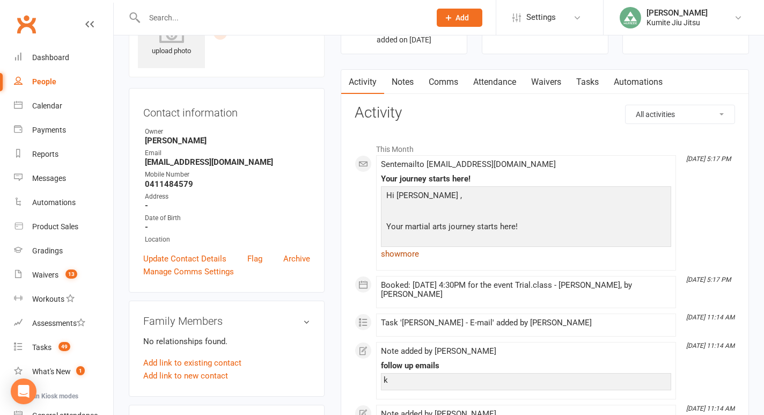
click at [411, 254] on link "show more" at bounding box center [526, 253] width 290 height 15
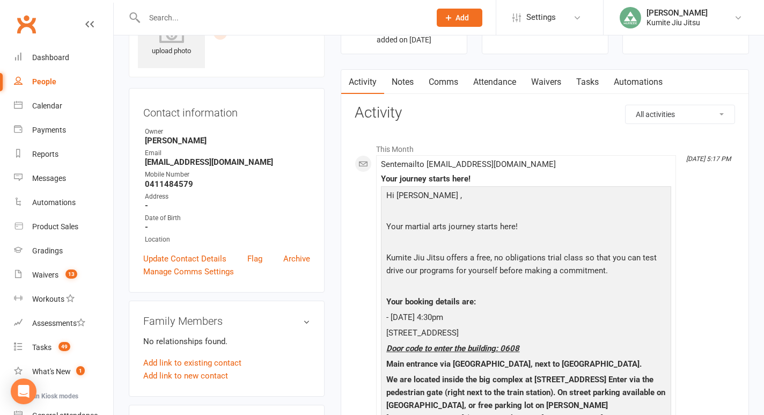
click at [436, 85] on link "Comms" at bounding box center [443, 82] width 45 height 25
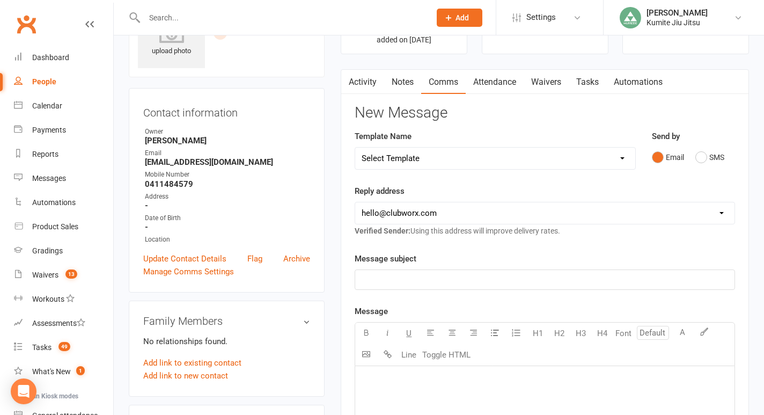
click at [407, 82] on link "Notes" at bounding box center [402, 82] width 37 height 25
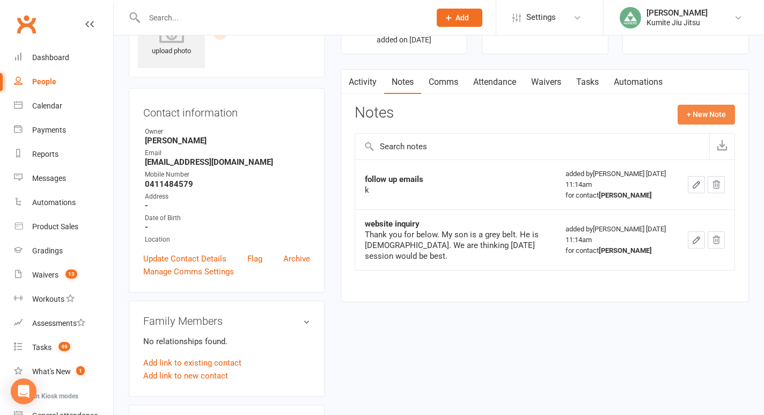
click at [690, 114] on button "+ New Note" at bounding box center [706, 114] width 57 height 19
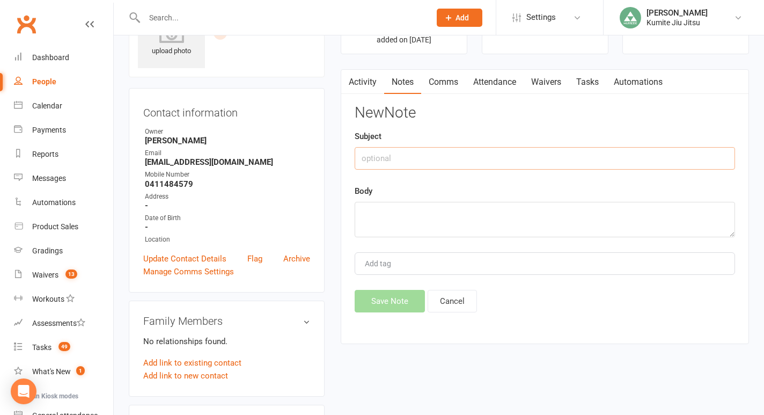
click at [451, 160] on input "text" at bounding box center [545, 158] width 381 height 23
type input "trial booked via email"
paste textarea "[DATE] 4:30pm"
type textarea "[DATE] 4:30pm"
click at [393, 300] on button "Save Note" at bounding box center [390, 301] width 70 height 23
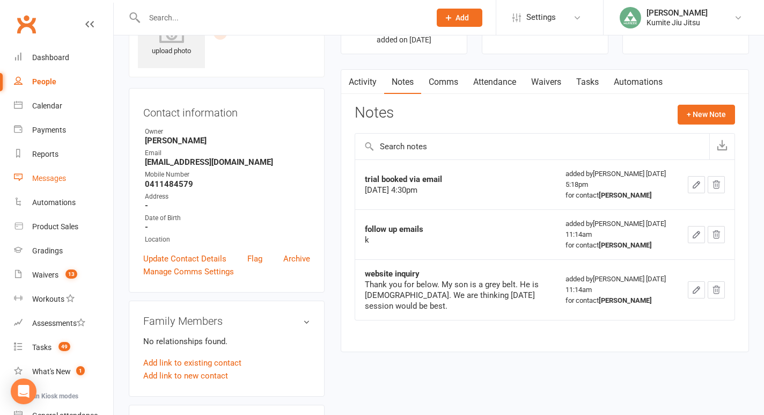
click at [56, 181] on div "Messages" at bounding box center [49, 178] width 34 height 9
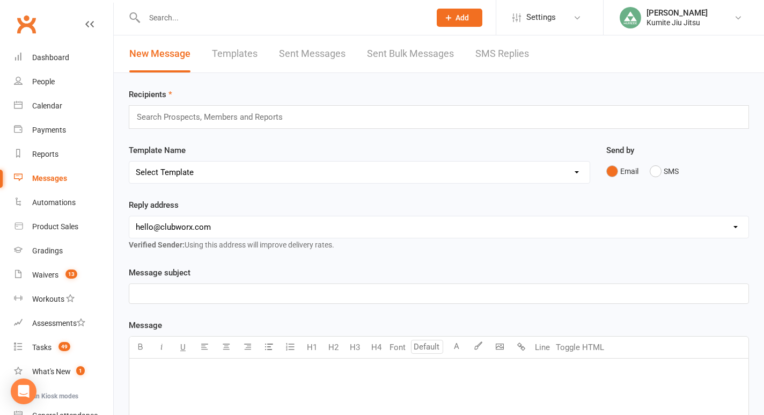
click at [491, 52] on link "SMS Replies" at bounding box center [503, 53] width 54 height 37
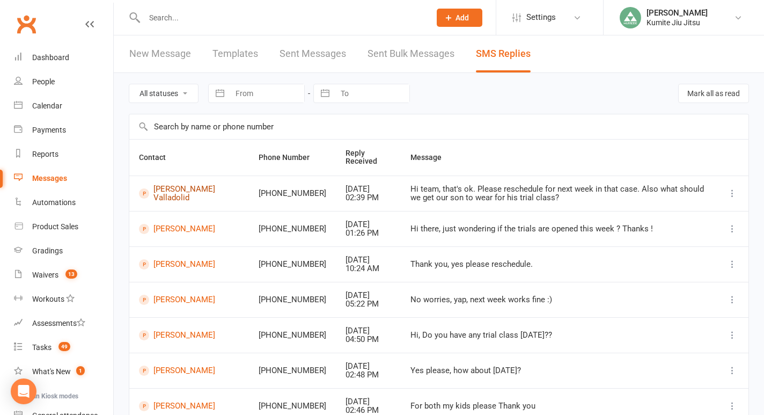
click at [193, 193] on link "[PERSON_NAME] Valladolid" at bounding box center [189, 194] width 100 height 18
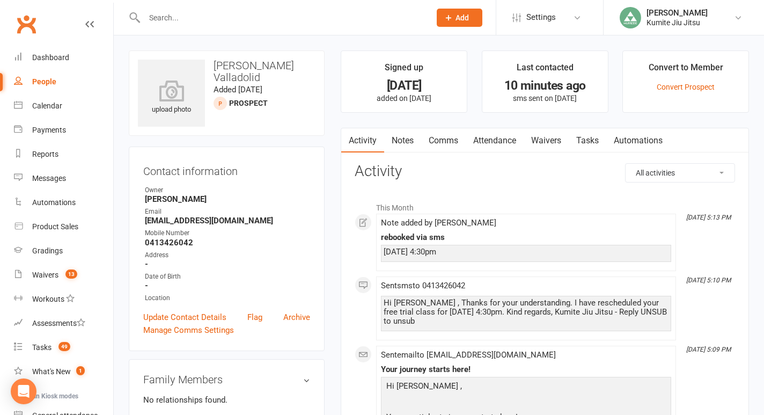
click at [447, 142] on link "Comms" at bounding box center [443, 140] width 45 height 25
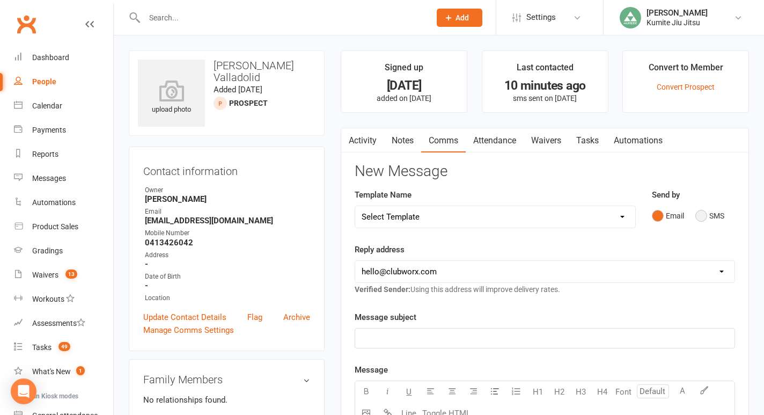
click at [713, 215] on button "SMS" at bounding box center [710, 216] width 29 height 20
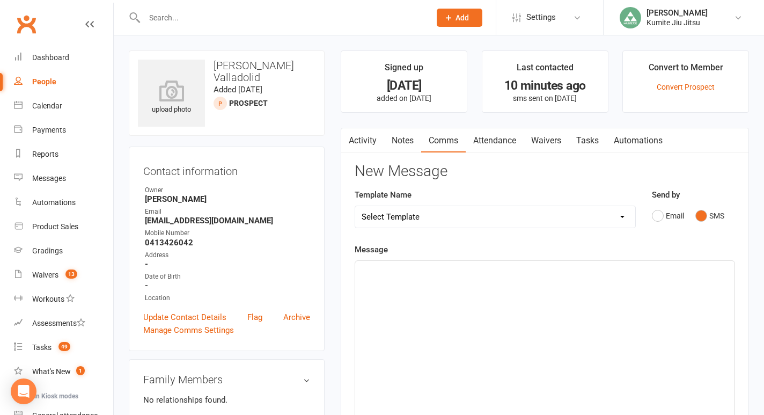
click at [483, 294] on div "﻿" at bounding box center [544, 341] width 379 height 161
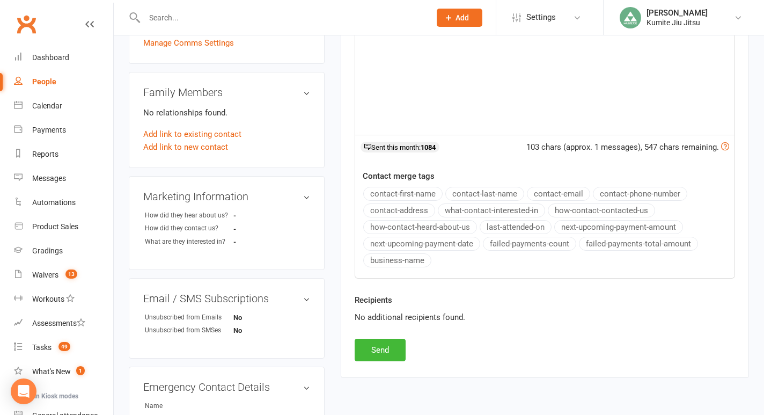
scroll to position [288, 0]
click at [376, 355] on button "Send" at bounding box center [380, 349] width 51 height 23
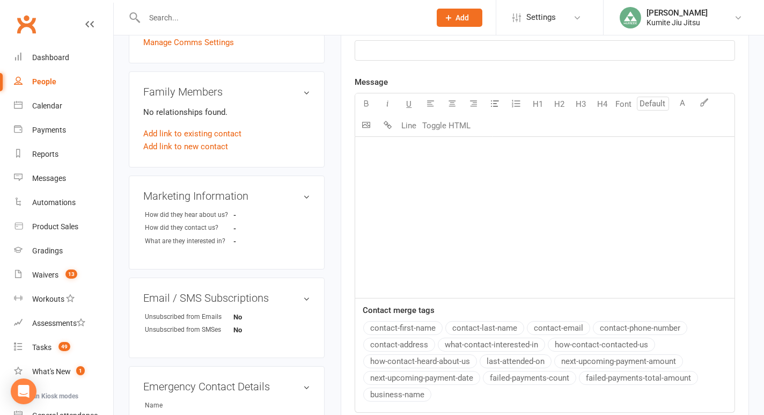
click at [47, 82] on div "People" at bounding box center [44, 81] width 24 height 9
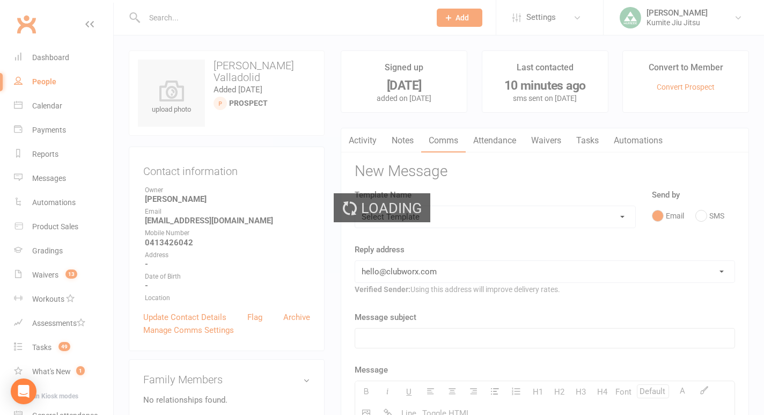
select select "100"
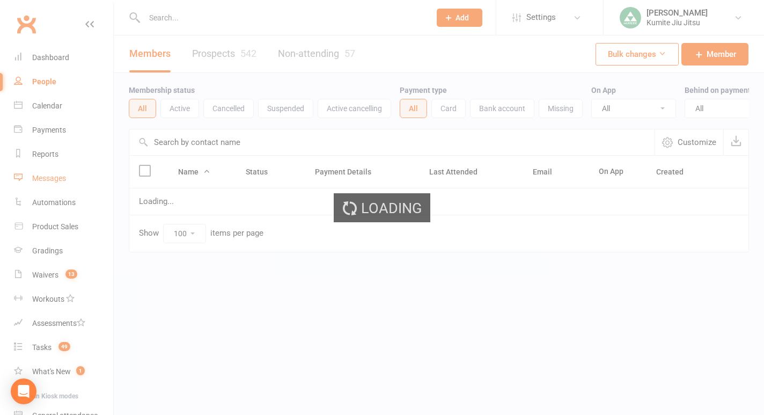
click at [50, 179] on div "Messages" at bounding box center [49, 178] width 34 height 9
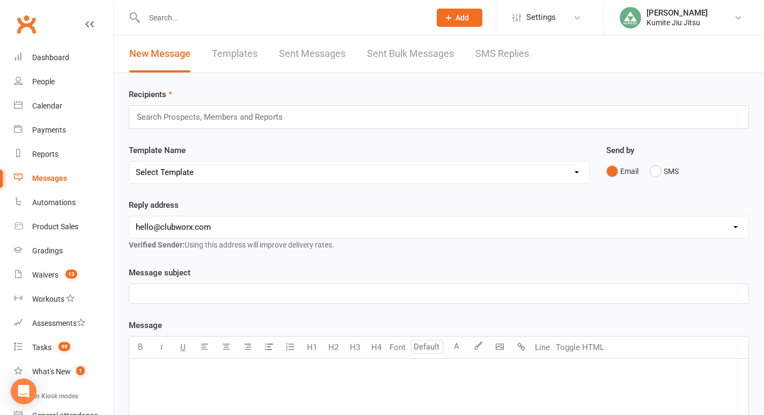
click at [226, 115] on input "text" at bounding box center [214, 117] width 157 height 14
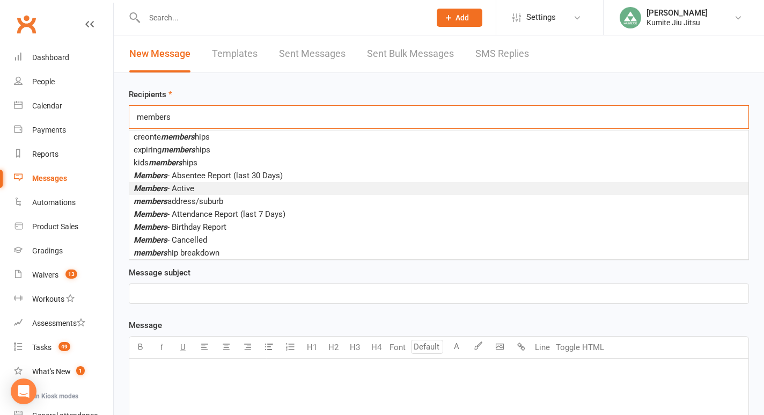
type input "members"
click at [184, 189] on span "Members - Active" at bounding box center [164, 189] width 61 height 10
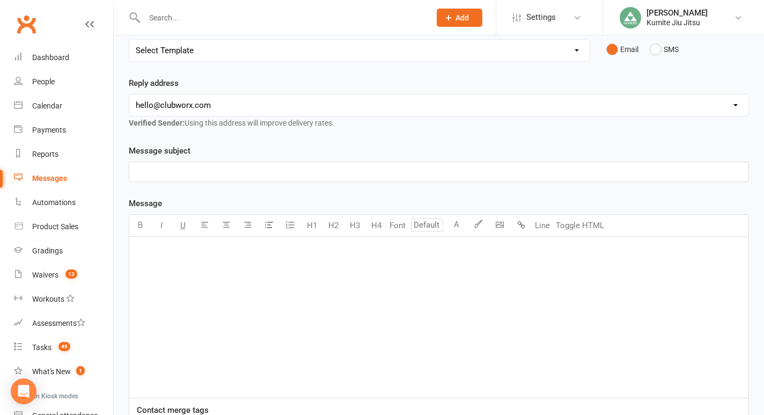
scroll to position [126, 0]
click at [181, 284] on div "﻿" at bounding box center [438, 316] width 619 height 161
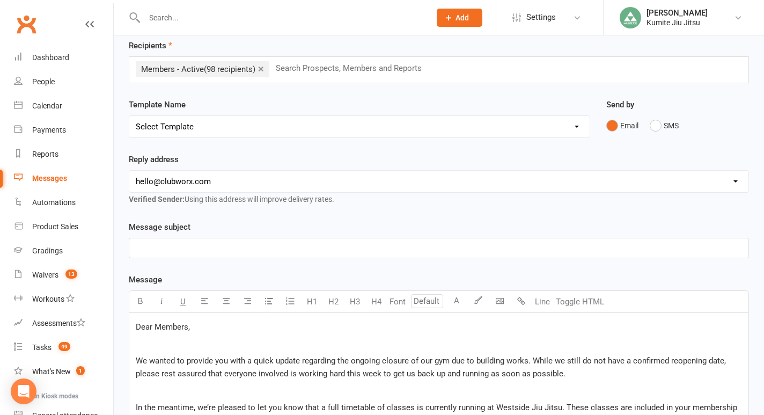
scroll to position [52, 0]
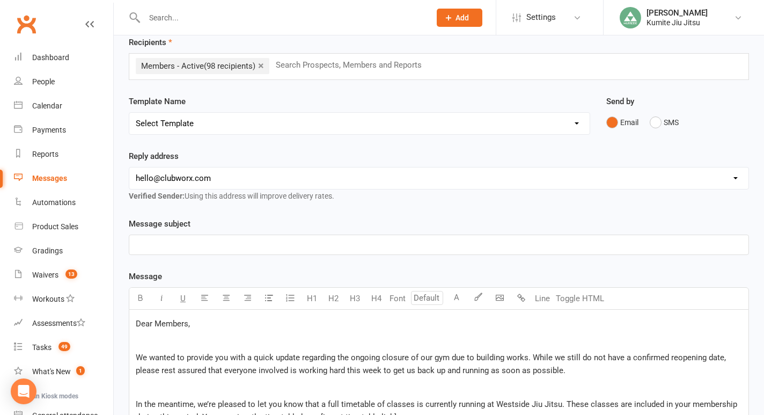
click at [187, 322] on span "Dear Members," at bounding box center [163, 324] width 54 height 10
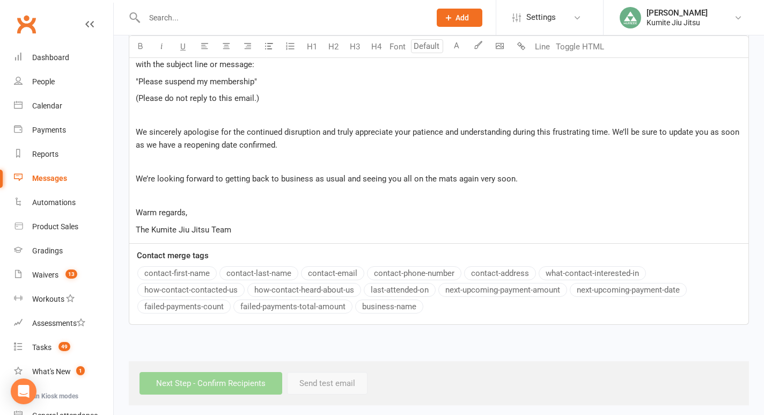
scroll to position [461, 0]
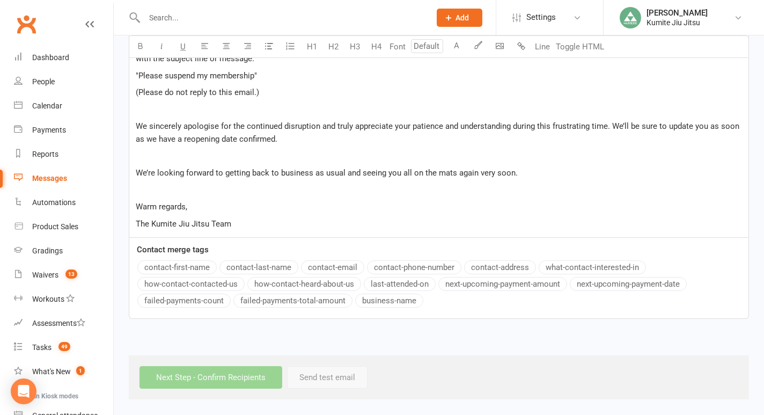
click at [195, 262] on div "Message U H1 H2 H3 H4 Font A Line Toggle HTML Dear ﻿ {contact-first-name} , ﻿ W…" at bounding box center [439, 90] width 620 height 458
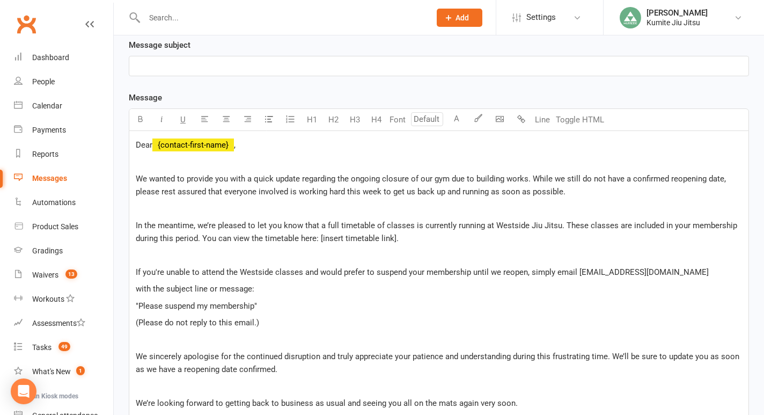
scroll to position [254, 0]
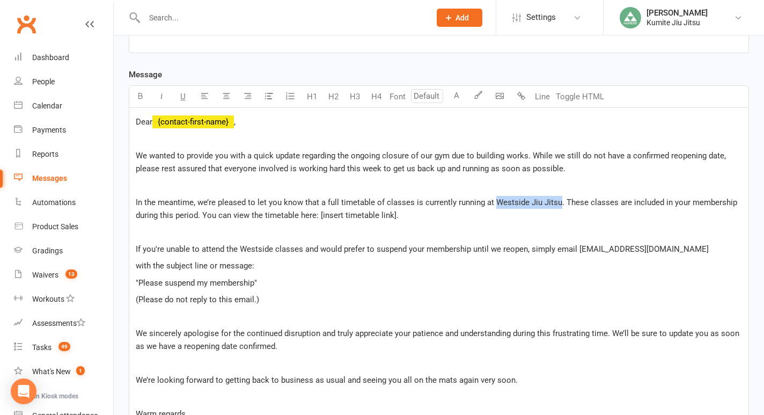
drag, startPoint x: 559, startPoint y: 201, endPoint x: 495, endPoint y: 199, distance: 63.9
click at [495, 199] on span "In the meantime, we’re pleased to let you know that a full timetable of classes…" at bounding box center [438, 209] width 604 height 23
drag, startPoint x: 317, startPoint y: 215, endPoint x: 204, endPoint y: 214, distance: 112.2
click at [204, 214] on span ". These classes are included in your membership during this period. You can vie…" at bounding box center [437, 209] width 602 height 23
click at [253, 235] on p "﻿" at bounding box center [439, 231] width 606 height 13
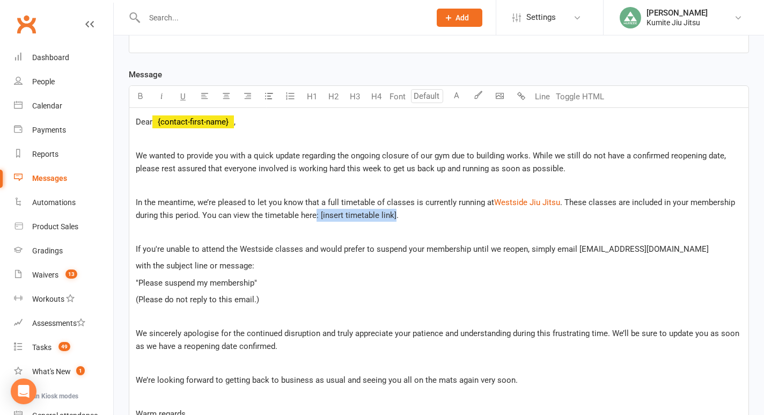
drag, startPoint x: 395, startPoint y: 213, endPoint x: 316, endPoint y: 216, distance: 79.0
click at [316, 216] on span ". These classes are included in your membership during this period. You can vie…" at bounding box center [437, 209] width 602 height 23
drag, startPoint x: 317, startPoint y: 216, endPoint x: 202, endPoint y: 214, distance: 115.4
click at [202, 214] on span ". These classes are included in your membership during this period. You can vie…" at bounding box center [437, 209] width 602 height 23
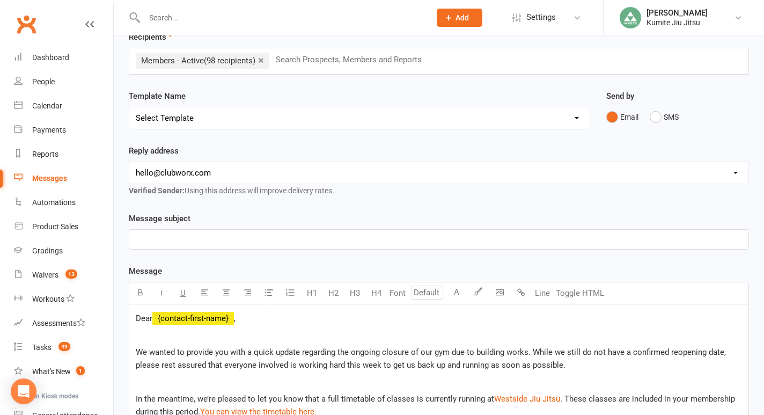
scroll to position [58, 0]
click at [210, 238] on p "﻿" at bounding box center [439, 238] width 606 height 13
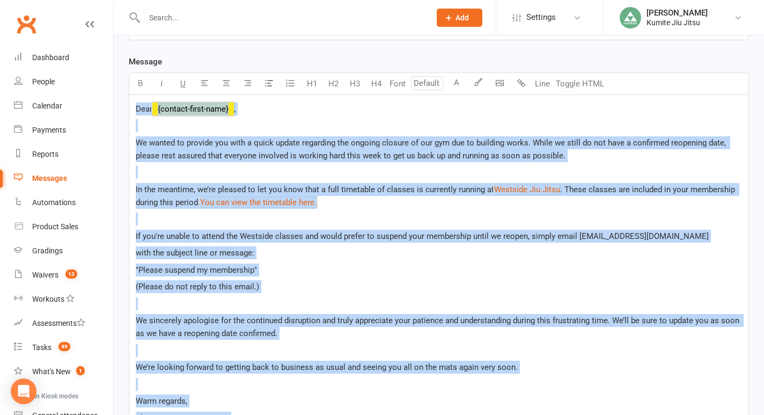
scroll to position [263, 0]
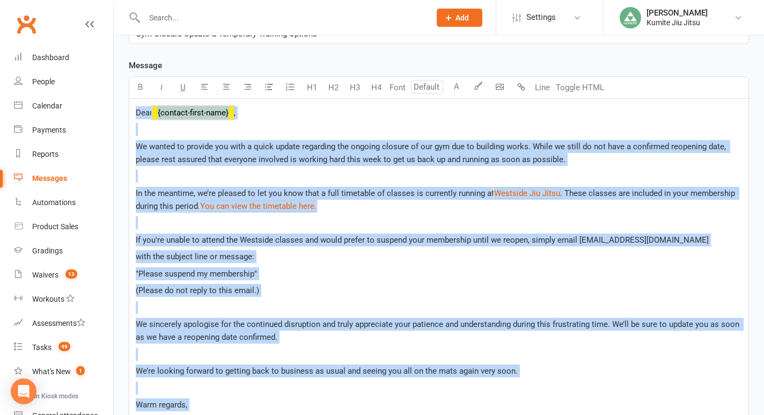
drag, startPoint x: 240, startPoint y: 313, endPoint x: 132, endPoint y: 113, distance: 227.4
click at [132, 113] on div "Dear ﻿ {contact-first-name} , ﻿ We wanted to provide you with a quick update re…" at bounding box center [438, 267] width 619 height 337
copy div "Lore ﻿ {ipsumdo-sitam-cons} , ﻿ Ad elitse do eiusmod tem inci u labor etdolo ma…"
click at [306, 120] on div "Dear ﻿ {contact-first-name} , ﻿ We wanted to provide you with a quick update re…" at bounding box center [438, 267] width 619 height 337
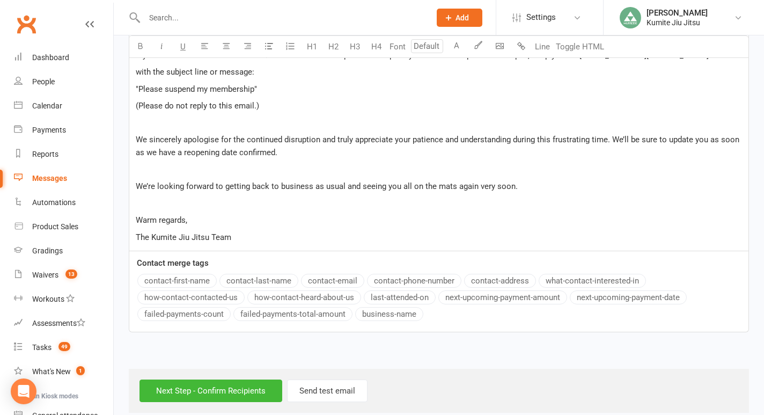
scroll to position [461, 0]
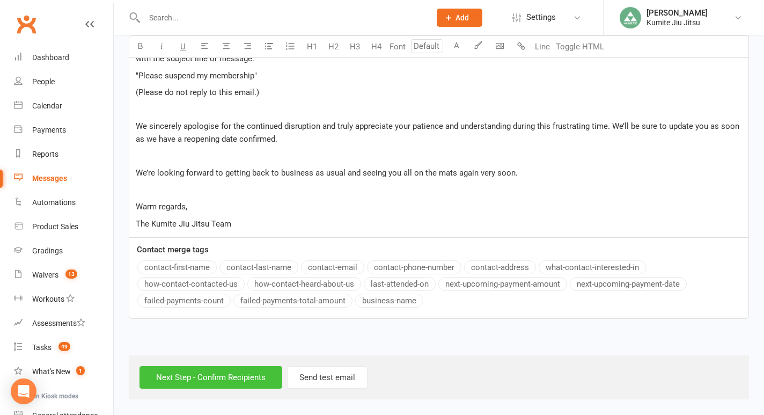
click at [244, 374] on input "Next Step - Confirm Recipients" at bounding box center [211, 377] width 143 height 23
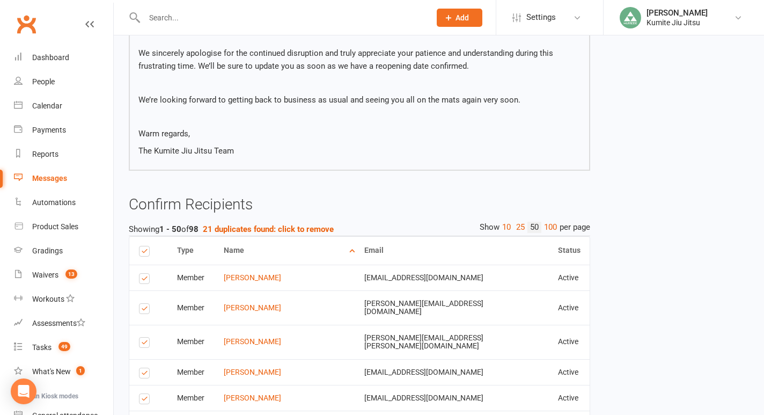
scroll to position [393, 0]
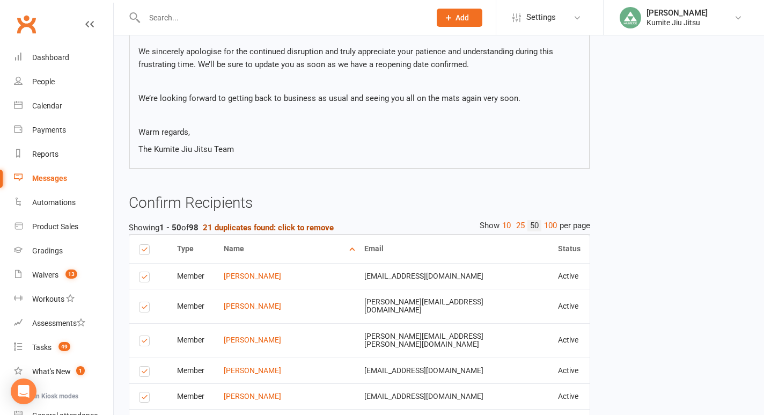
click at [327, 226] on strong "21 duplicates found: click to remove" at bounding box center [268, 228] width 131 height 10
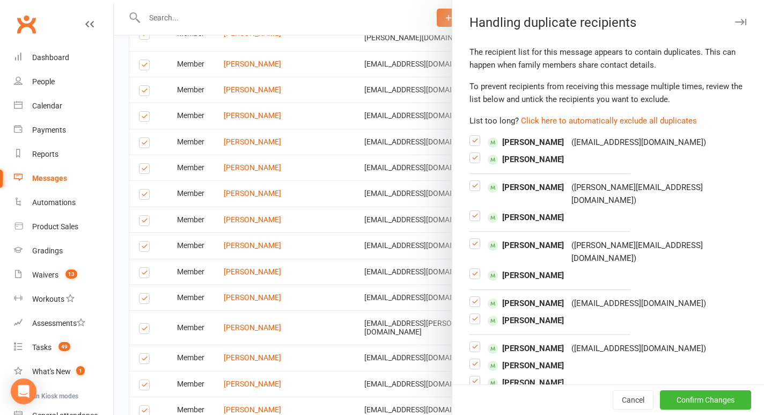
scroll to position [699, 0]
click at [553, 121] on button "Click here to automatically exclude all duplicates" at bounding box center [609, 120] width 176 height 13
click at [689, 400] on button "Confirm Changes" at bounding box center [705, 399] width 91 height 19
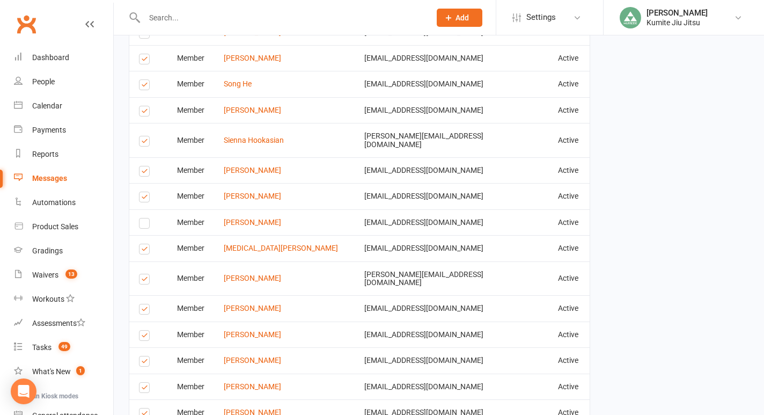
scroll to position [1646, 0]
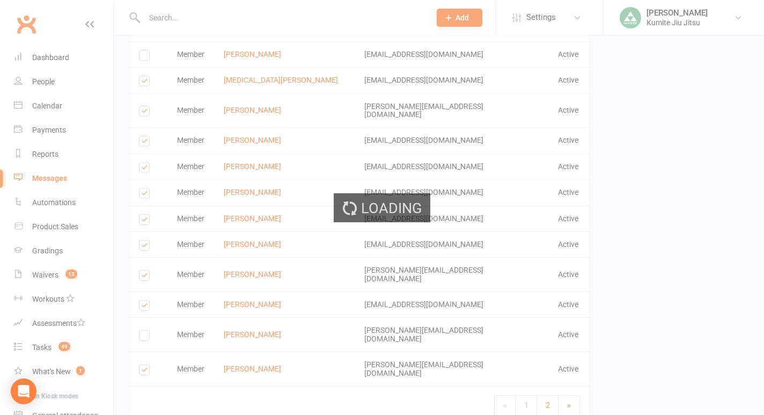
scroll to position [1641, 0]
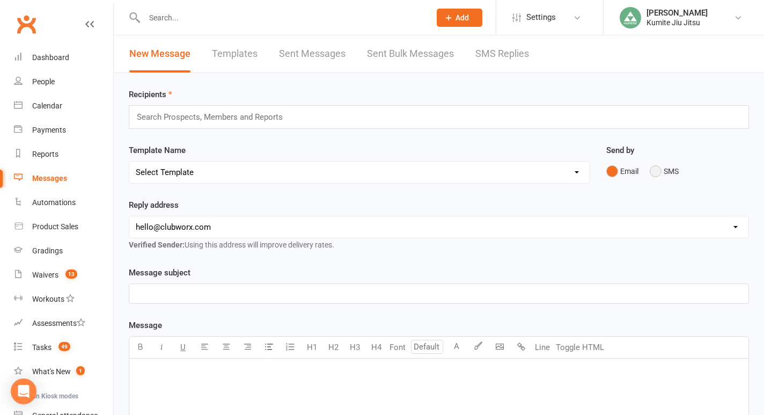
click at [662, 170] on button "SMS" at bounding box center [664, 171] width 29 height 20
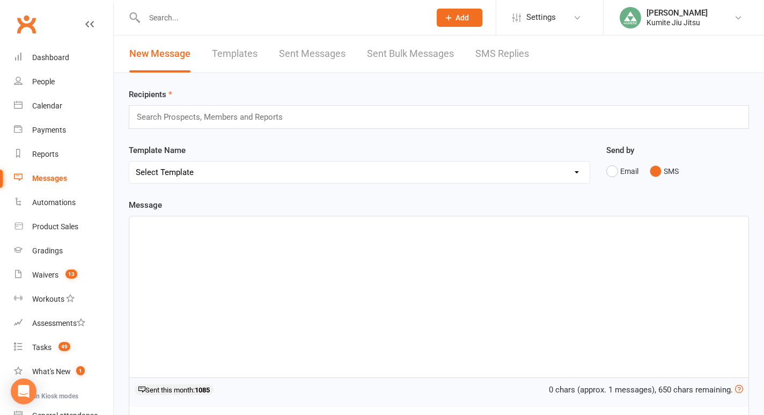
click at [284, 277] on div "﻿" at bounding box center [438, 296] width 619 height 161
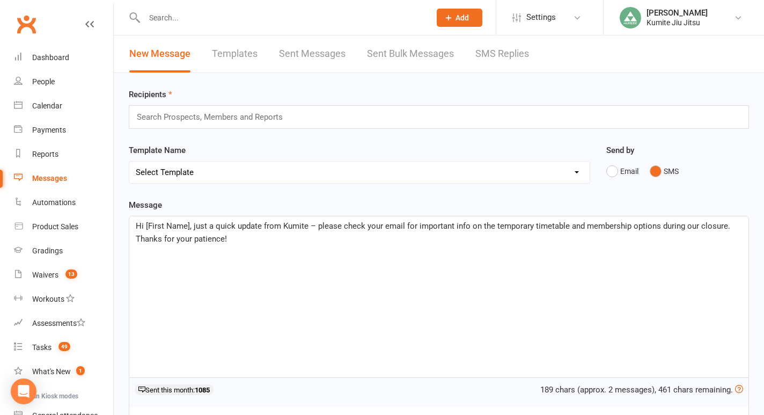
click at [189, 225] on span "Hi [First Name], just a quick update from Kumite – please check your email for …" at bounding box center [434, 232] width 597 height 23
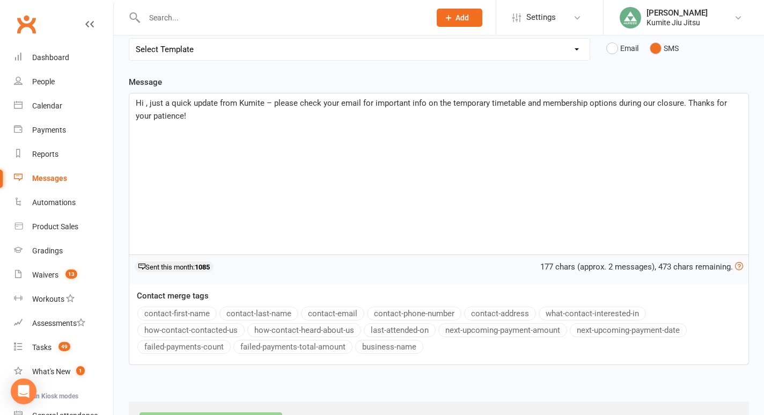
scroll to position [169, 0]
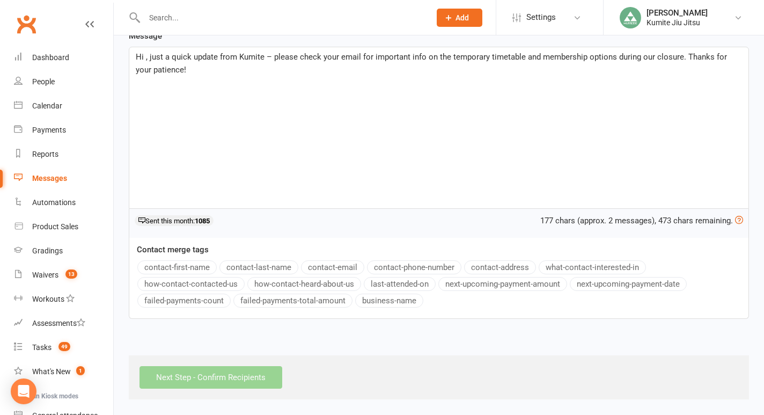
click at [191, 267] on button "contact-first-name" at bounding box center [176, 267] width 79 height 14
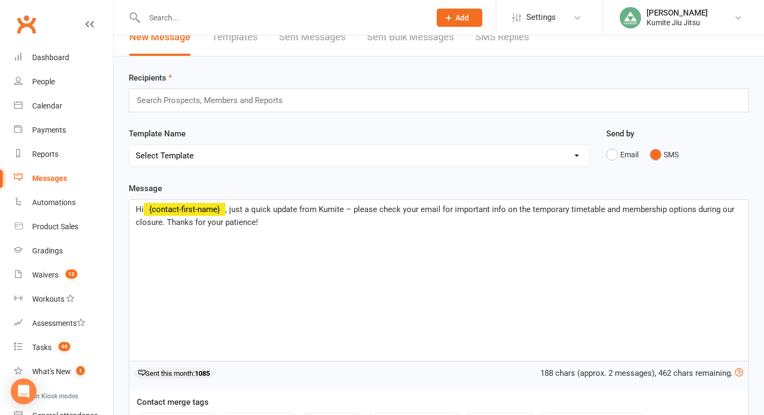
scroll to position [0, 0]
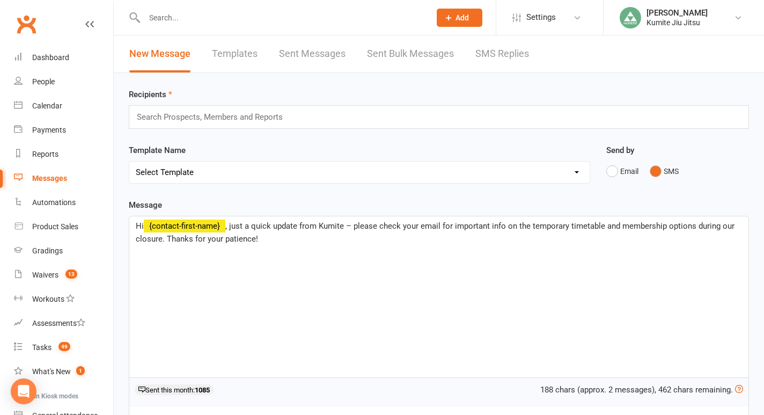
click at [216, 119] on input "text" at bounding box center [214, 117] width 157 height 14
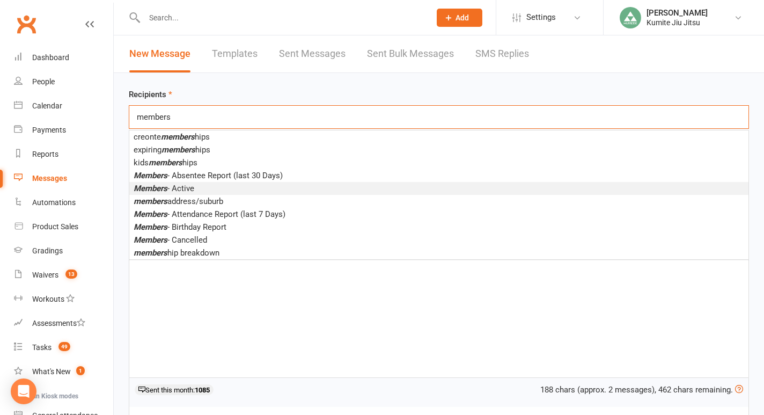
type input "members"
click at [194, 189] on span "Members - Active" at bounding box center [164, 189] width 61 height 10
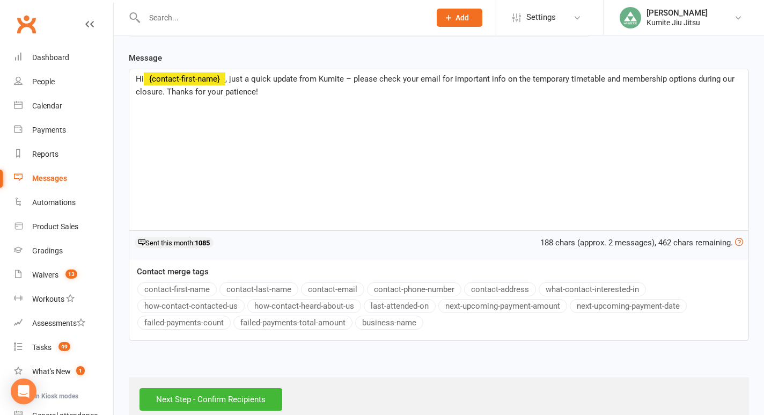
scroll to position [172, 0]
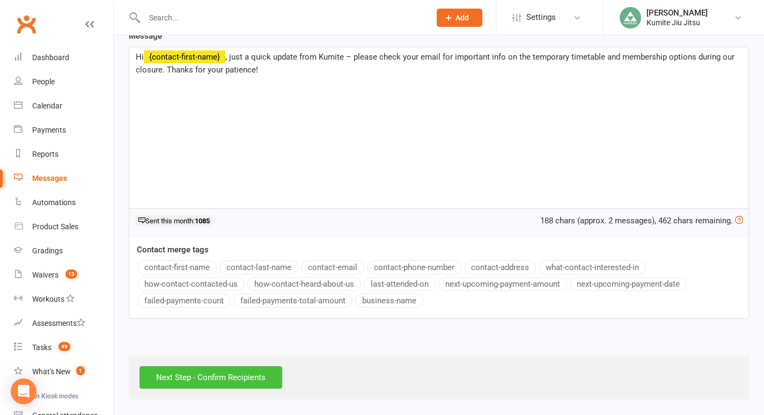
click at [233, 375] on input "Next Step - Confirm Recipients" at bounding box center [211, 377] width 143 height 23
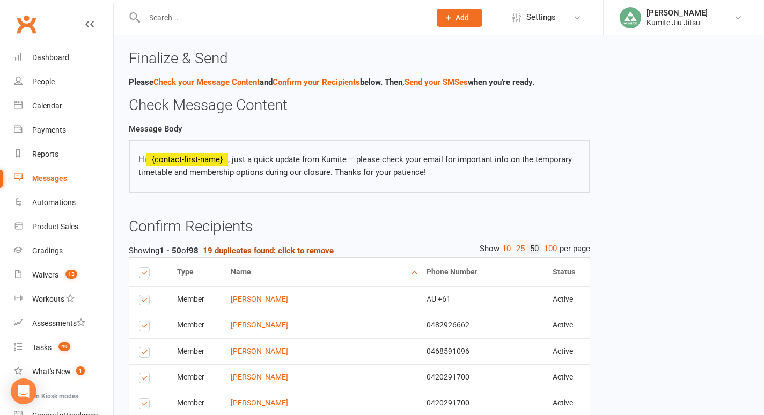
click at [319, 250] on strong "19 duplicates found: click to remove" at bounding box center [268, 251] width 131 height 10
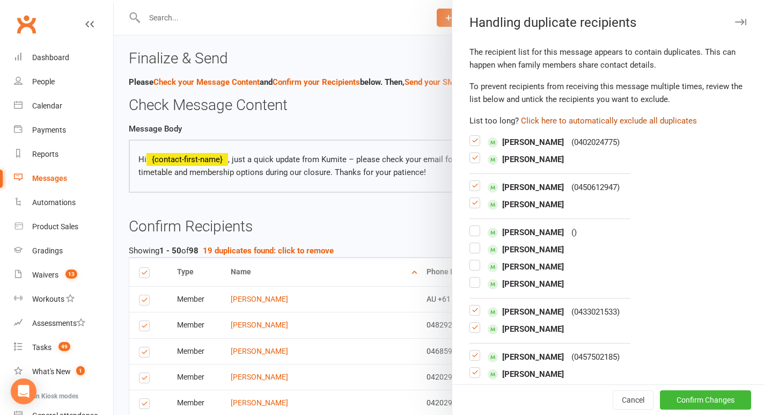
click at [642, 121] on button "Click here to automatically exclude all duplicates" at bounding box center [609, 120] width 176 height 13
click at [477, 269] on label at bounding box center [475, 269] width 11 height 0
click at [477, 260] on input "checkbox" at bounding box center [475, 260] width 11 height 0
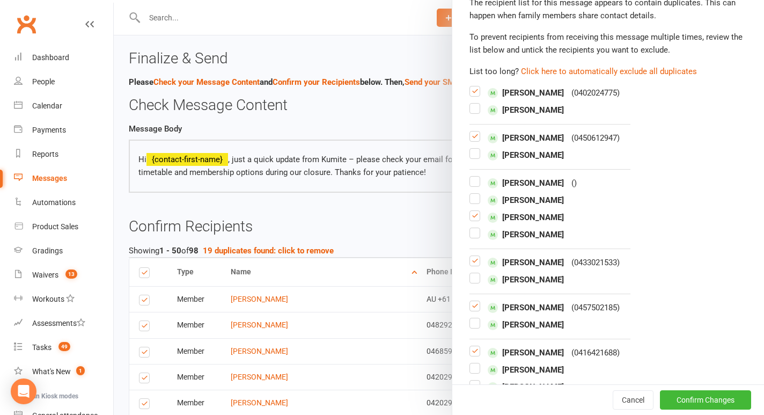
scroll to position [52, 0]
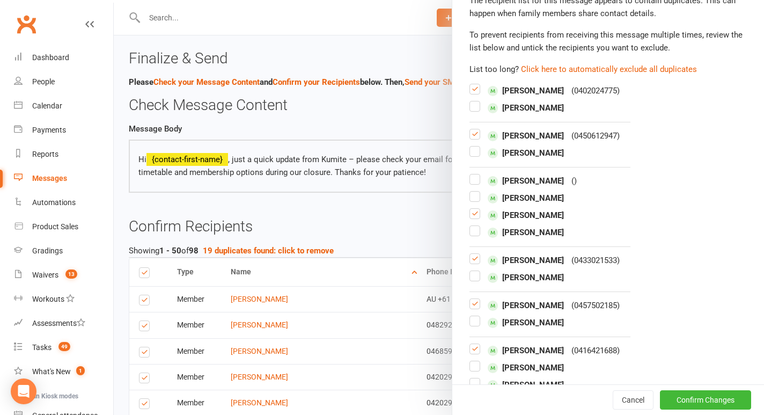
click at [477, 156] on label at bounding box center [475, 156] width 11 height 0
click at [477, 147] on input "checkbox" at bounding box center [475, 147] width 11 height 0
click at [476, 138] on label at bounding box center [475, 138] width 11 height 0
click at [476, 129] on input "checkbox" at bounding box center [475, 129] width 11 height 0
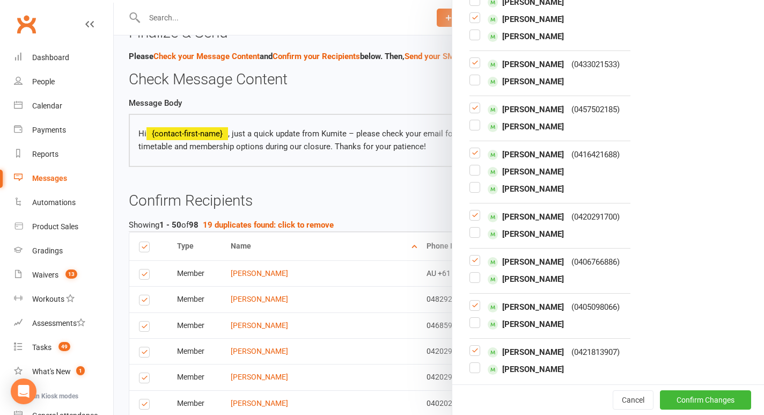
scroll to position [28, 0]
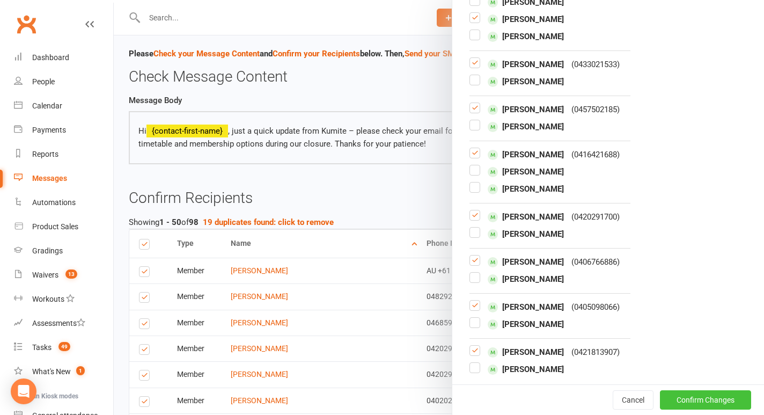
click at [691, 399] on button "Confirm Changes" at bounding box center [705, 399] width 91 height 19
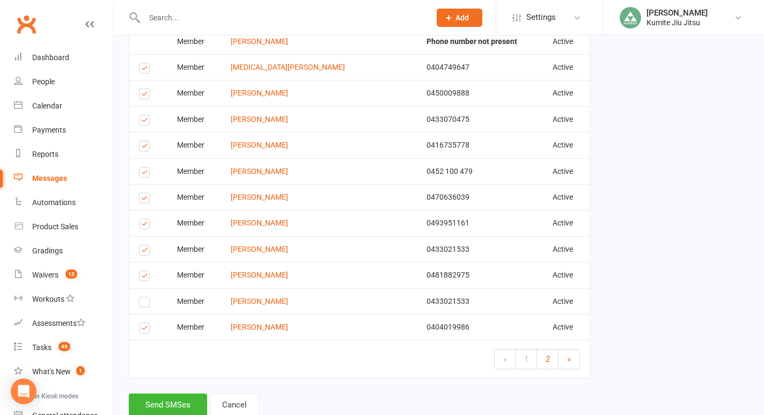
scroll to position [1276, 0]
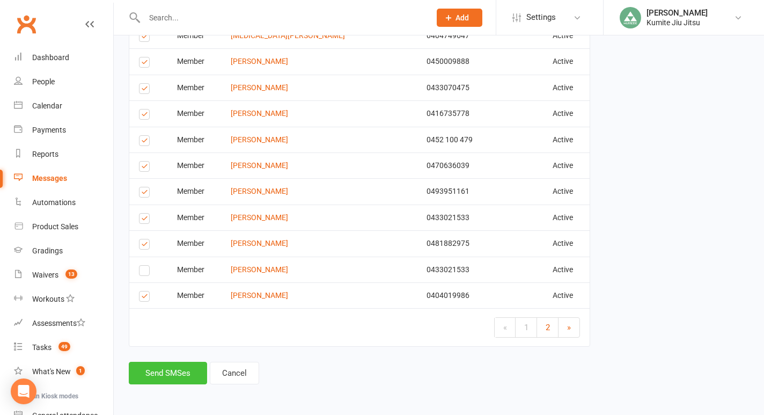
click at [174, 368] on button "Send SMSes" at bounding box center [168, 373] width 78 height 23
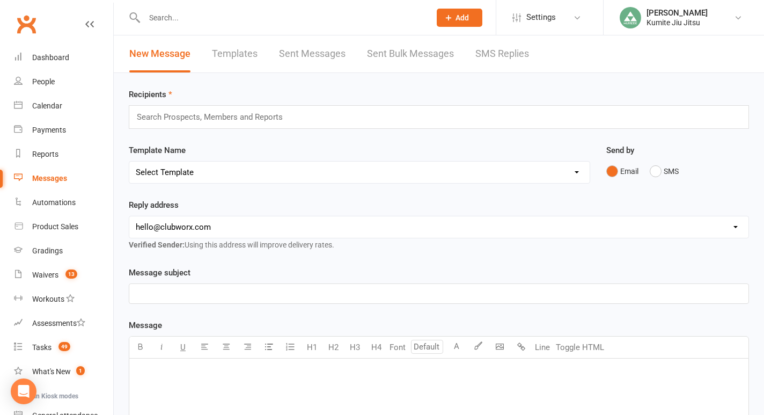
click at [200, 14] on input "text" at bounding box center [282, 17] width 282 height 15
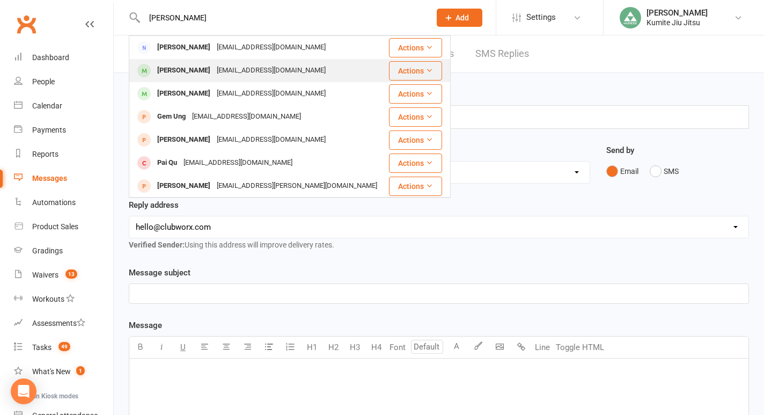
type input "[PERSON_NAME]"
click at [214, 68] on div "[EMAIL_ADDRESS][DOMAIN_NAME]" at bounding box center [271, 71] width 115 height 16
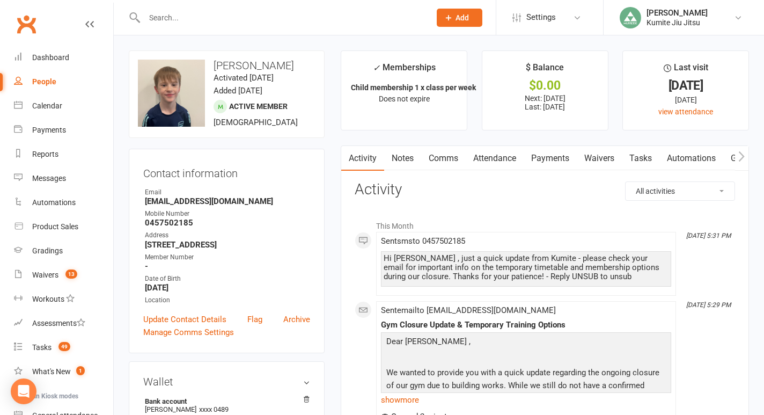
click at [547, 158] on link "Payments" at bounding box center [550, 158] width 53 height 25
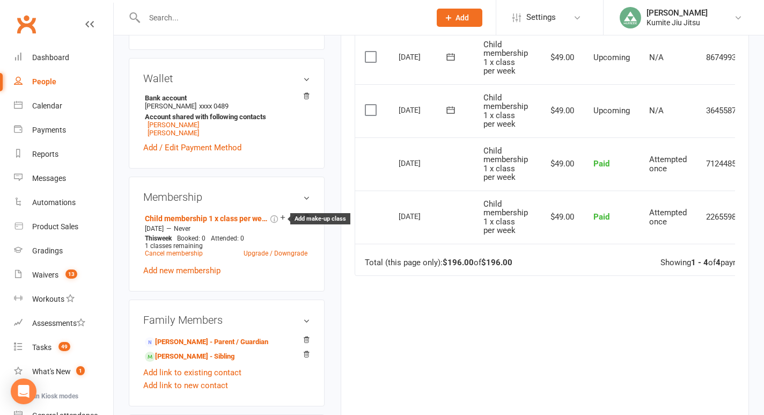
scroll to position [496, 0]
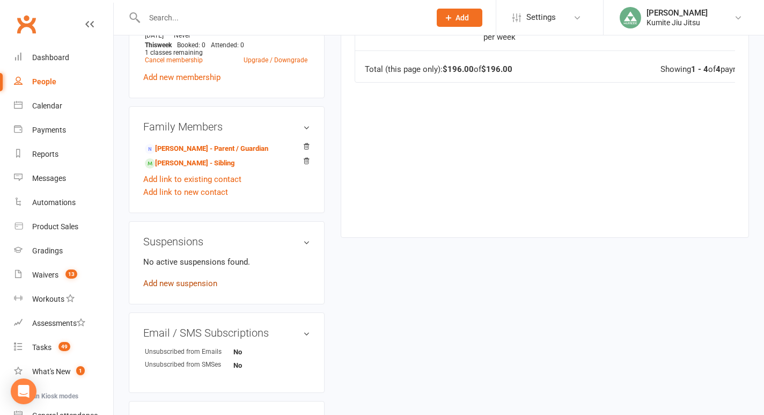
click at [185, 283] on link "Add new suspension" at bounding box center [180, 284] width 74 height 10
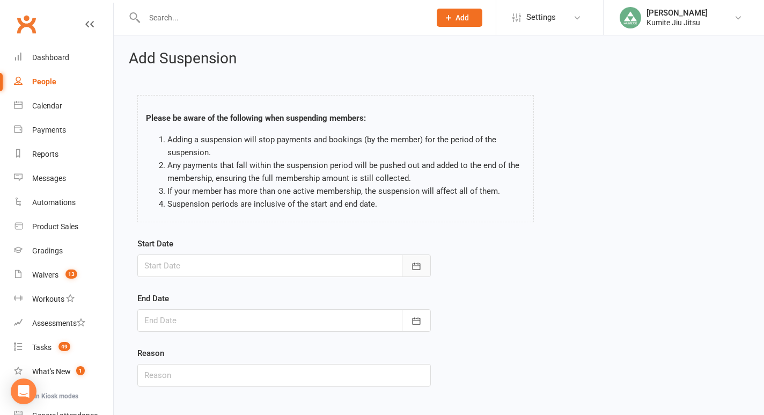
click at [415, 259] on button "button" at bounding box center [416, 265] width 29 height 23
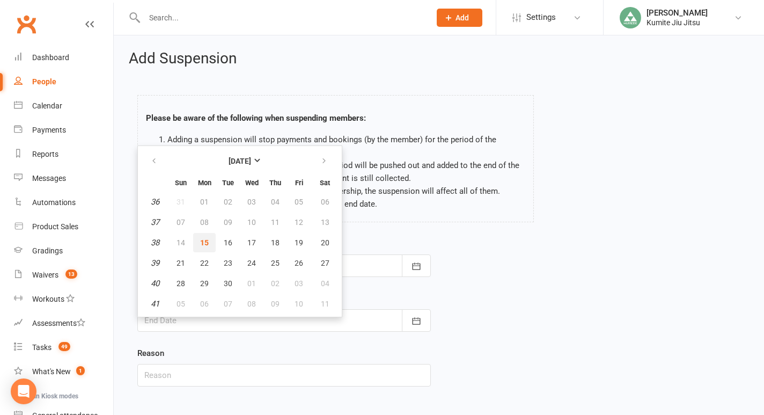
click at [208, 240] on span "15" at bounding box center [204, 242] width 9 height 9
type input "[DATE]"
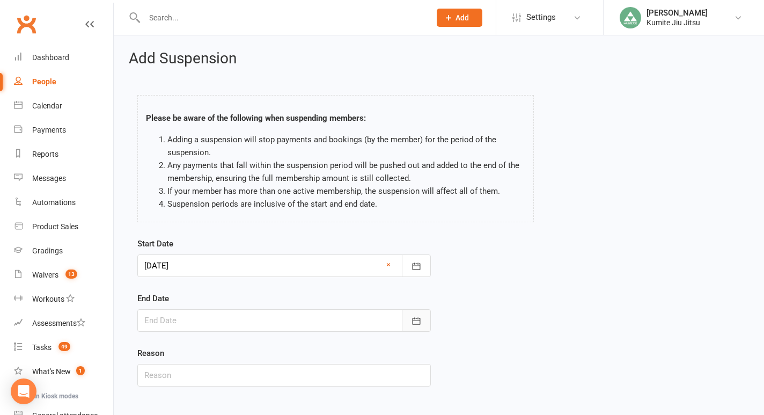
click at [419, 323] on icon "button" at bounding box center [416, 321] width 11 height 11
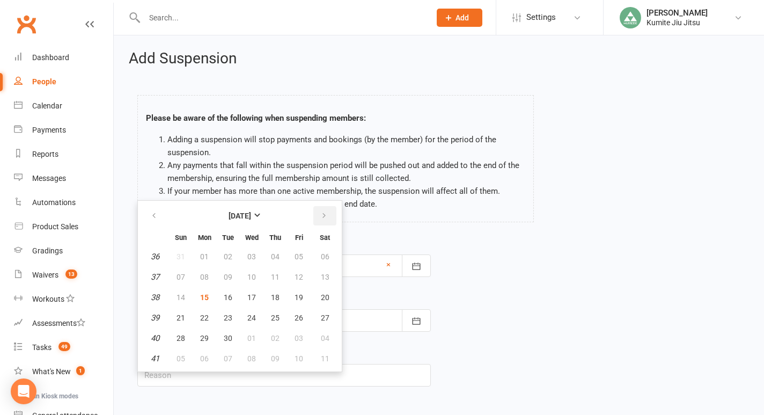
click at [323, 217] on icon "button" at bounding box center [324, 215] width 8 height 9
click at [277, 276] on span "09" at bounding box center [275, 277] width 9 height 9
type input "[DATE]"
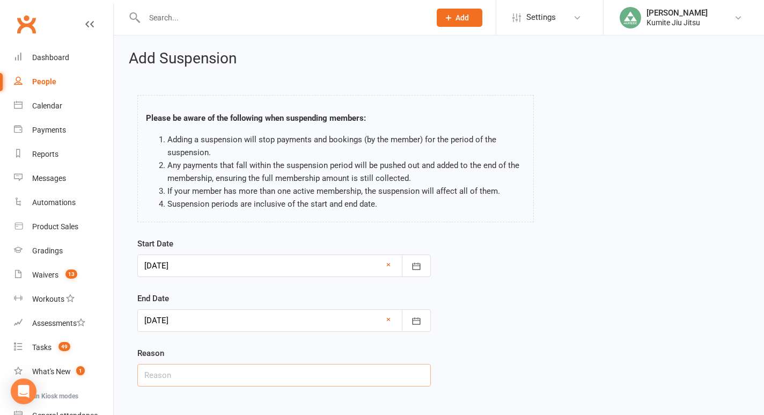
click at [243, 377] on input "text" at bounding box center [284, 375] width 294 height 23
type input "building closure"
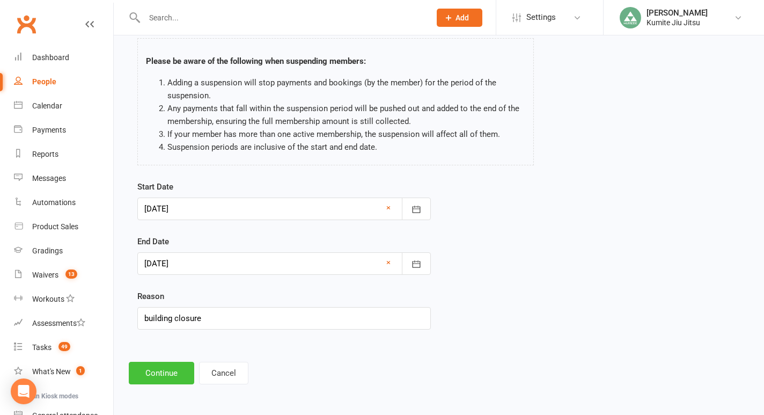
click at [172, 370] on button "Continue" at bounding box center [161, 373] width 65 height 23
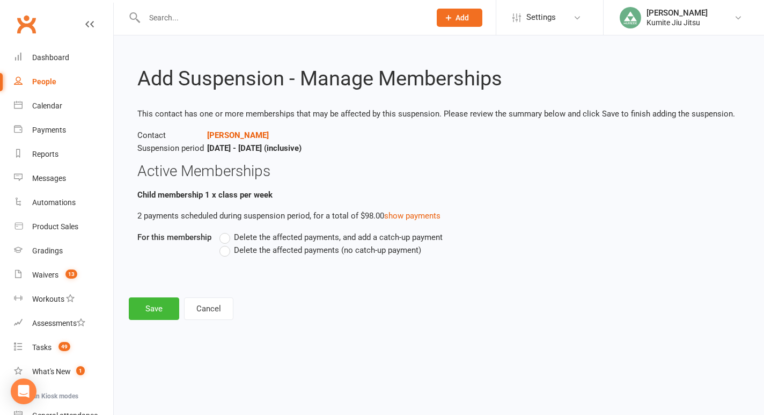
click at [260, 250] on span "Delete the affected payments (no catch-up payment)" at bounding box center [327, 249] width 187 height 11
click at [226, 244] on input "Delete the affected payments (no catch-up payment)" at bounding box center [223, 244] width 7 height 0
click at [149, 307] on button "Save" at bounding box center [154, 308] width 50 height 23
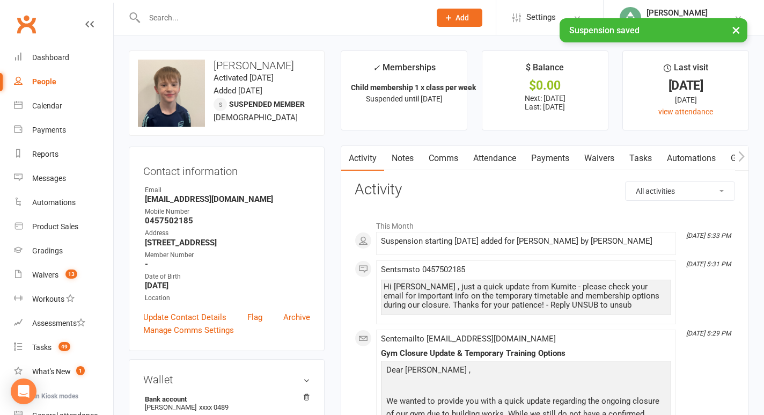
click at [643, 155] on link "Tasks" at bounding box center [641, 158] width 38 height 25
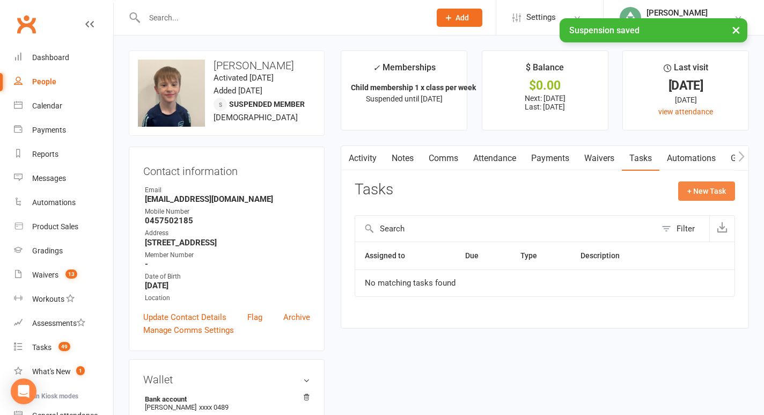
click at [706, 190] on button "+ New Task" at bounding box center [706, 190] width 57 height 19
select select "49706"
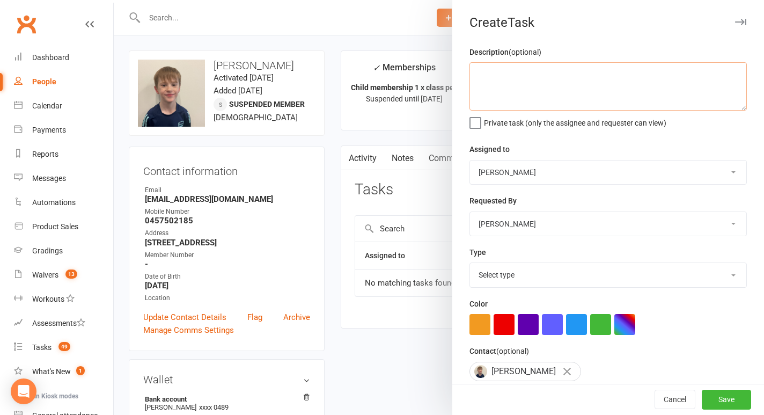
click at [520, 86] on textarea at bounding box center [608, 86] width 277 height 48
type textarea "SUSPENDED"
click at [508, 323] on button "button" at bounding box center [504, 324] width 21 height 21
click at [513, 267] on select "Select type E-mail In person Meeting Phone call Add new task type" at bounding box center [608, 275] width 276 height 24
select select "28623"
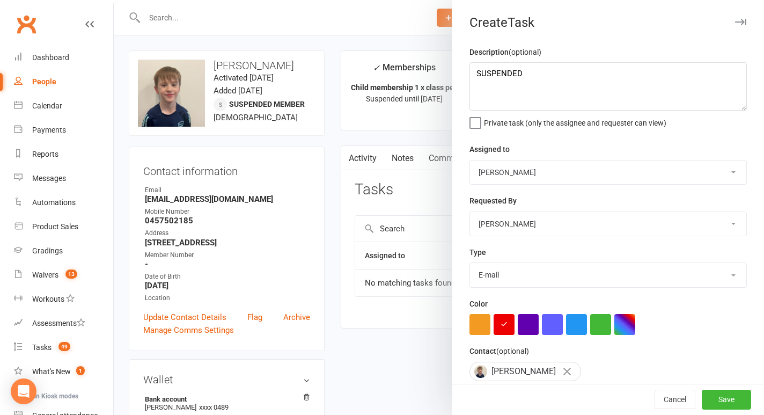
click at [470, 264] on select "Select type E-mail In person Meeting Phone call Add new task type" at bounding box center [608, 275] width 276 height 24
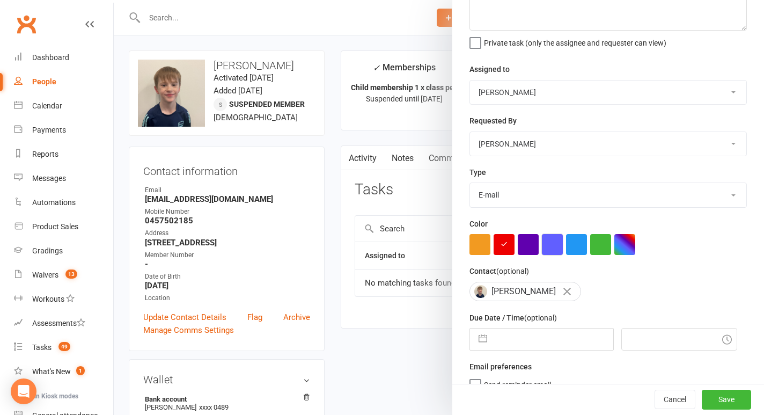
scroll to position [98, 0]
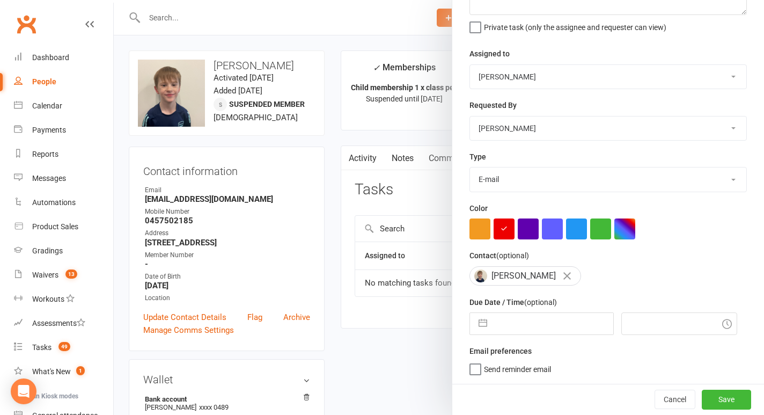
click at [481, 324] on button "button" at bounding box center [482, 323] width 19 height 21
select select "7"
select select "2025"
select select "8"
select select "2025"
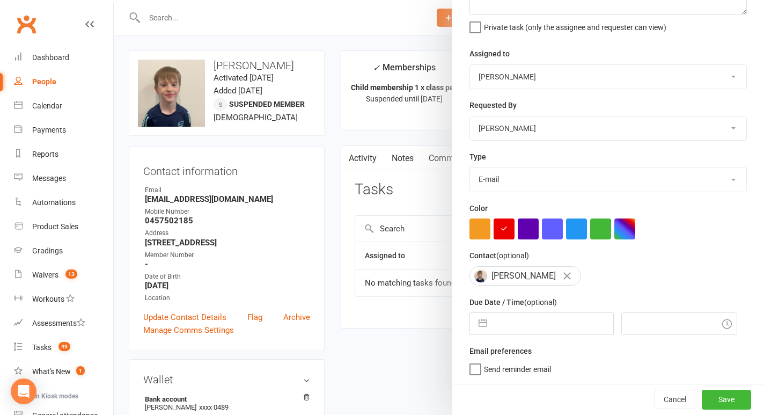
select select "9"
select select "2025"
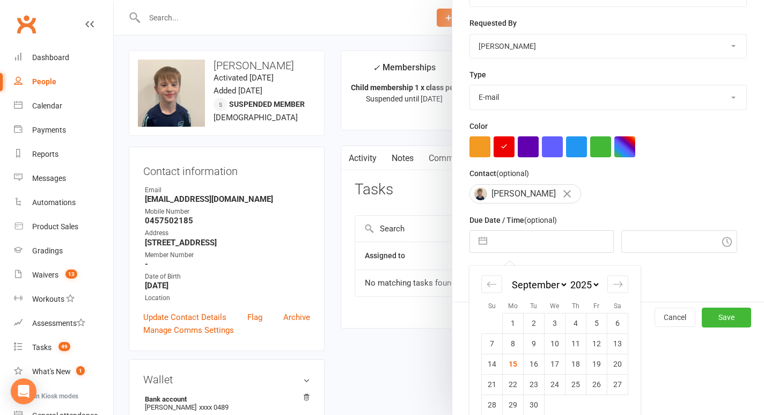
scroll to position [179, 0]
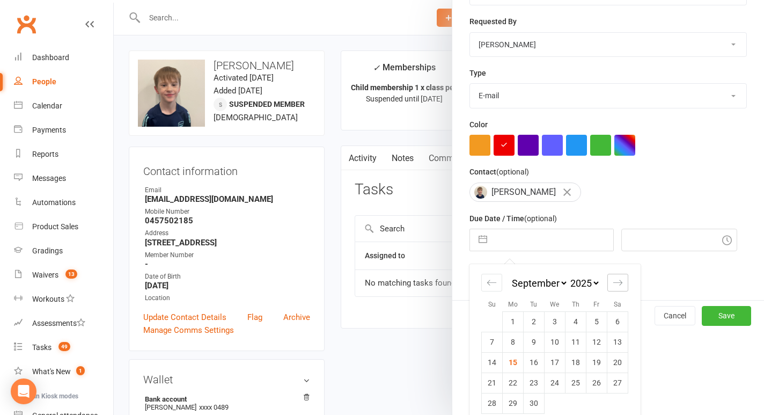
click at [611, 285] on div "Move forward to switch to the next month." at bounding box center [618, 283] width 21 height 18
select select "10"
select select "2025"
click at [579, 341] on td "9" at bounding box center [576, 342] width 21 height 20
type input "[DATE]"
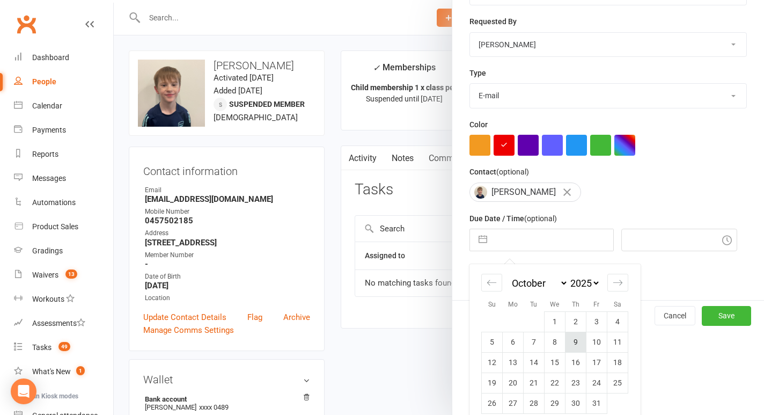
type input "5:45pm"
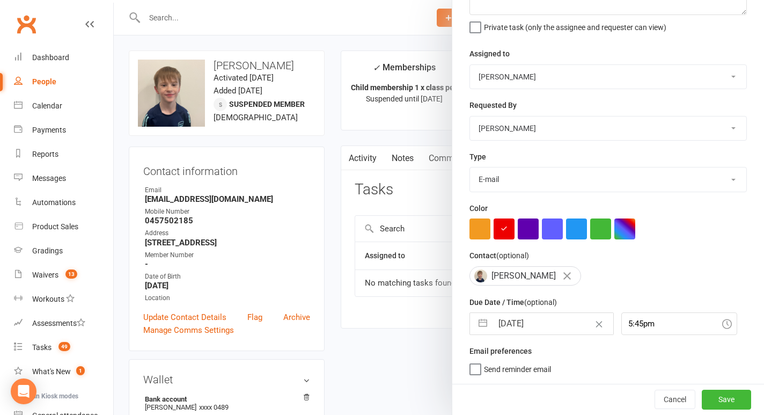
scroll to position [98, 0]
click at [719, 401] on button "Save" at bounding box center [726, 399] width 49 height 19
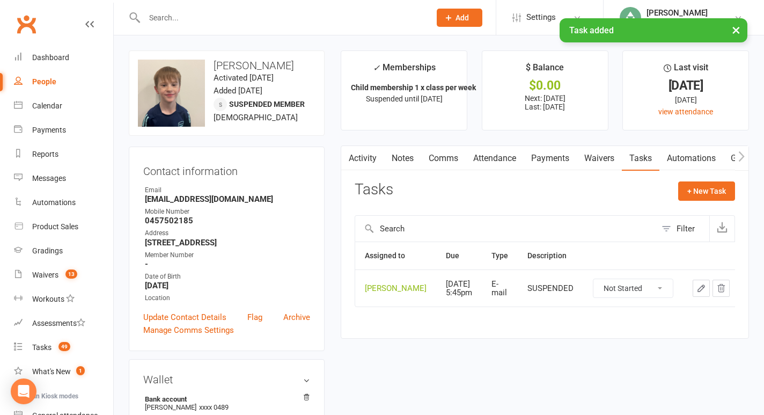
click at [408, 160] on link "Notes" at bounding box center [402, 158] width 37 height 25
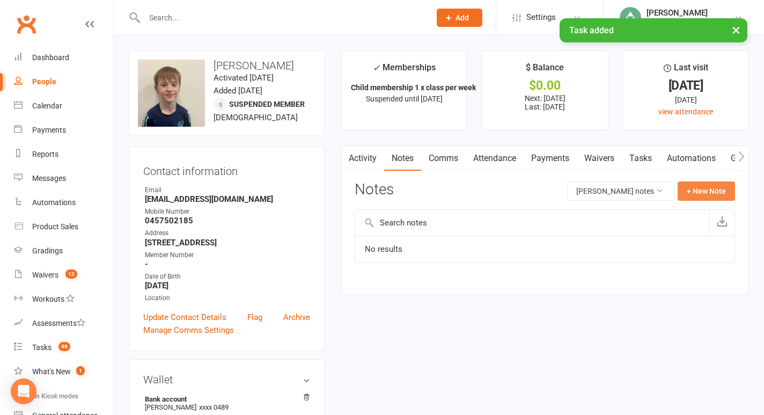
click at [713, 188] on button "+ New Note" at bounding box center [706, 190] width 57 height 19
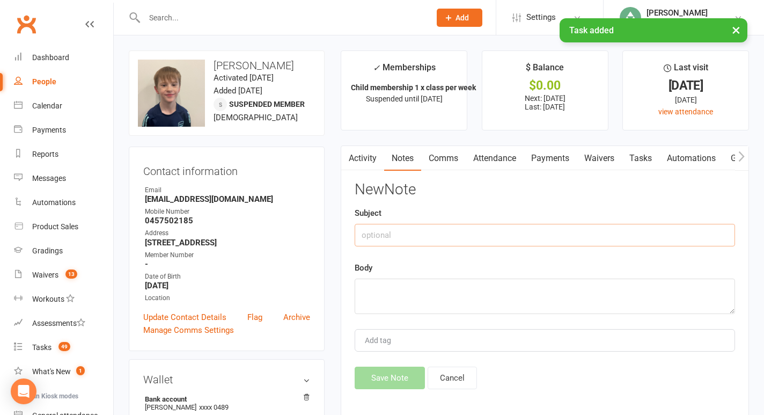
click at [539, 226] on input "text" at bounding box center [545, 235] width 381 height 23
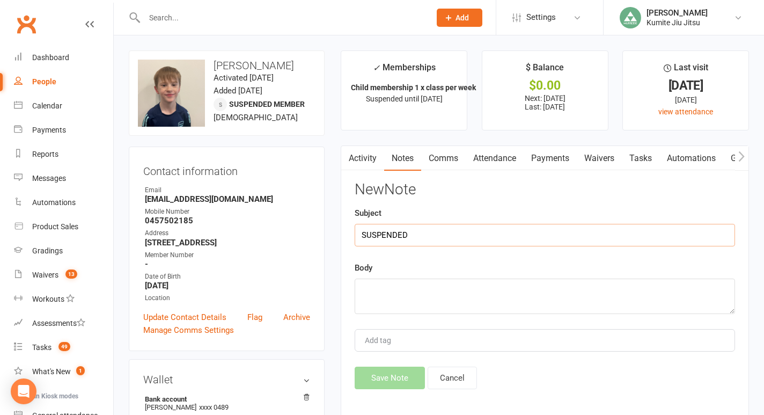
type input "SUSPENDED"
type textarea "building closure"
click at [384, 372] on button "Save Note" at bounding box center [390, 378] width 70 height 23
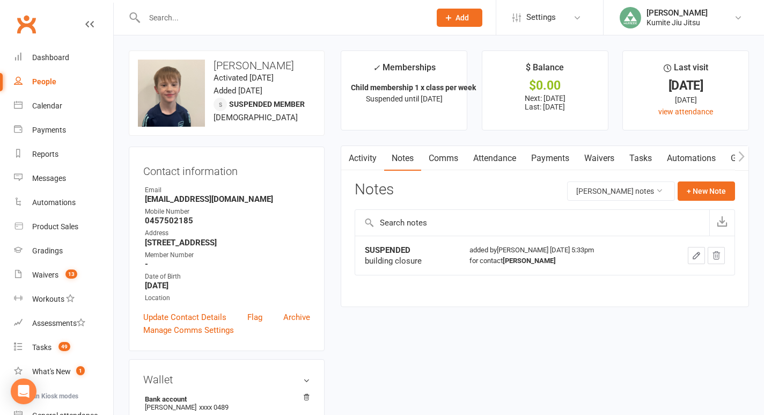
click at [169, 14] on input "text" at bounding box center [282, 17] width 282 height 15
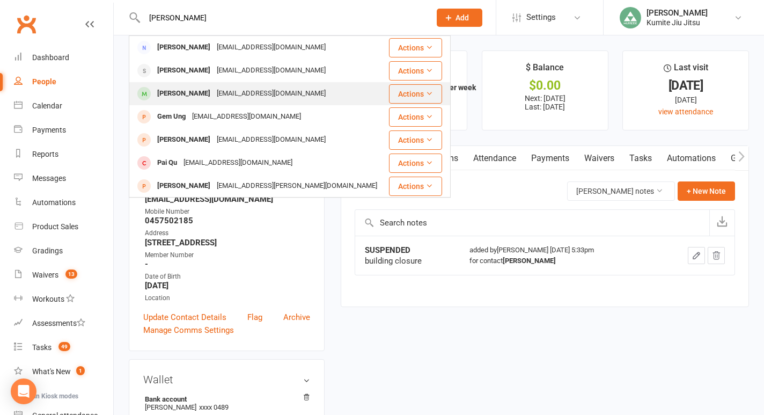
type input "[PERSON_NAME]"
click at [192, 96] on div "[PERSON_NAME]" at bounding box center [184, 94] width 60 height 16
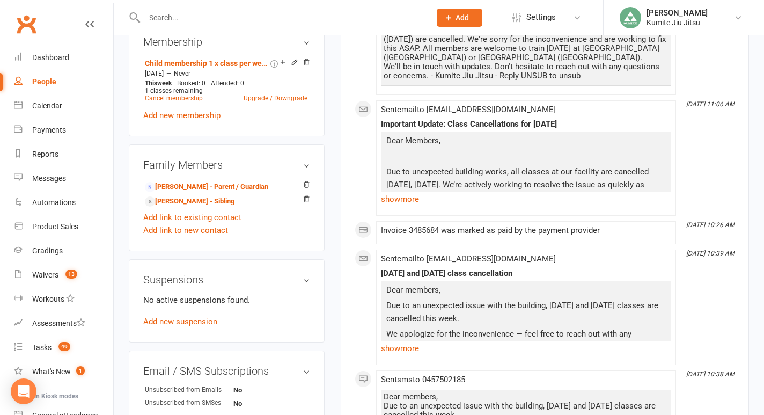
scroll to position [476, 0]
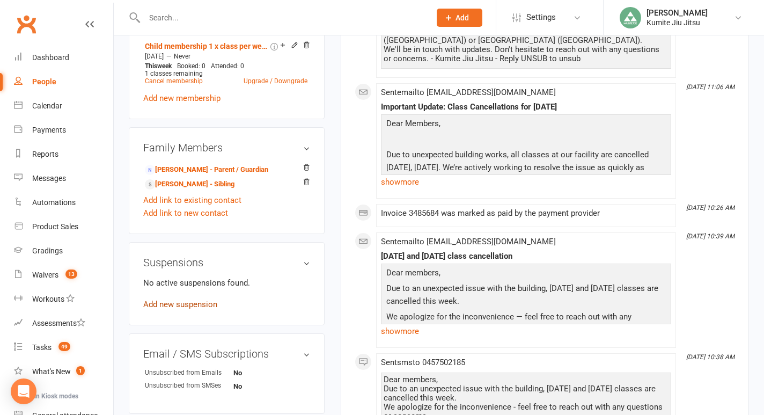
click at [182, 304] on link "Add new suspension" at bounding box center [180, 304] width 74 height 10
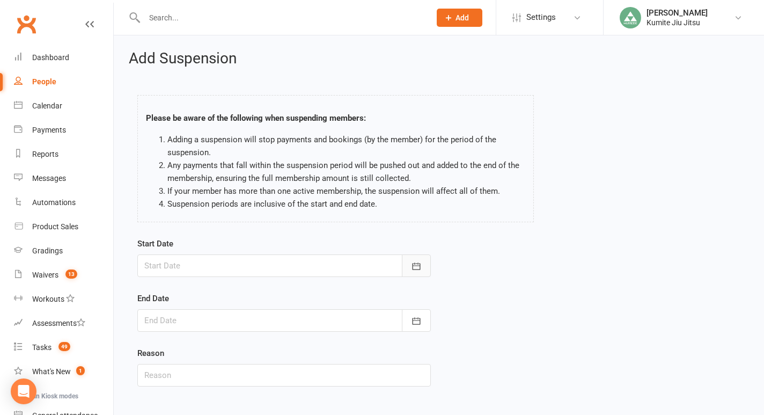
click at [423, 263] on button "button" at bounding box center [416, 265] width 29 height 23
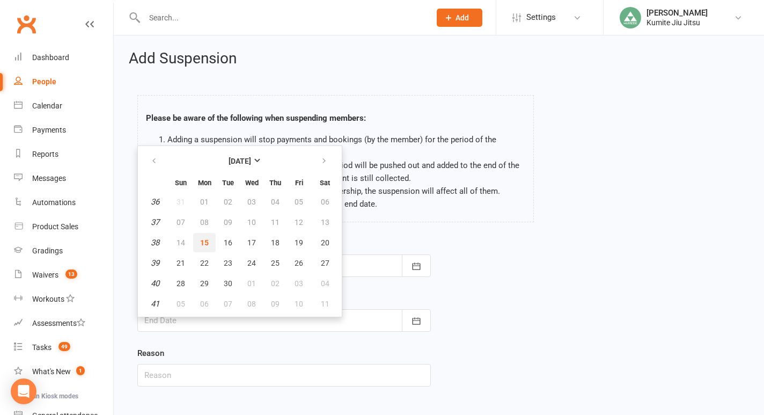
click at [208, 244] on span "15" at bounding box center [204, 242] width 9 height 9
type input "[DATE]"
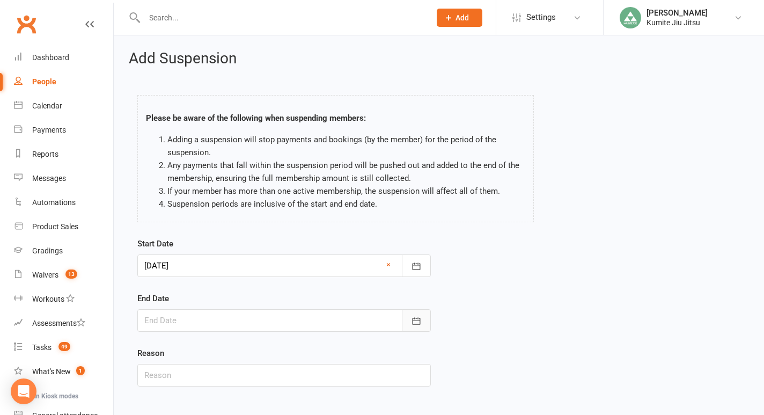
click at [412, 317] on icon "button" at bounding box center [416, 321] width 11 height 11
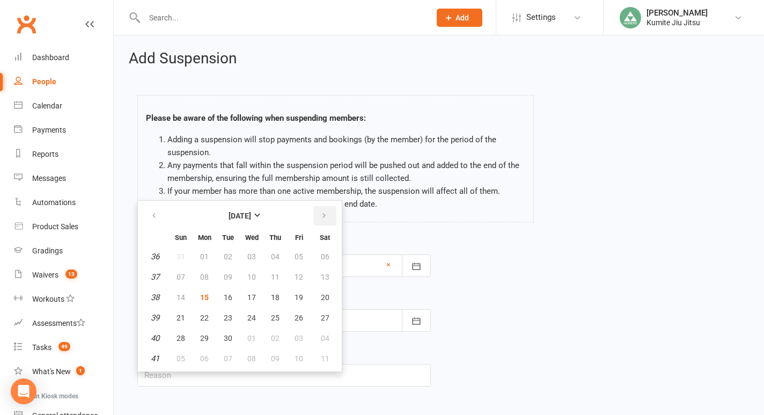
click at [323, 213] on icon "button" at bounding box center [324, 215] width 8 height 9
click at [273, 275] on span "09" at bounding box center [275, 277] width 9 height 9
type input "[DATE]"
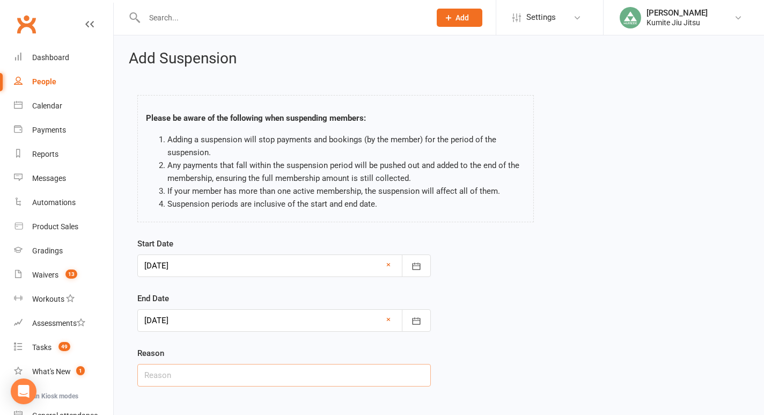
click at [199, 374] on input "text" at bounding box center [284, 375] width 294 height 23
type input "building closure"
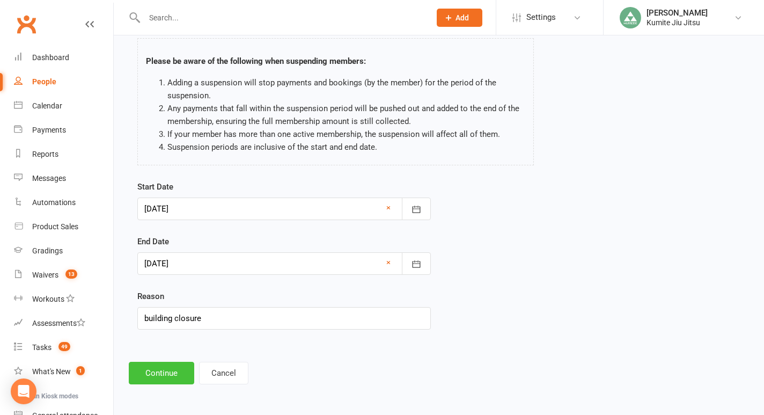
click at [161, 375] on button "Continue" at bounding box center [161, 373] width 65 height 23
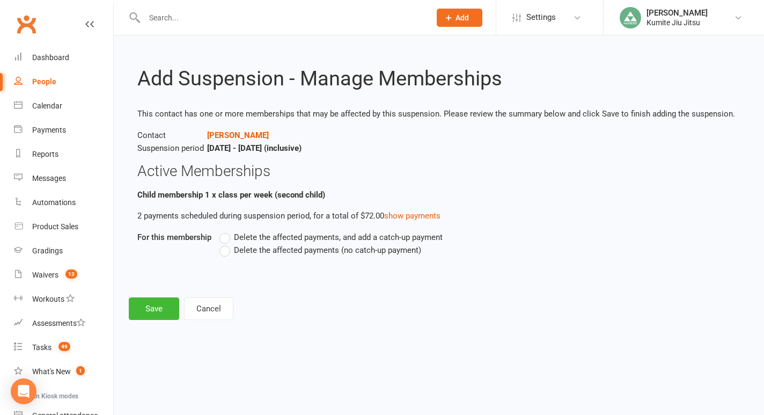
scroll to position [0, 0]
click at [264, 252] on span "Delete the affected payments (no catch-up payment)" at bounding box center [327, 249] width 187 height 11
click at [226, 244] on input "Delete the affected payments (no catch-up payment)" at bounding box center [223, 244] width 7 height 0
click at [152, 311] on button "Save" at bounding box center [154, 308] width 50 height 23
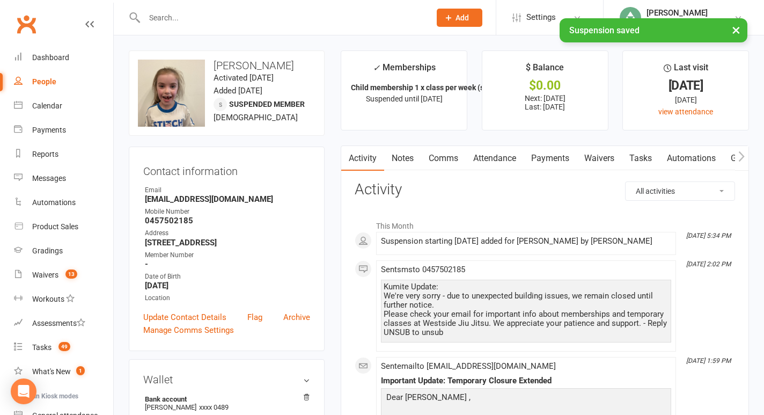
click at [645, 155] on link "Tasks" at bounding box center [641, 158] width 38 height 25
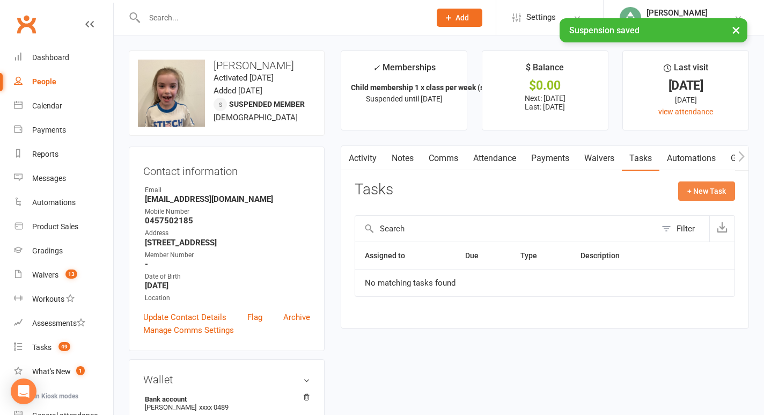
click at [696, 193] on button "+ New Task" at bounding box center [706, 190] width 57 height 19
select select "49706"
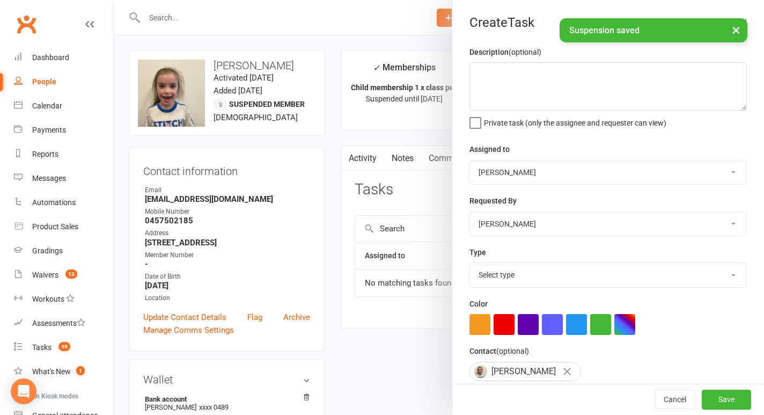
click at [557, 138] on div "Description (optional) Private task (only the assignee and requester can view) …" at bounding box center [608, 263] width 312 height 434
click at [532, 99] on textarea at bounding box center [608, 86] width 277 height 48
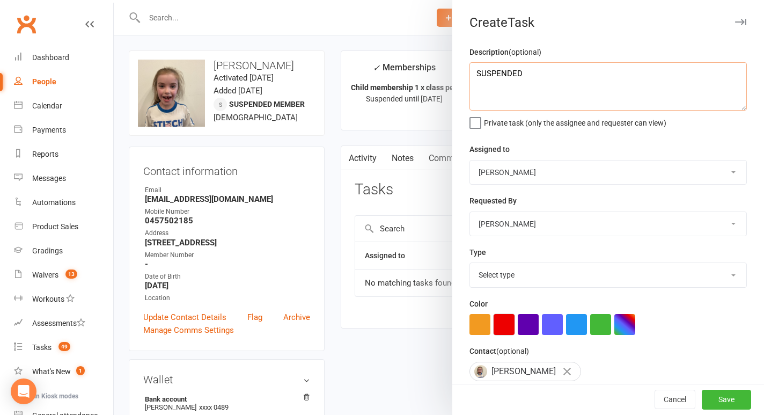
type textarea "SUSPENDED"
click at [506, 326] on button "button" at bounding box center [504, 324] width 21 height 21
click at [518, 269] on select "Select type E-mail In person Meeting Phone call Add new task type" at bounding box center [608, 275] width 276 height 24
select select "28623"
click at [470, 264] on select "Select type E-mail In person Meeting Phone call Add new task type" at bounding box center [608, 275] width 276 height 24
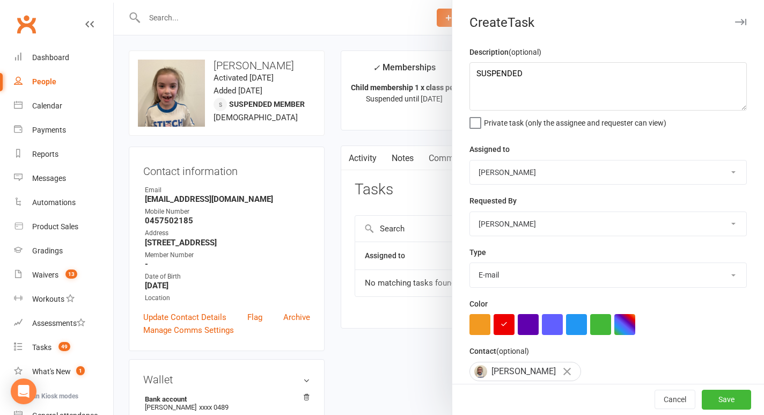
click at [566, 297] on div "Description (optional) SUSPENDED Private task (only the assignee and requester …" at bounding box center [608, 263] width 312 height 434
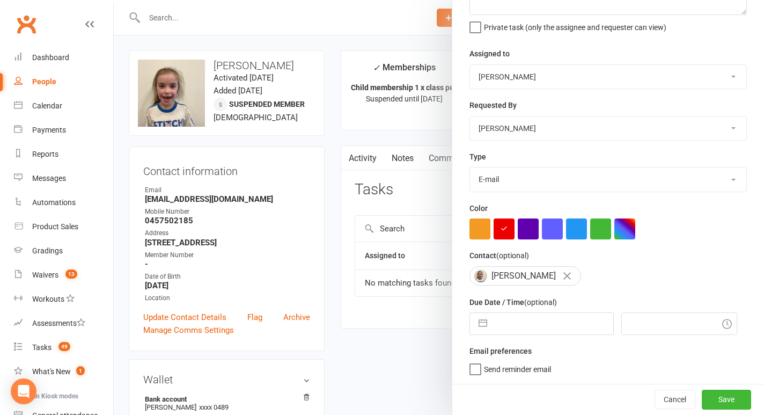
scroll to position [2, 0]
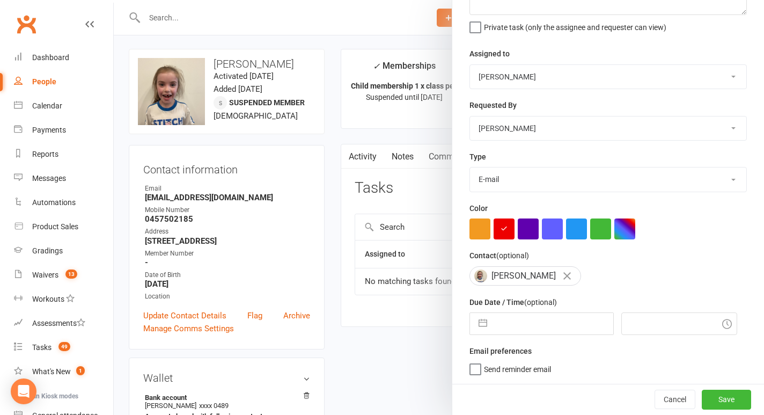
click at [481, 327] on button "button" at bounding box center [482, 323] width 19 height 21
select select "7"
select select "2025"
select select "8"
select select "2025"
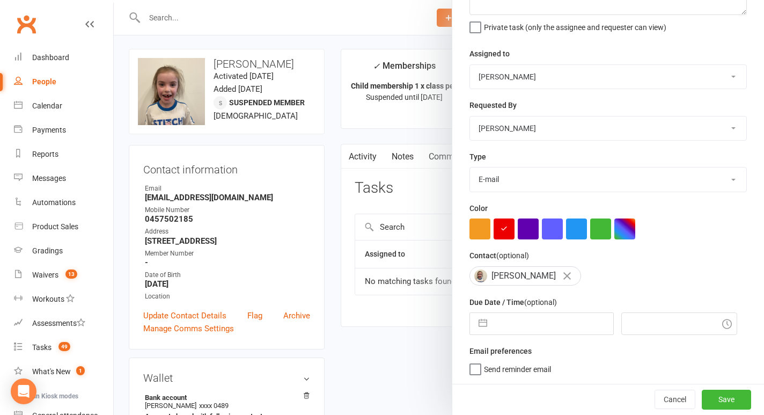
select select "9"
select select "2025"
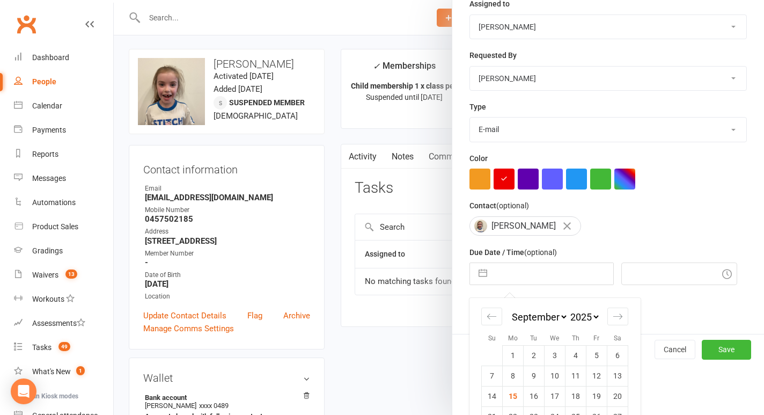
scroll to position [192, 0]
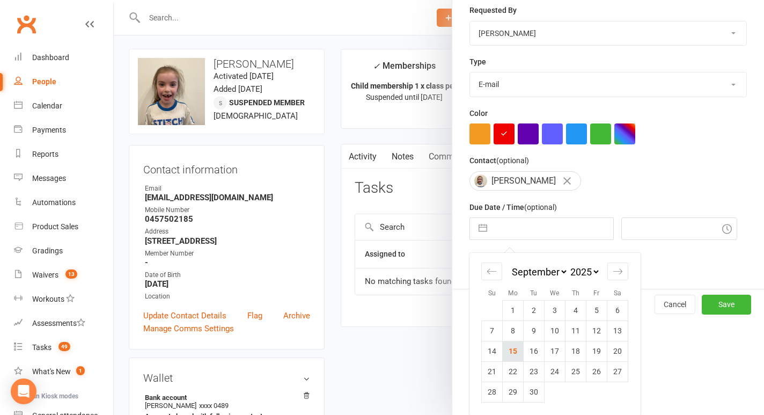
click at [517, 348] on td "15" at bounding box center [513, 351] width 21 height 20
type input "[DATE]"
type input "5:45pm"
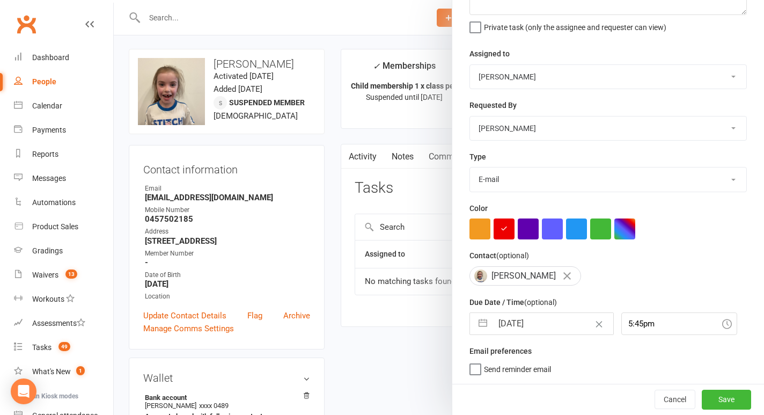
scroll to position [98, 0]
click at [475, 323] on button "button" at bounding box center [482, 323] width 19 height 21
select select "7"
select select "2025"
select select "8"
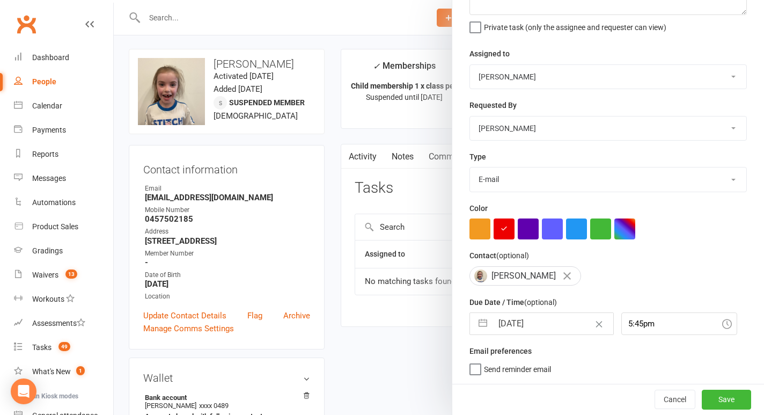
select select "2025"
select select "9"
select select "2025"
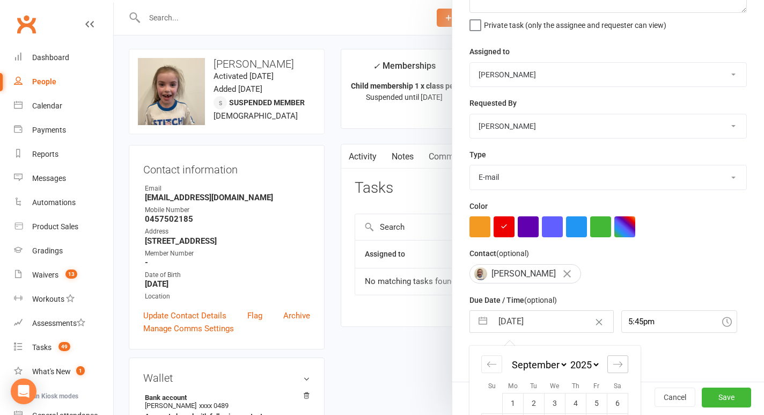
click at [610, 367] on div "Move forward to switch to the next month." at bounding box center [618, 364] width 21 height 18
select select "10"
select select "2025"
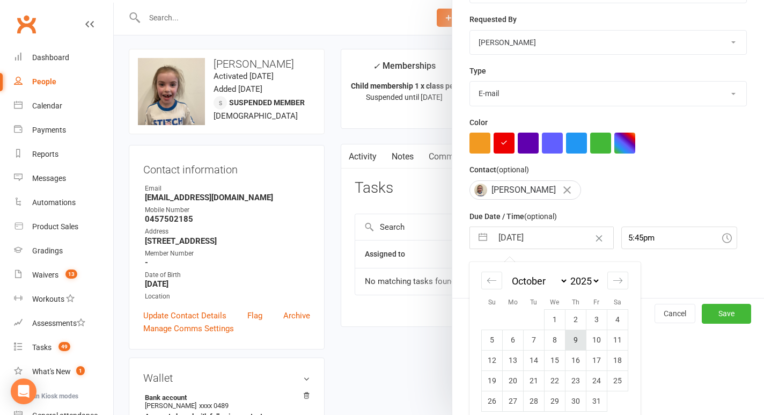
click at [579, 347] on td "9" at bounding box center [576, 340] width 21 height 20
type input "[DATE]"
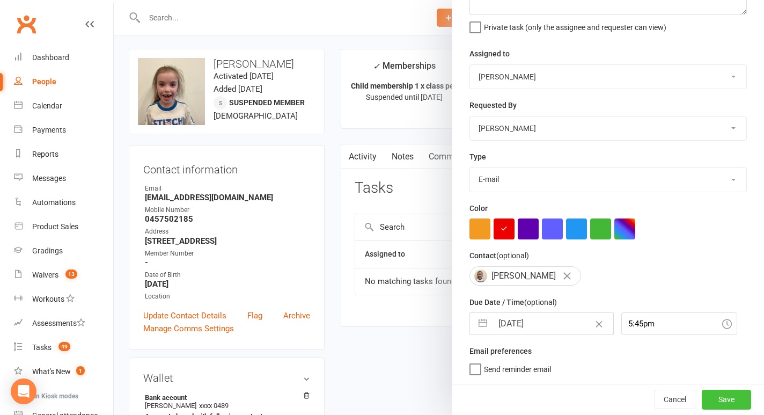
click at [723, 399] on button "Save" at bounding box center [726, 399] width 49 height 19
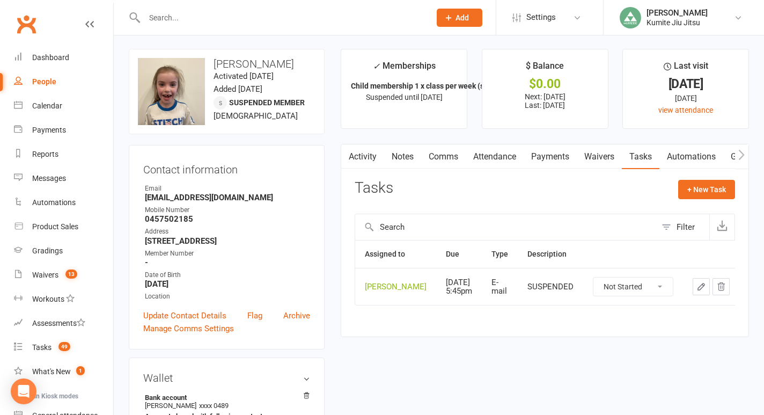
click at [210, 19] on input "text" at bounding box center [282, 17] width 282 height 15
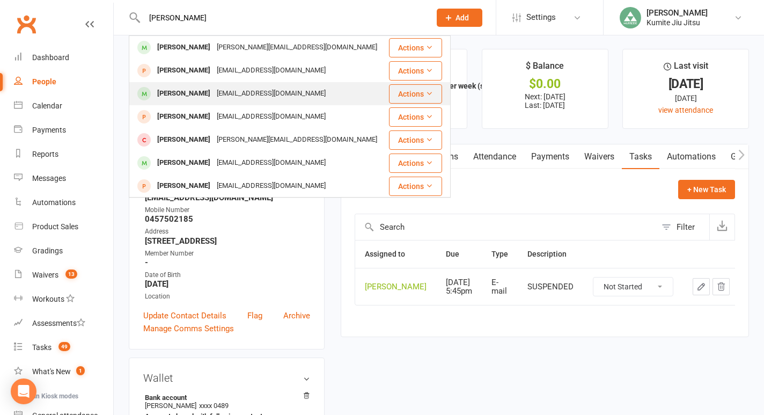
type input "[PERSON_NAME]"
click at [202, 86] on div "[PERSON_NAME]" at bounding box center [184, 94] width 60 height 16
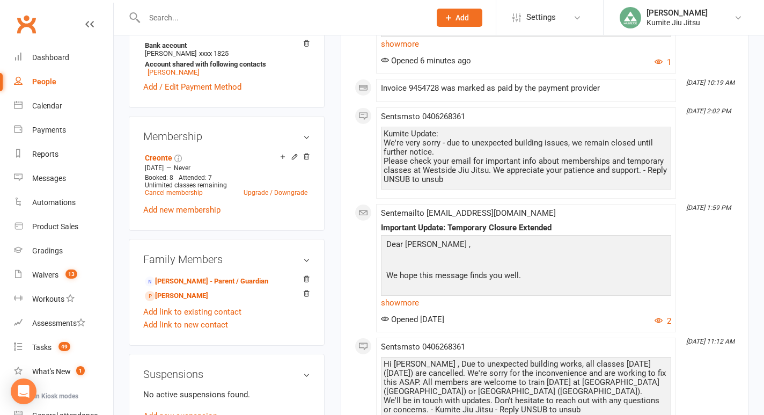
scroll to position [354, 0]
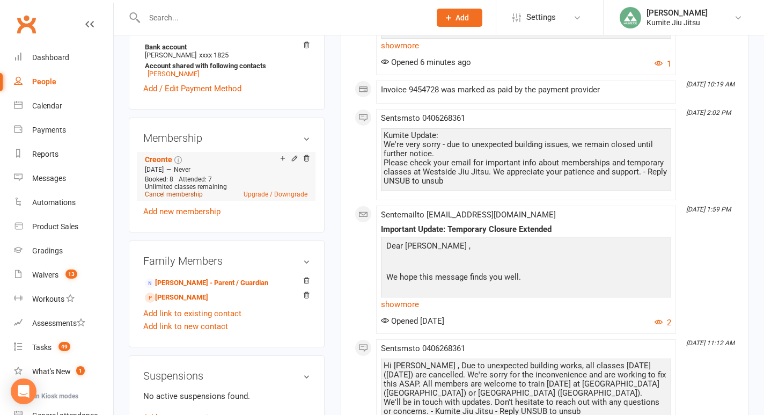
click at [171, 198] on link "Cancel membership" at bounding box center [174, 195] width 58 height 8
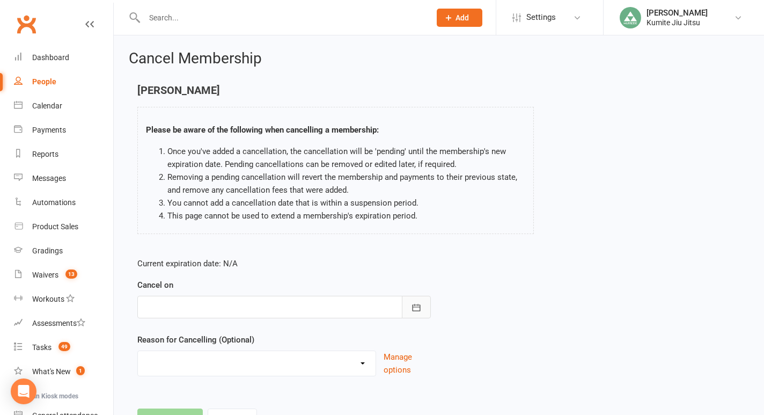
click at [418, 306] on icon "button" at bounding box center [416, 307] width 11 height 11
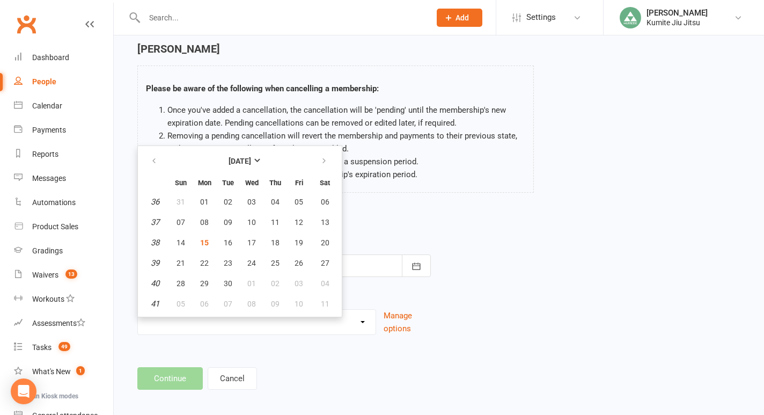
scroll to position [49, 0]
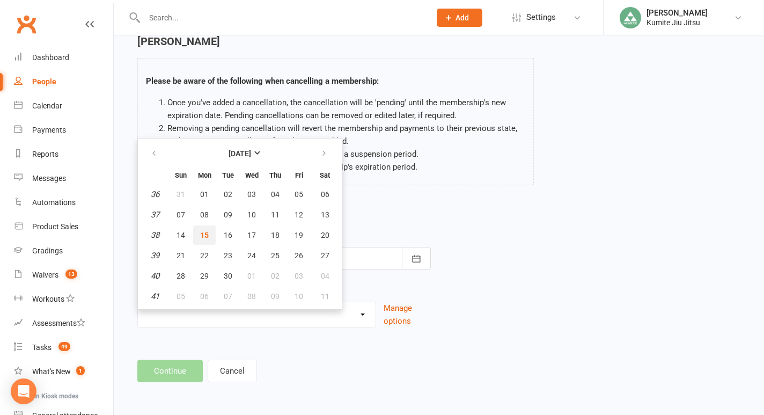
click at [207, 233] on span "15" at bounding box center [204, 235] width 9 height 9
type input "[DATE]"
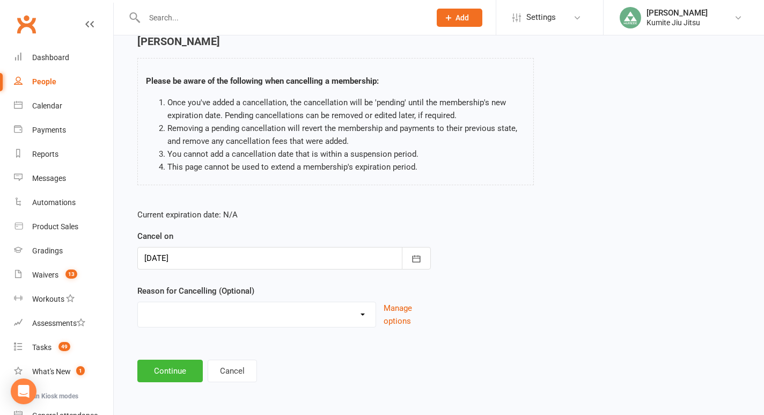
click at [359, 313] on select "Holiday Injury Other reason" at bounding box center [257, 312] width 238 height 21
select select "2"
click at [138, 302] on select "Holiday Injury Other reason" at bounding box center [257, 312] width 238 height 21
click at [197, 374] on input at bounding box center [284, 371] width 294 height 23
type input "n"
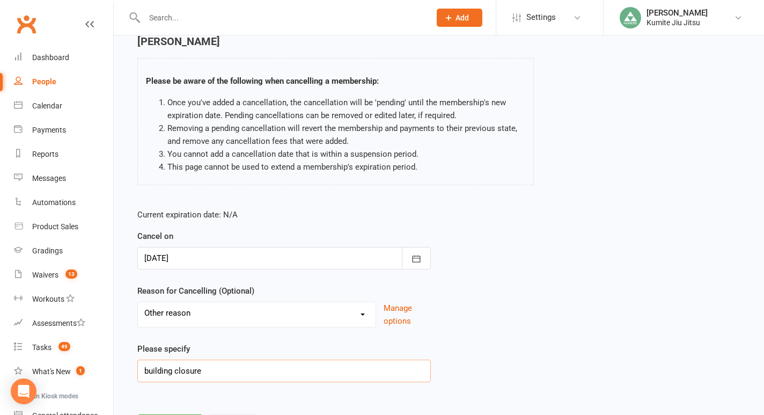
scroll to position [104, 0]
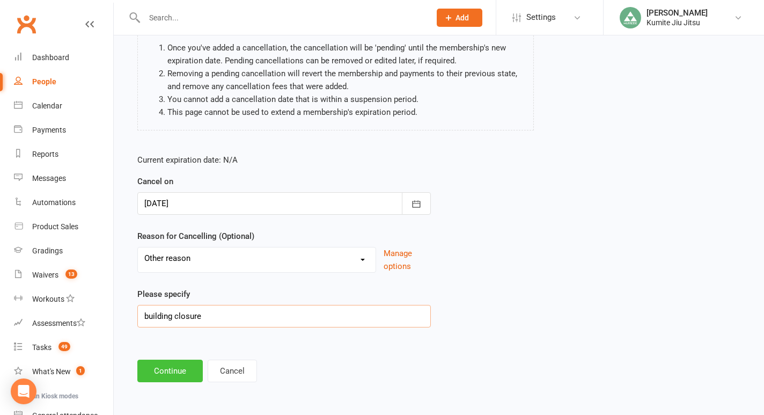
type input "building closure"
click at [166, 372] on button "Continue" at bounding box center [169, 371] width 65 height 23
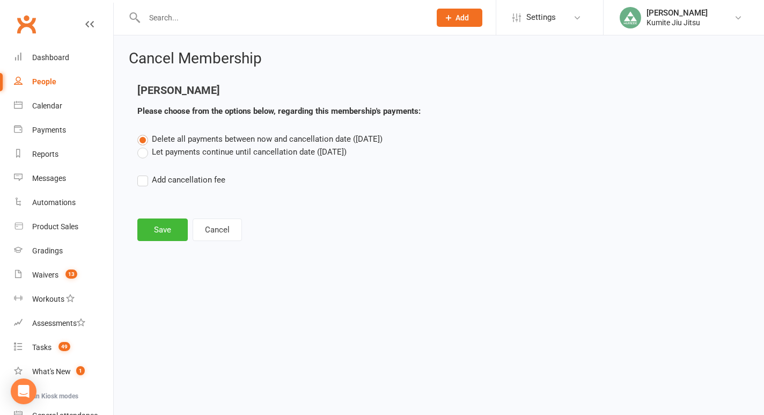
scroll to position [0, 0]
click at [165, 230] on button "Save" at bounding box center [162, 229] width 50 height 23
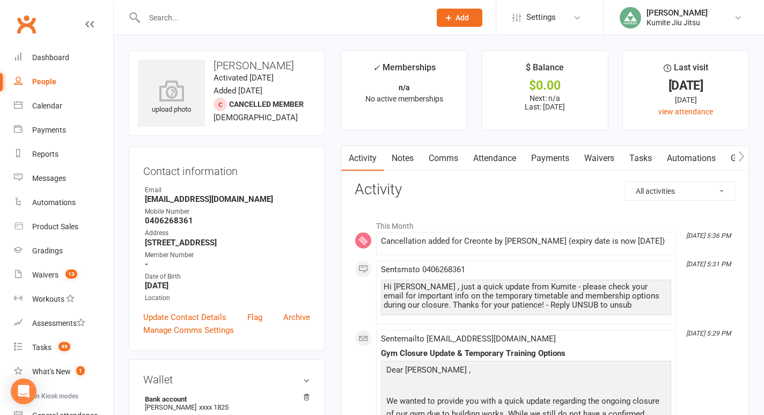
click at [406, 156] on link "Notes" at bounding box center [402, 158] width 37 height 25
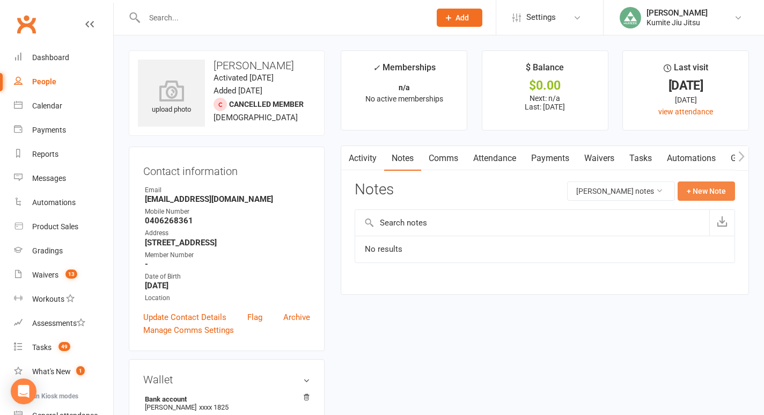
click at [711, 185] on button "+ New Note" at bounding box center [706, 190] width 57 height 19
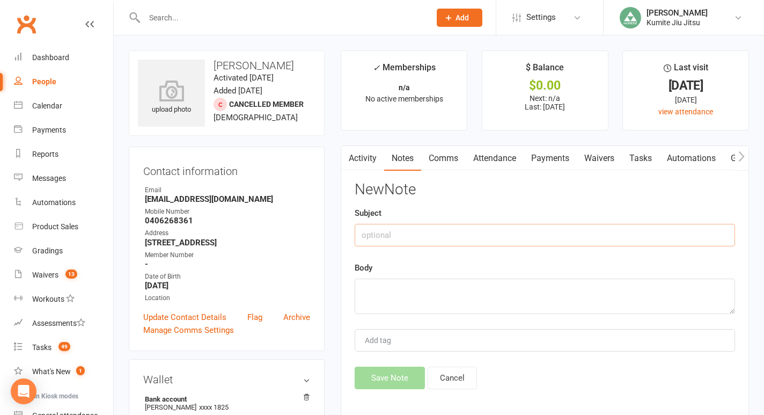
click at [456, 231] on input "text" at bounding box center [545, 235] width 381 height 23
type input "cancelled"
type textarea "during building closure"
click at [381, 381] on button "Save Note" at bounding box center [390, 378] width 70 height 23
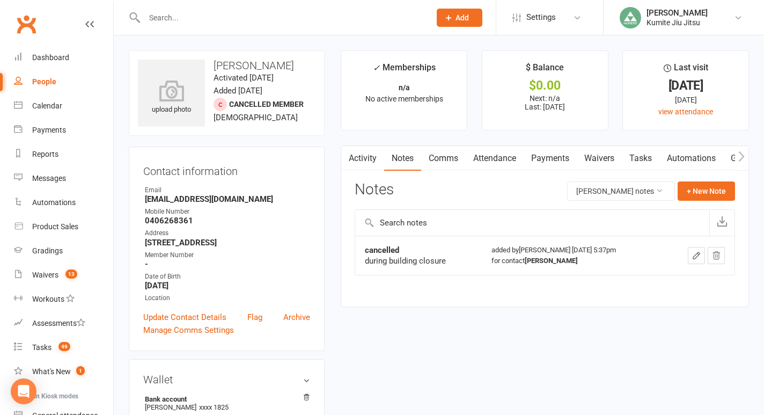
click at [199, 20] on input "text" at bounding box center [282, 17] width 282 height 15
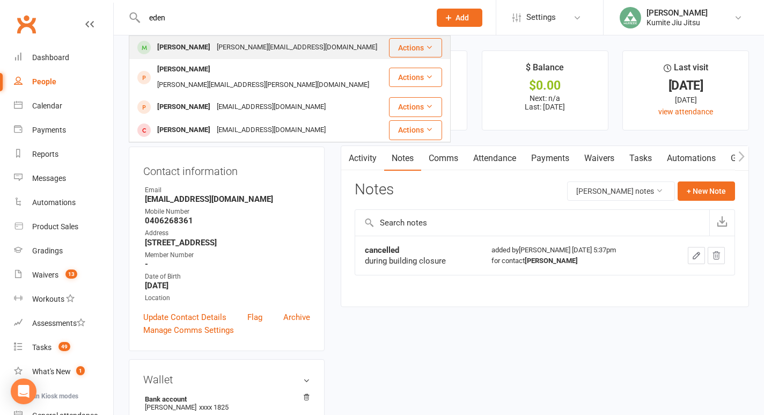
type input "eden"
click at [180, 46] on div "[PERSON_NAME]" at bounding box center [184, 48] width 60 height 16
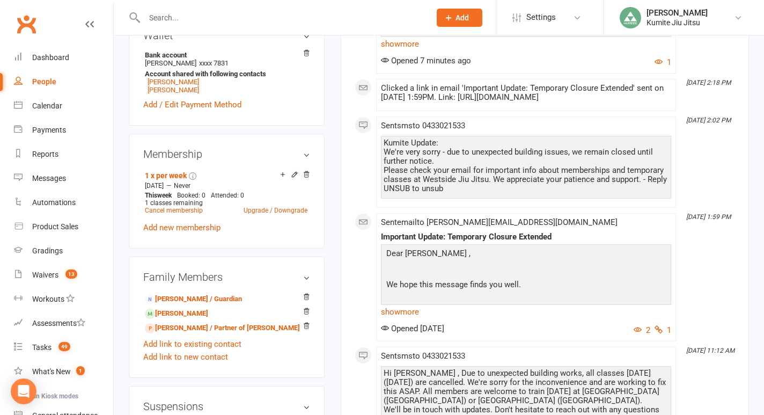
scroll to position [487, 0]
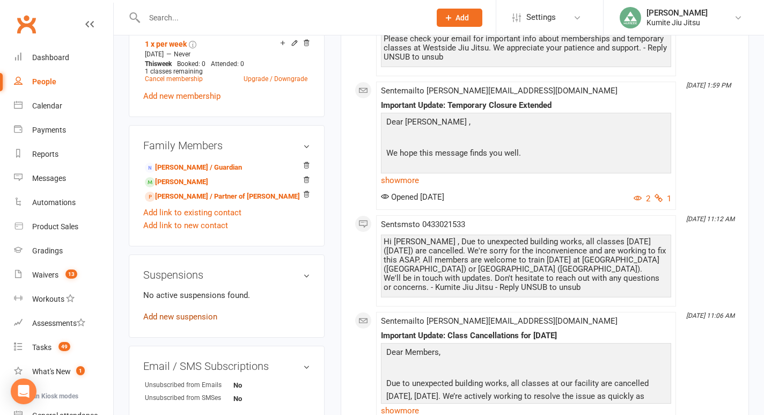
click at [179, 312] on link "Add new suspension" at bounding box center [180, 317] width 74 height 10
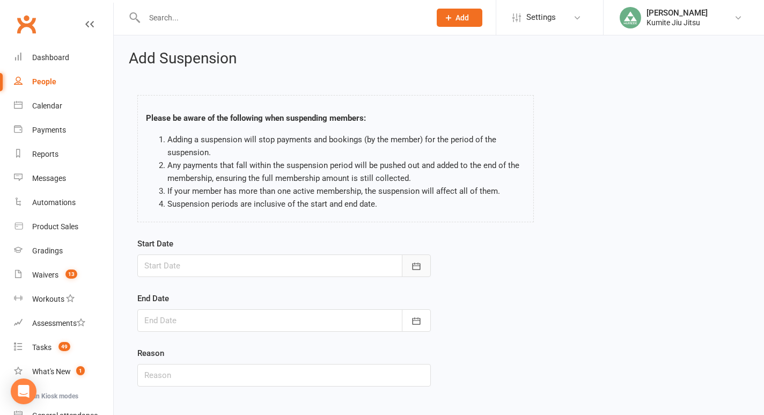
click at [412, 269] on icon "button" at bounding box center [416, 266] width 11 height 11
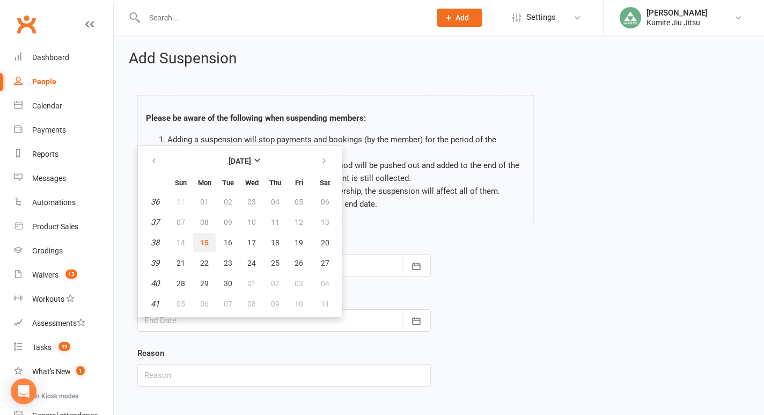
click at [204, 240] on span "15" at bounding box center [204, 242] width 9 height 9
type input "[DATE]"
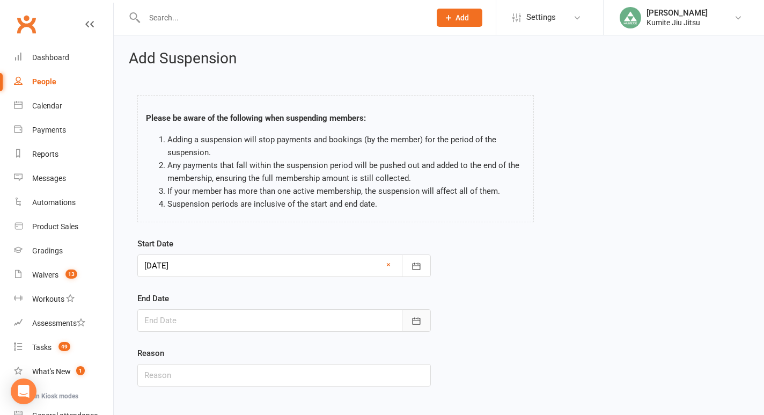
click at [415, 317] on icon "button" at bounding box center [416, 321] width 11 height 11
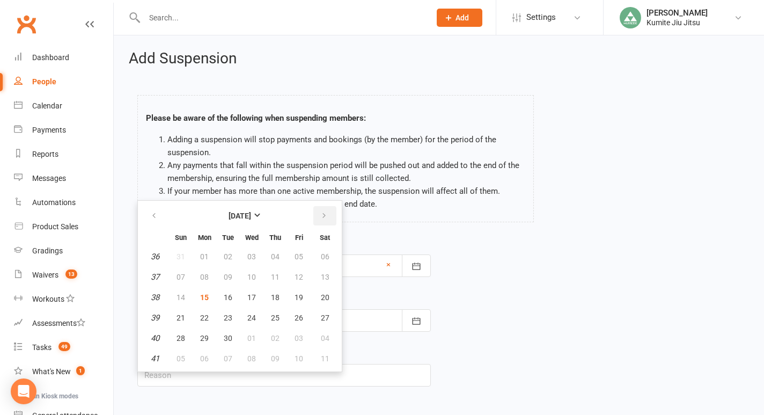
click at [321, 211] on icon "button" at bounding box center [324, 215] width 8 height 9
click at [280, 275] on button "09" at bounding box center [275, 276] width 23 height 19
type input "[DATE]"
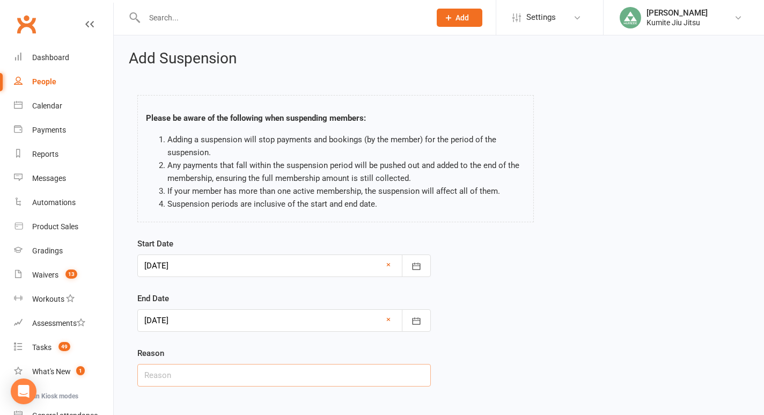
click at [222, 377] on input "text" at bounding box center [284, 375] width 294 height 23
type input "building closure"
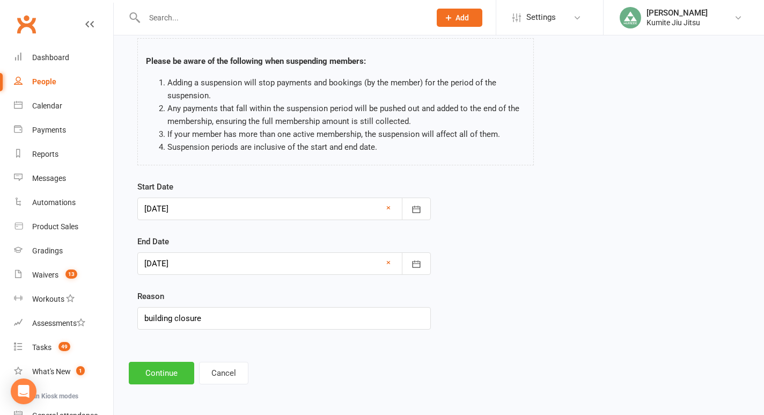
click at [173, 372] on button "Continue" at bounding box center [161, 373] width 65 height 23
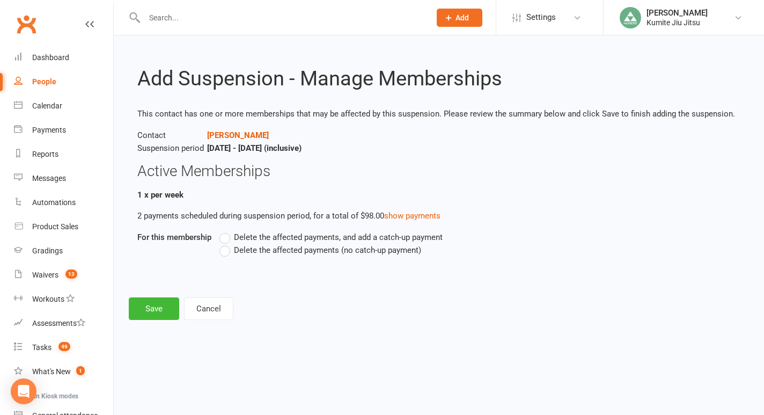
scroll to position [0, 0]
click at [328, 253] on span "Delete the affected payments (no catch-up payment)" at bounding box center [327, 249] width 187 height 11
click at [226, 244] on input "Delete the affected payments (no catch-up payment)" at bounding box center [223, 244] width 7 height 0
click at [145, 305] on button "Save" at bounding box center [154, 308] width 50 height 23
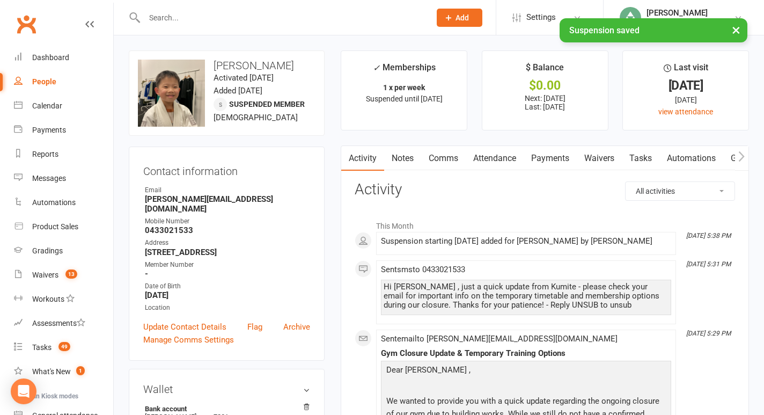
click at [649, 153] on link "Tasks" at bounding box center [641, 158] width 38 height 25
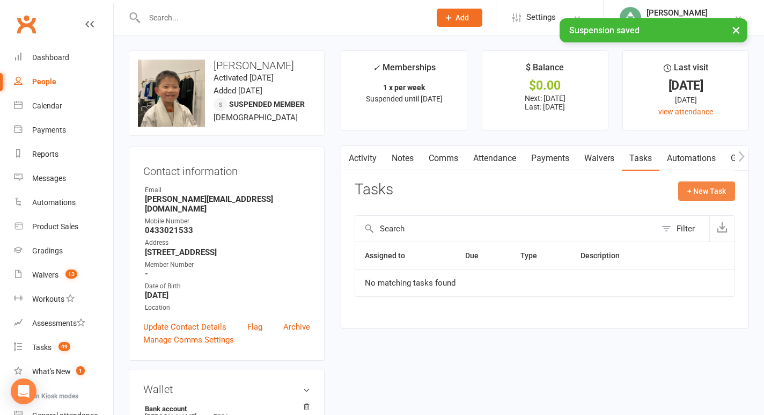
click at [692, 187] on button "+ New Task" at bounding box center [706, 190] width 57 height 19
select select "49706"
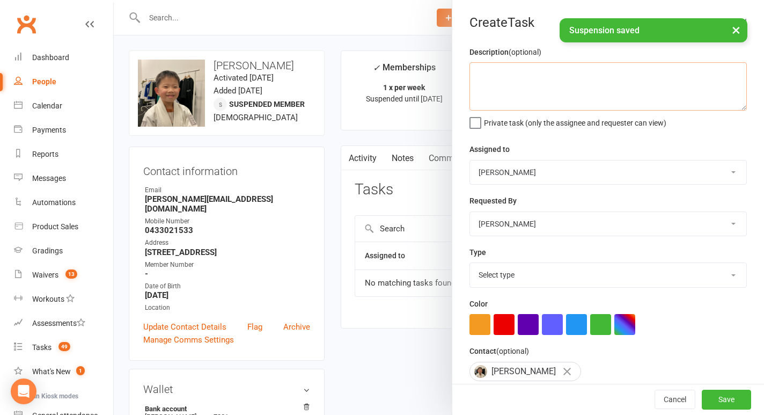
click at [512, 84] on textarea at bounding box center [608, 86] width 277 height 48
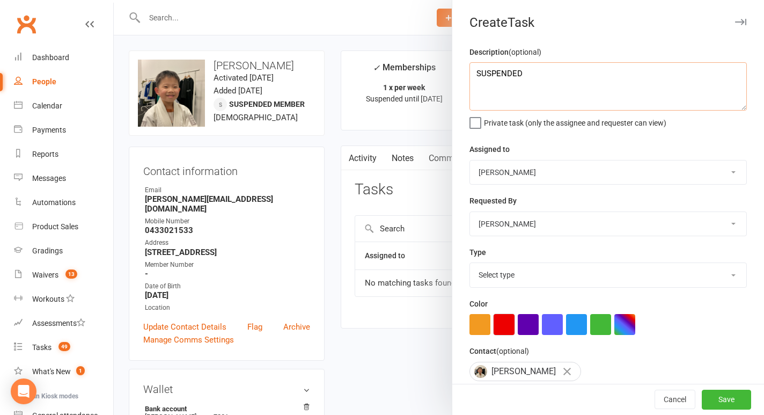
type textarea "SUSPENDED"
click at [505, 323] on button "button" at bounding box center [504, 324] width 21 height 21
click at [505, 273] on select "Select type E-mail In person Meeting Phone call Add new task type" at bounding box center [608, 275] width 276 height 24
select select "28623"
click at [470, 264] on select "Select type E-mail In person Meeting Phone call Add new task type" at bounding box center [608, 275] width 276 height 24
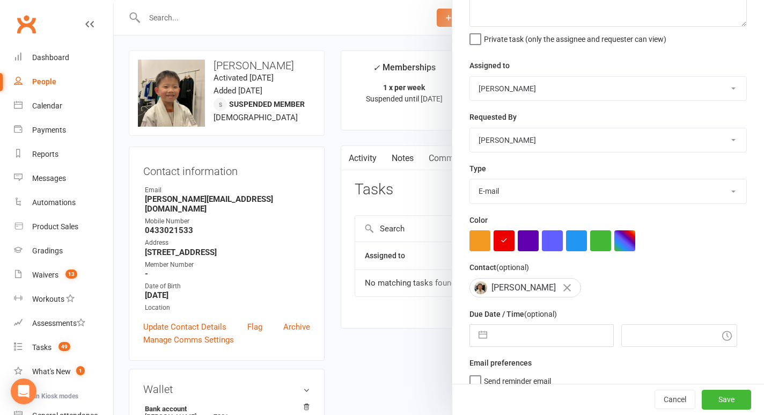
scroll to position [98, 0]
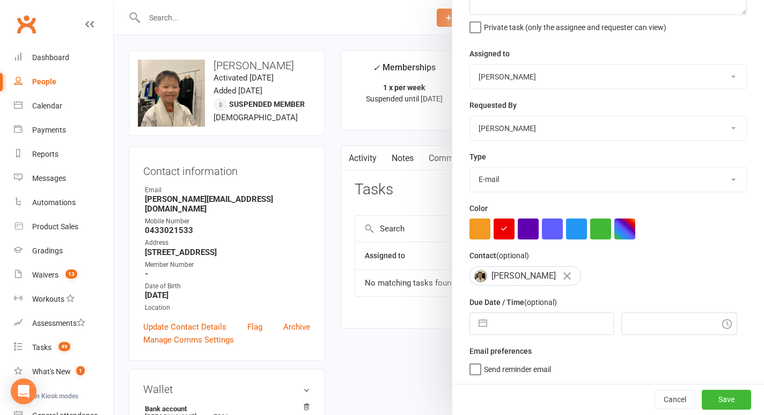
click at [484, 323] on button "button" at bounding box center [482, 323] width 19 height 21
select select "7"
select select "2025"
select select "8"
select select "2025"
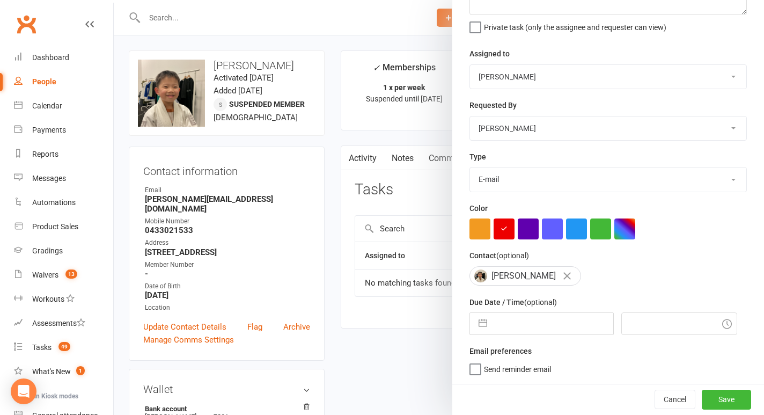
select select "9"
select select "2025"
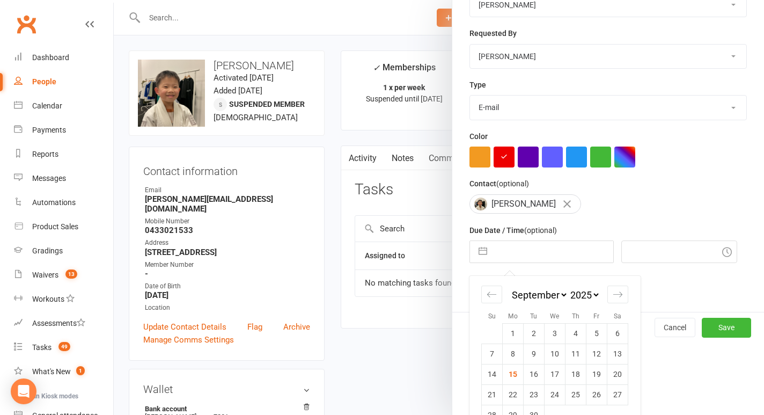
scroll to position [192, 0]
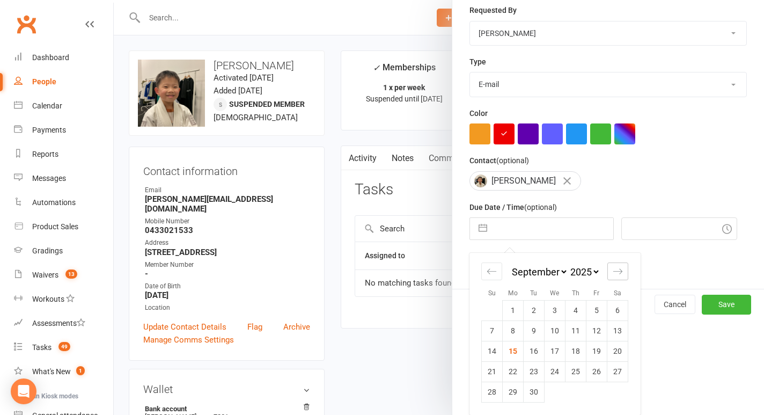
click at [619, 275] on icon "Move forward to switch to the next month." at bounding box center [618, 271] width 10 height 10
select select "10"
select select "2025"
click at [579, 332] on td "9" at bounding box center [576, 330] width 21 height 20
type input "[DATE]"
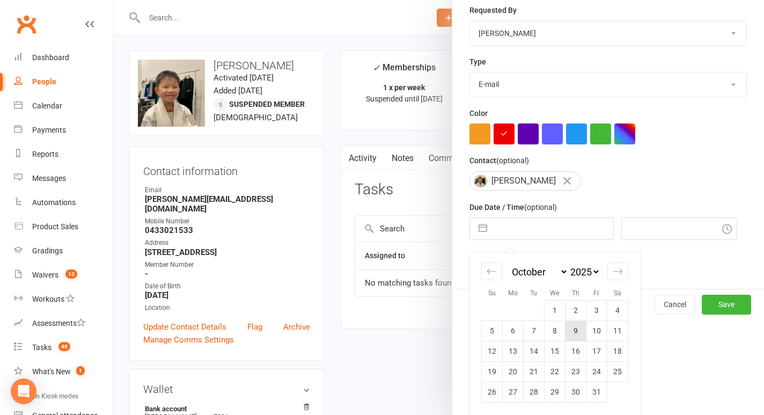
type input "5:45pm"
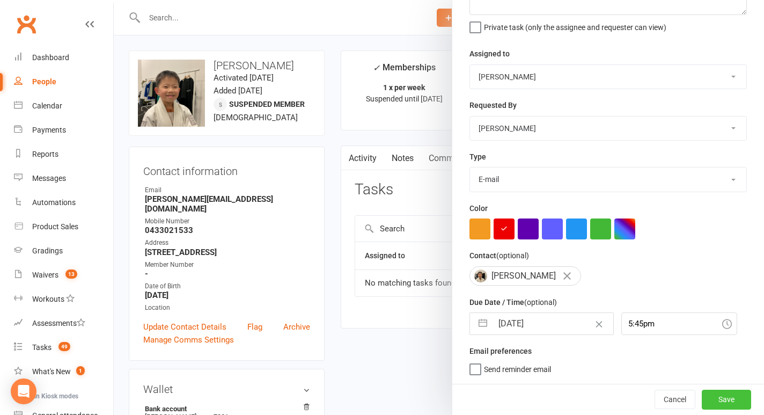
click at [720, 394] on button "Save" at bounding box center [726, 399] width 49 height 19
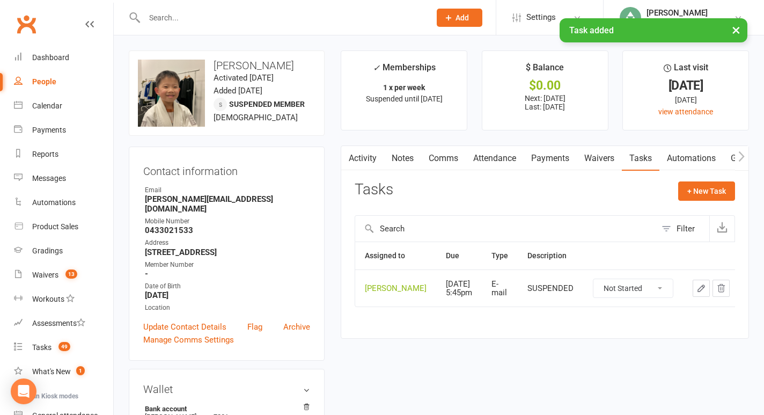
click at [176, 18] on div "× Task added" at bounding box center [375, 18] width 750 height 0
click at [169, 15] on input "text" at bounding box center [282, 17] width 282 height 15
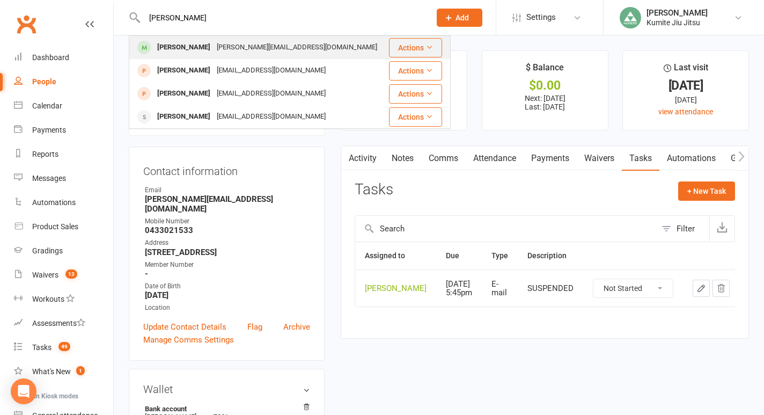
type input "[PERSON_NAME]"
click at [177, 45] on div "[PERSON_NAME]" at bounding box center [184, 48] width 60 height 16
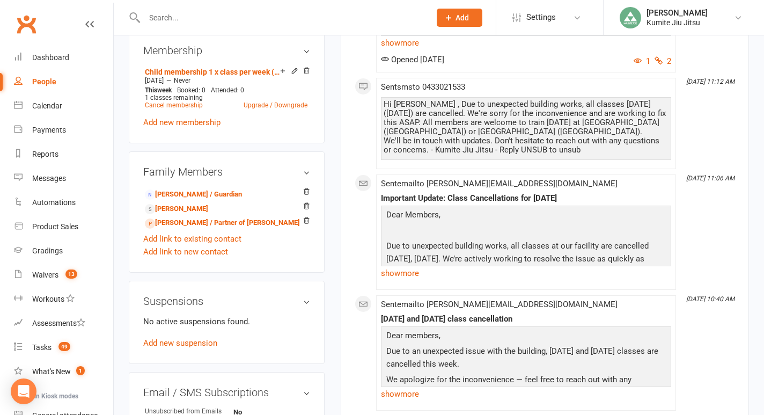
scroll to position [460, 0]
click at [178, 340] on link "Add new suspension" at bounding box center [180, 343] width 74 height 10
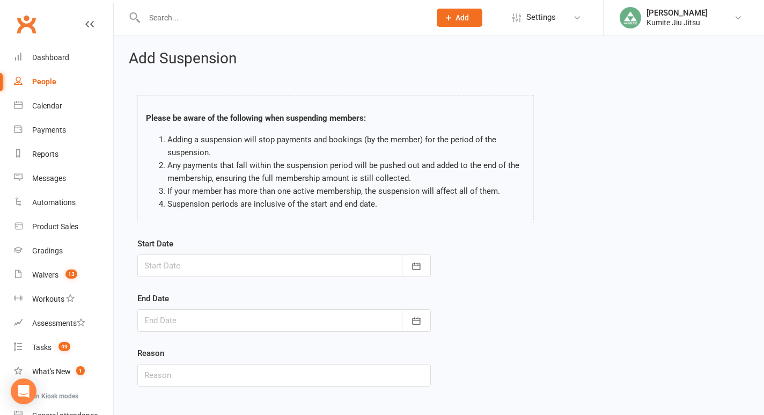
scroll to position [57, 0]
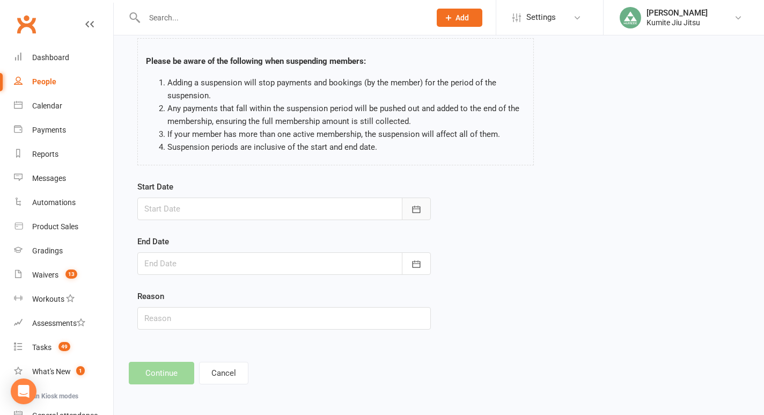
click at [421, 206] on icon "button" at bounding box center [416, 209] width 11 height 11
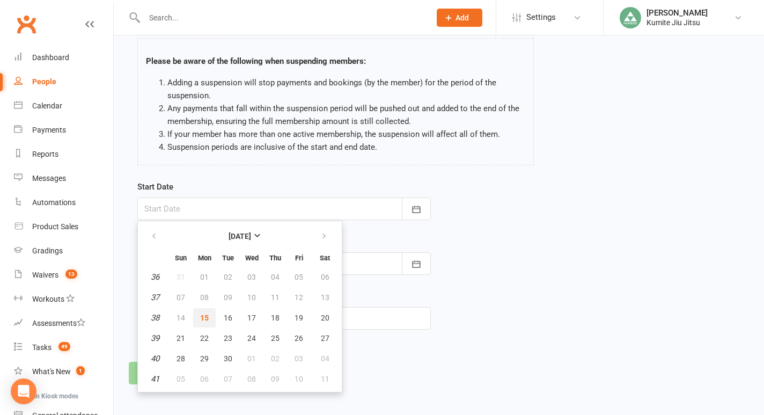
click at [208, 316] on span "15" at bounding box center [204, 317] width 9 height 9
type input "[DATE]"
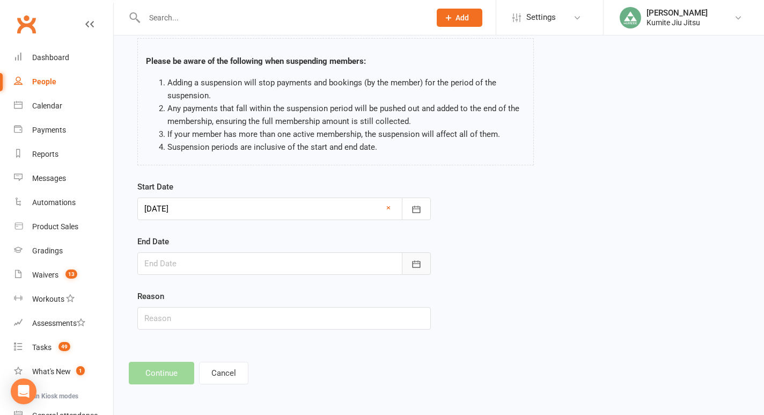
click at [408, 262] on button "button" at bounding box center [416, 263] width 29 height 23
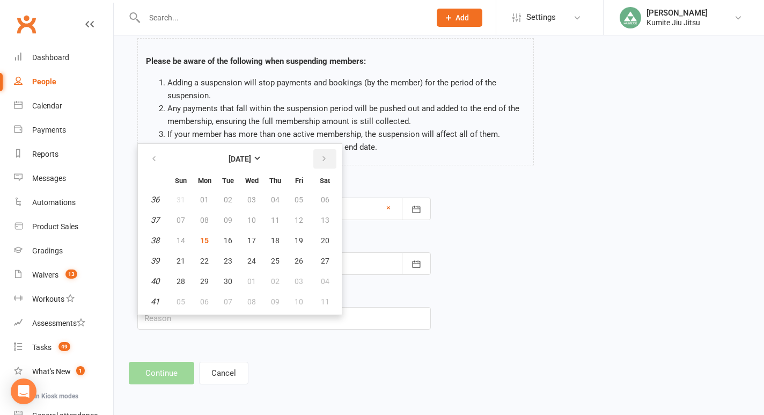
click at [327, 159] on button "button" at bounding box center [324, 158] width 23 height 19
click at [278, 220] on span "09" at bounding box center [275, 220] width 9 height 9
type input "[DATE]"
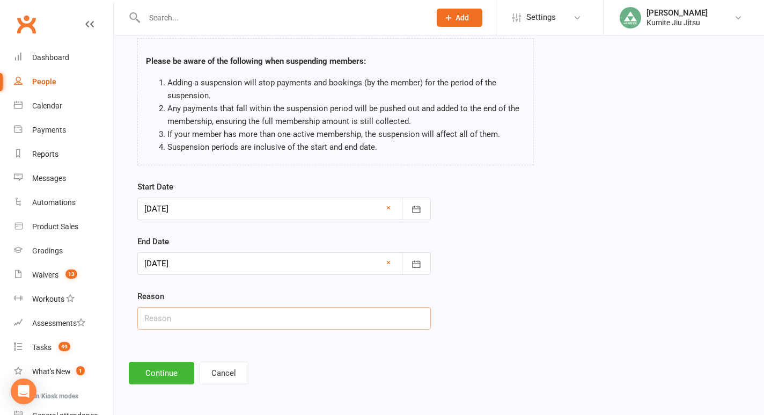
click at [211, 320] on input "text" at bounding box center [284, 318] width 294 height 23
type input "building closure"
click at [158, 371] on button "Continue" at bounding box center [161, 373] width 65 height 23
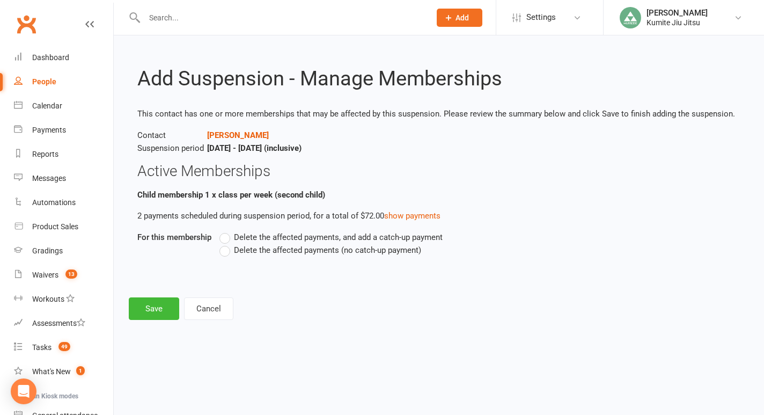
click at [332, 248] on span "Delete the affected payments (no catch-up payment)" at bounding box center [327, 249] width 187 height 11
click at [226, 244] on input "Delete the affected payments (no catch-up payment)" at bounding box center [223, 244] width 7 height 0
click at [163, 303] on button "Save" at bounding box center [154, 308] width 50 height 23
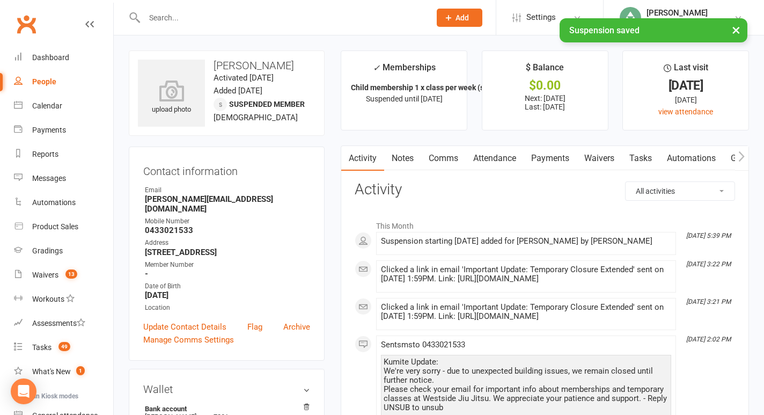
click at [641, 158] on link "Tasks" at bounding box center [641, 158] width 38 height 25
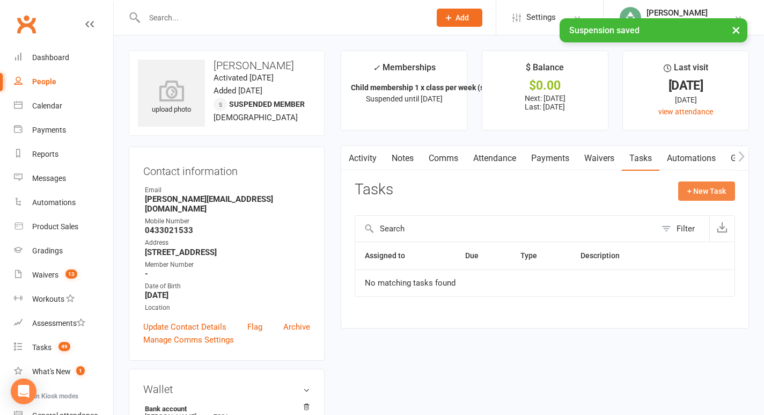
click at [692, 189] on button "+ New Task" at bounding box center [706, 190] width 57 height 19
select select "49706"
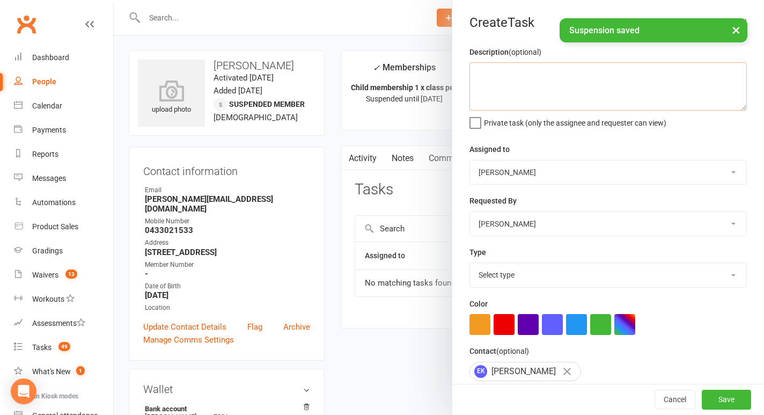
click at [530, 97] on textarea at bounding box center [608, 86] width 277 height 48
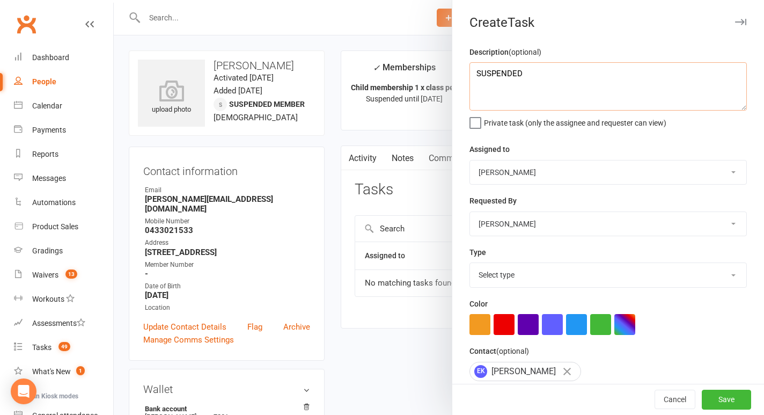
type textarea "SUSPENDED"
click at [503, 269] on select "Select type E-mail In person Meeting Phone call Add new task type" at bounding box center [608, 275] width 276 height 24
select select "28623"
click at [470, 264] on select "Select type E-mail In person Meeting Phone call Add new task type" at bounding box center [608, 275] width 276 height 24
click at [503, 333] on button "button" at bounding box center [504, 324] width 21 height 21
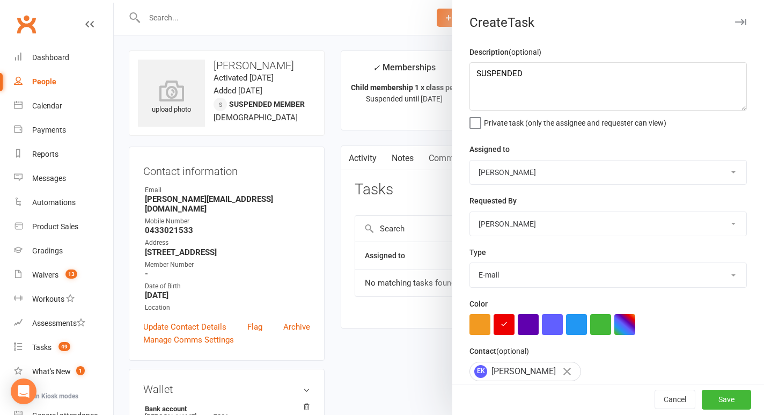
scroll to position [97, 0]
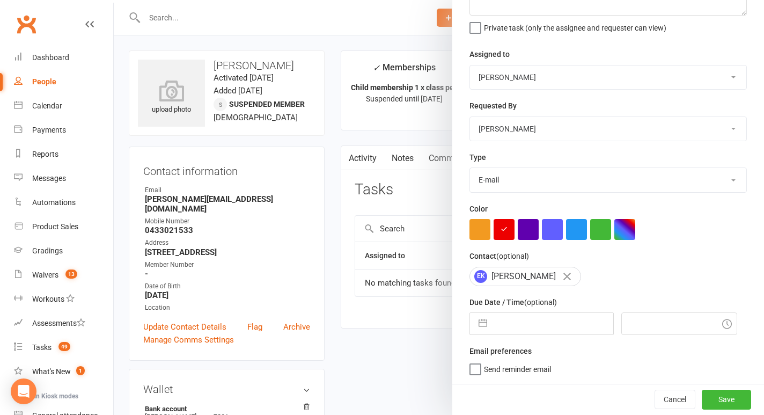
click at [485, 324] on button "button" at bounding box center [482, 323] width 19 height 21
select select "7"
select select "2025"
select select "8"
select select "2025"
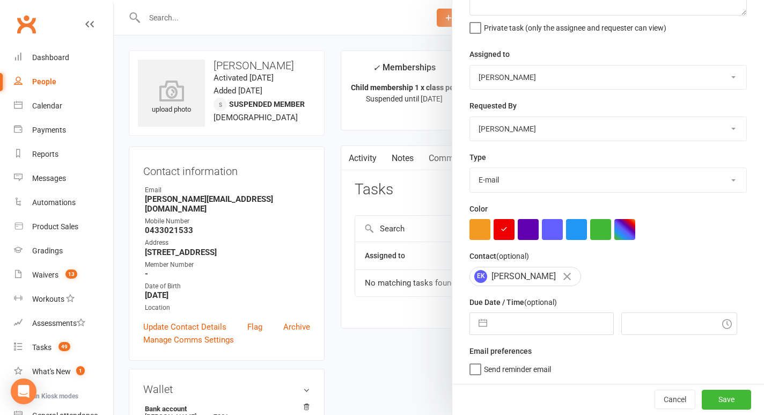
select select "9"
select select "2025"
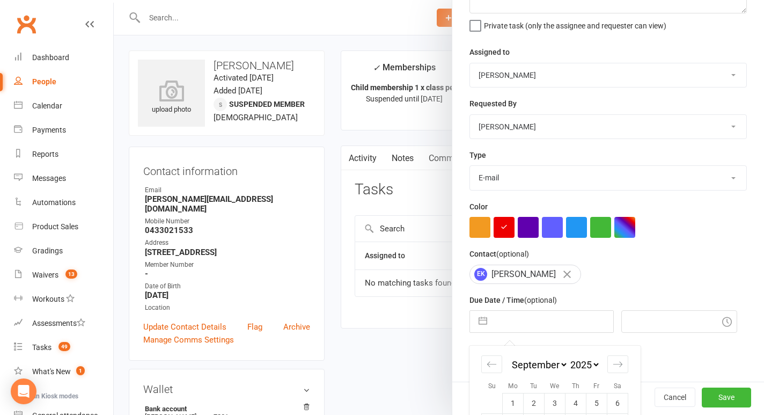
scroll to position [192, 0]
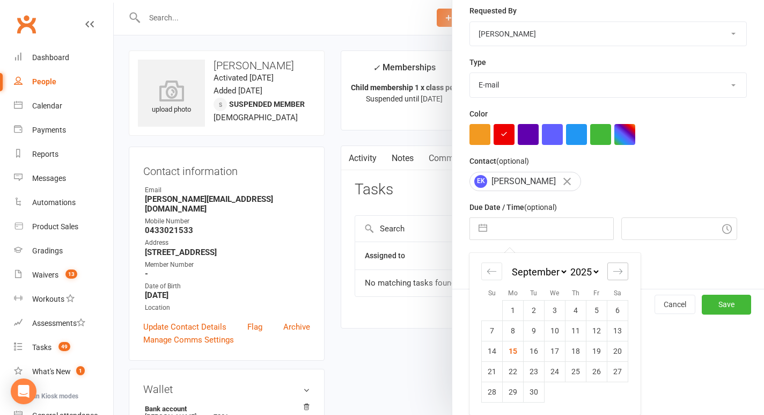
click at [617, 277] on div "Move forward to switch to the next month." at bounding box center [618, 271] width 21 height 18
select select "10"
select select "2025"
click at [577, 332] on td "9" at bounding box center [576, 330] width 21 height 20
type input "[DATE]"
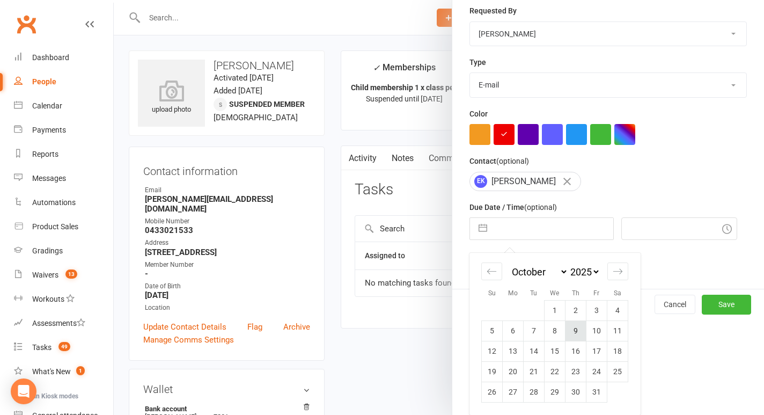
type input "5:45pm"
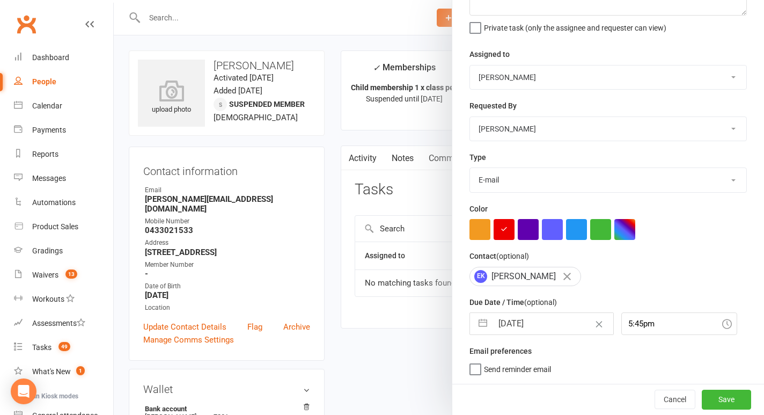
scroll to position [97, 0]
click at [723, 398] on button "Save" at bounding box center [726, 399] width 49 height 19
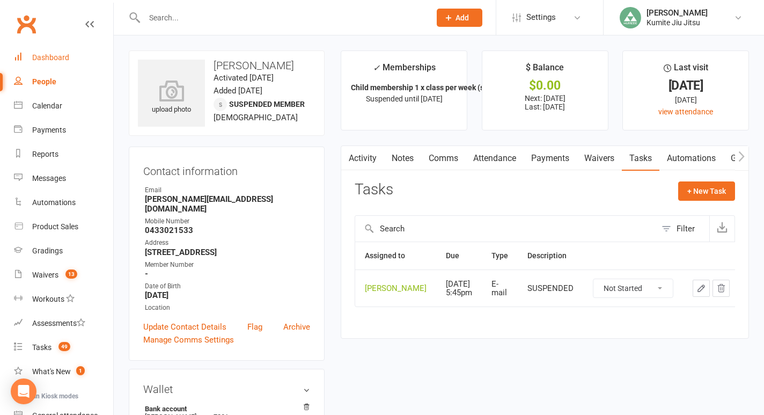
click at [49, 58] on div "Dashboard" at bounding box center [50, 57] width 37 height 9
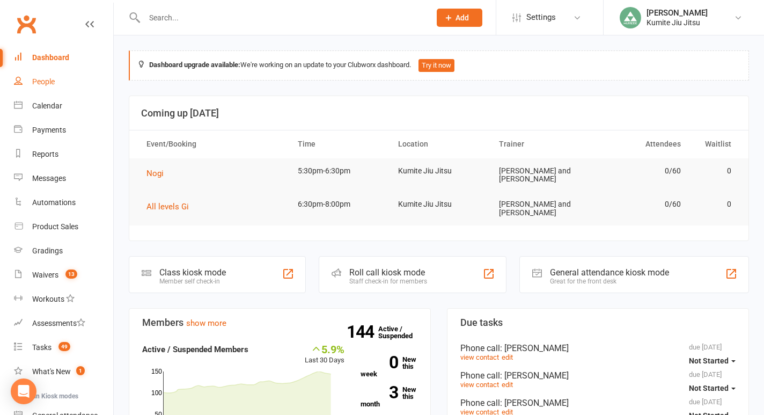
click at [54, 85] on div "People" at bounding box center [43, 81] width 23 height 9
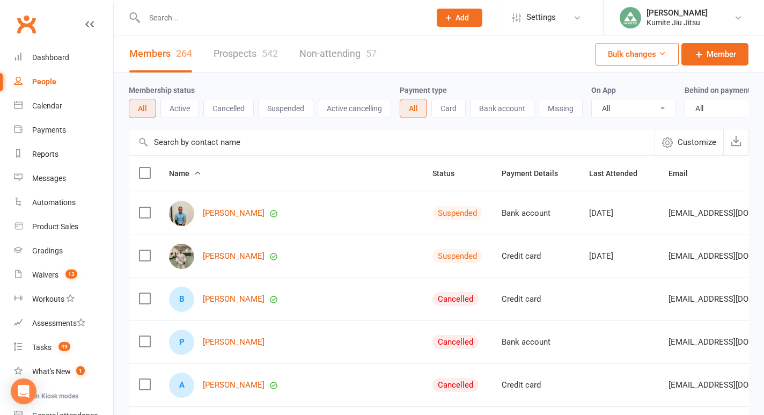
click at [184, 108] on button "Active" at bounding box center [179, 108] width 39 height 19
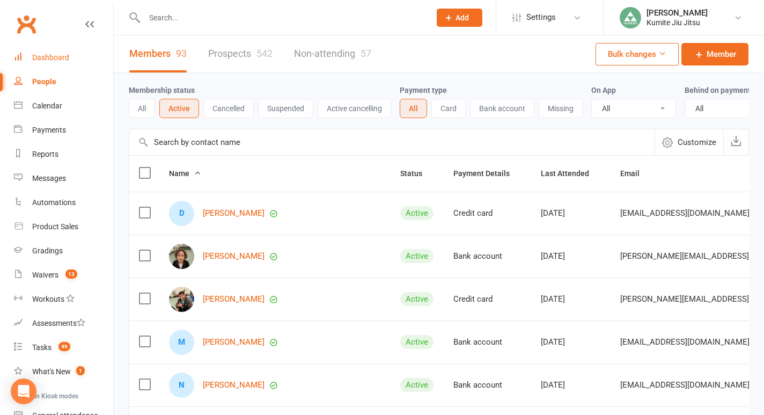
click at [59, 57] on div "Dashboard" at bounding box center [50, 57] width 37 height 9
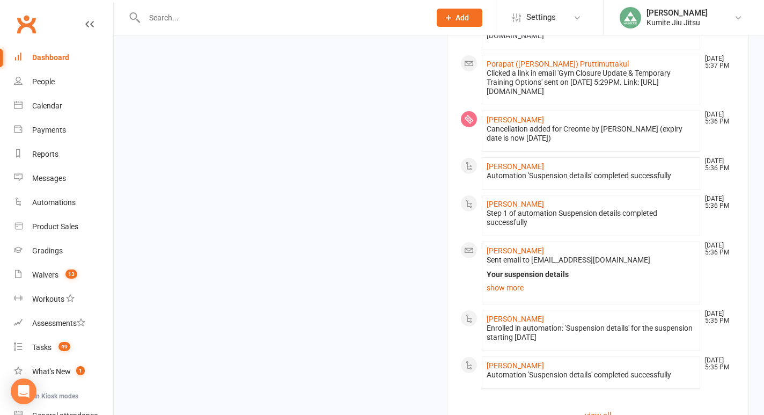
scroll to position [1169, 0]
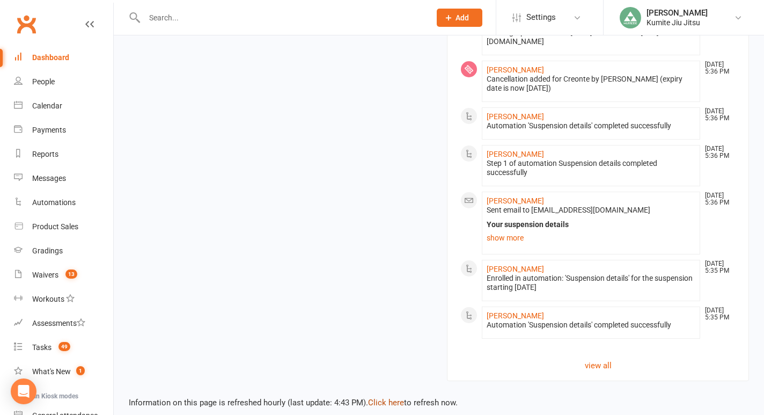
click at [394, 398] on link "Click here" at bounding box center [386, 403] width 36 height 10
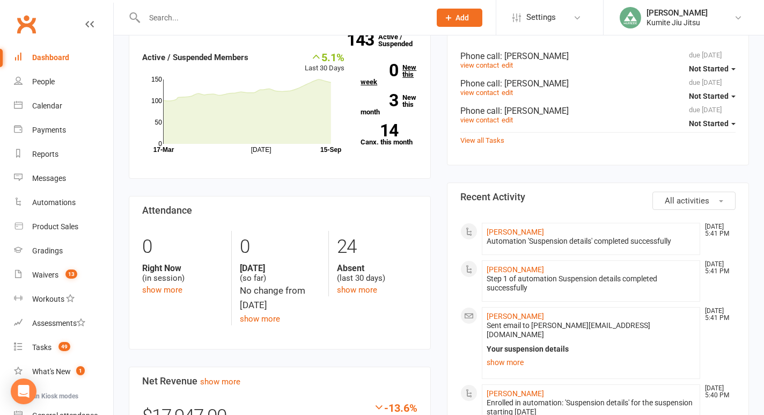
scroll to position [0, 0]
